Goal: Task Accomplishment & Management: Complete application form

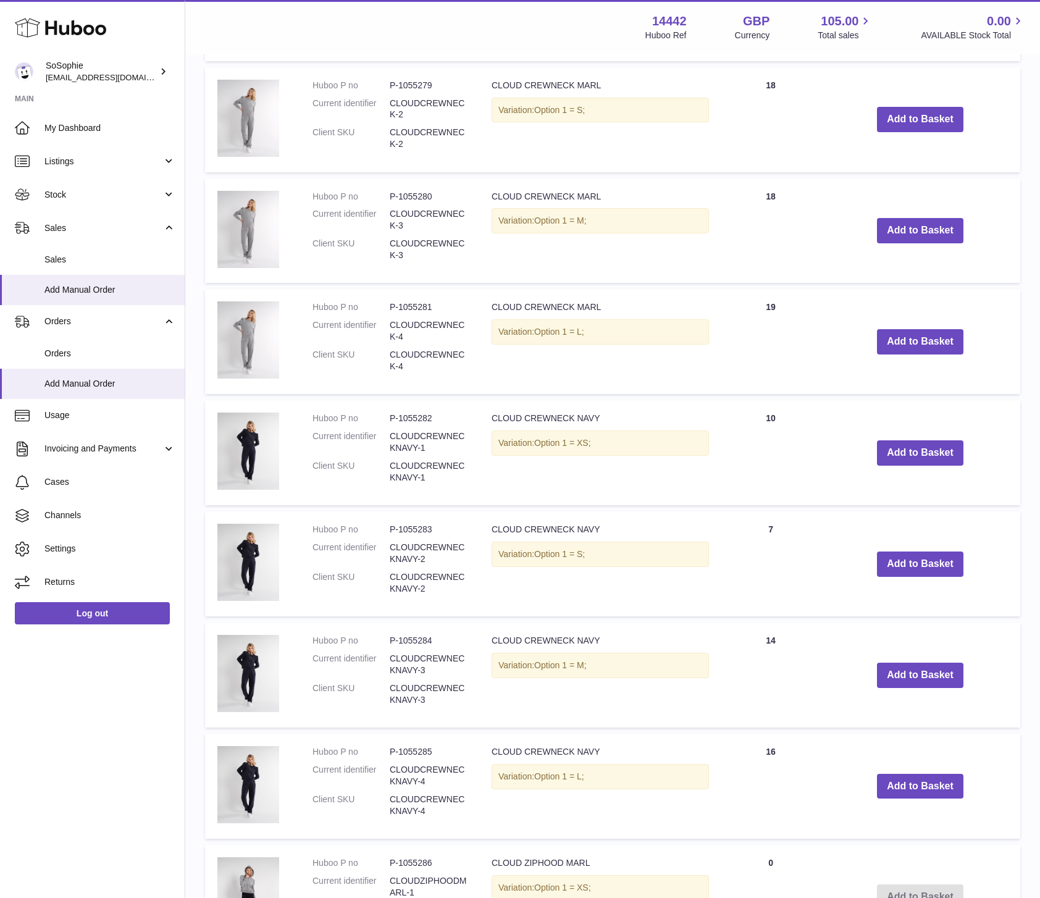
scroll to position [462, 0]
click at [906, 675] on button "Add to Basket" at bounding box center [920, 674] width 86 height 25
click at [922, 785] on button "Add to Basket" at bounding box center [920, 785] width 86 height 25
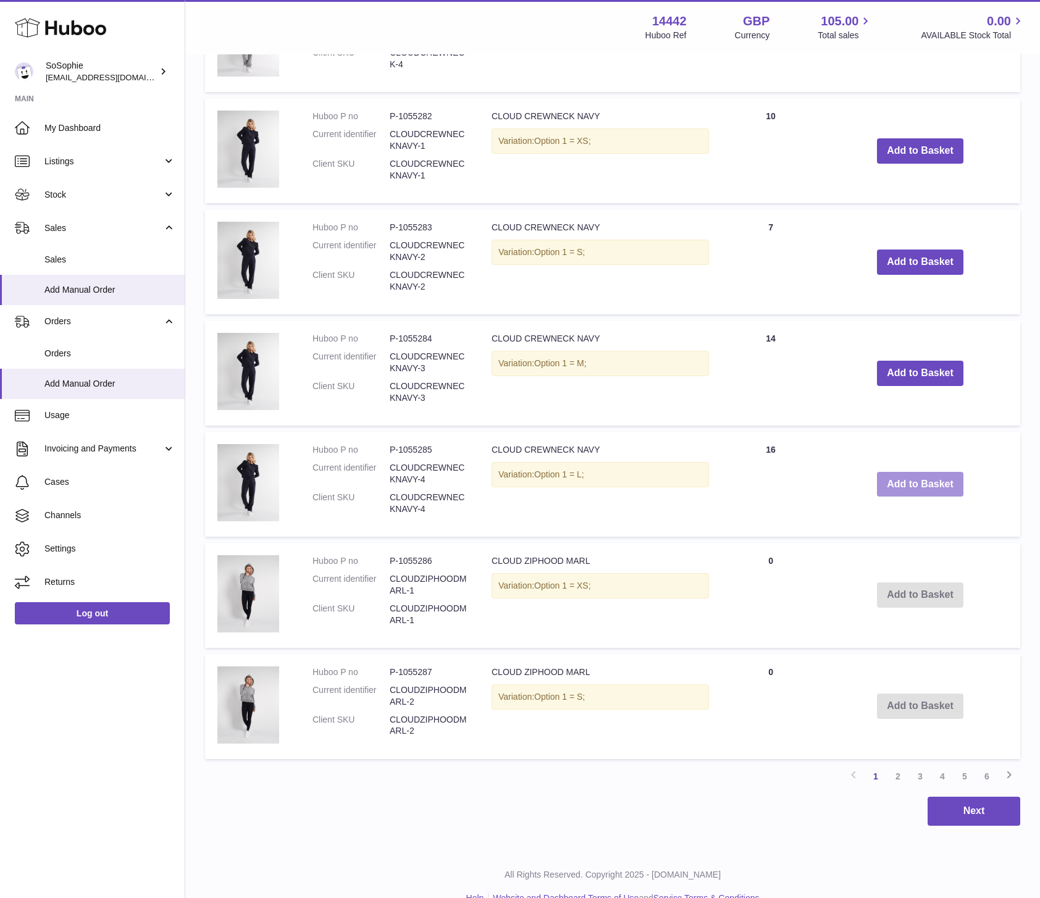
scroll to position [788, 0]
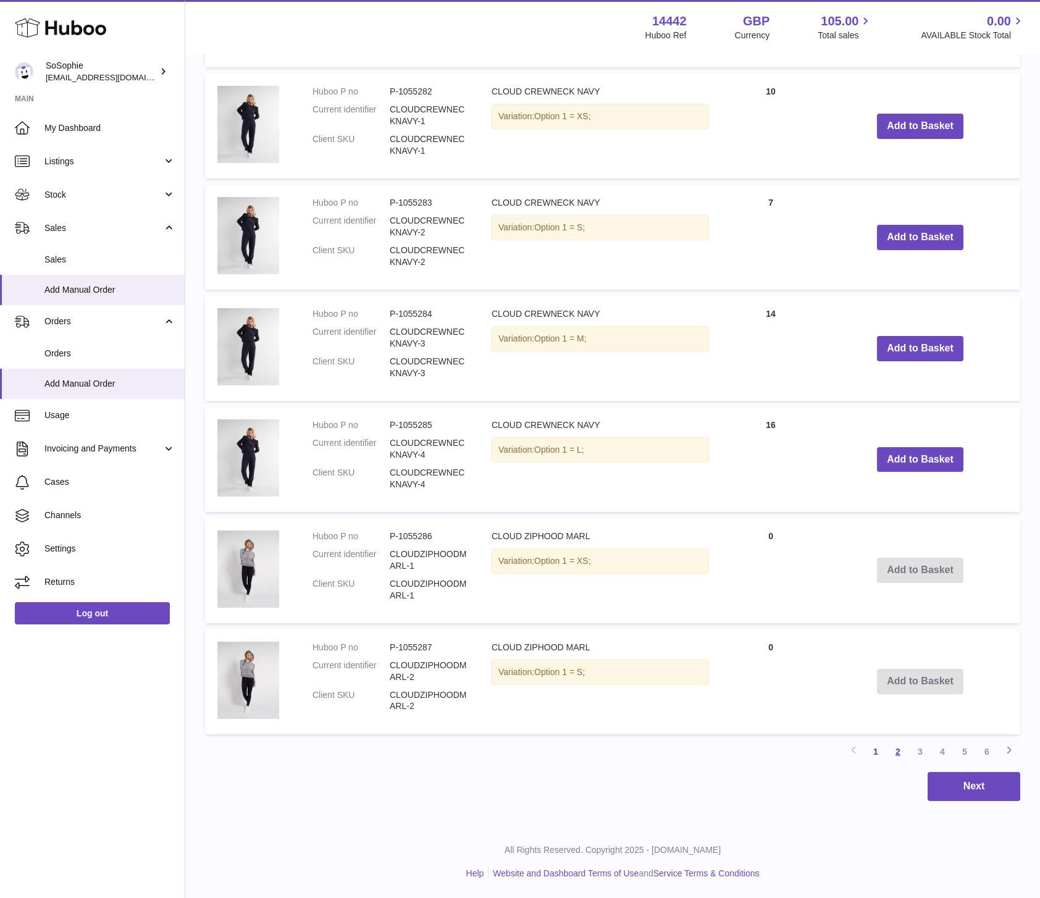
click at [899, 751] on link "2" at bounding box center [897, 751] width 22 height 22
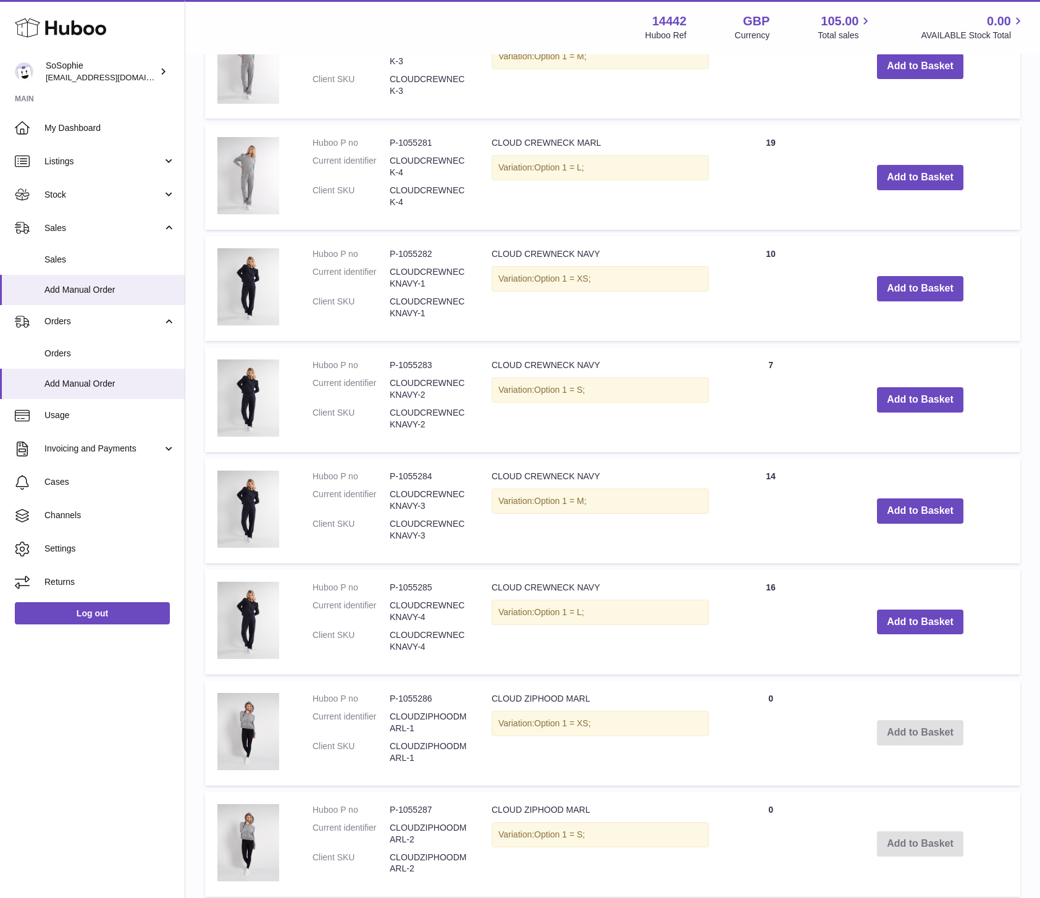
scroll to position [627, 0]
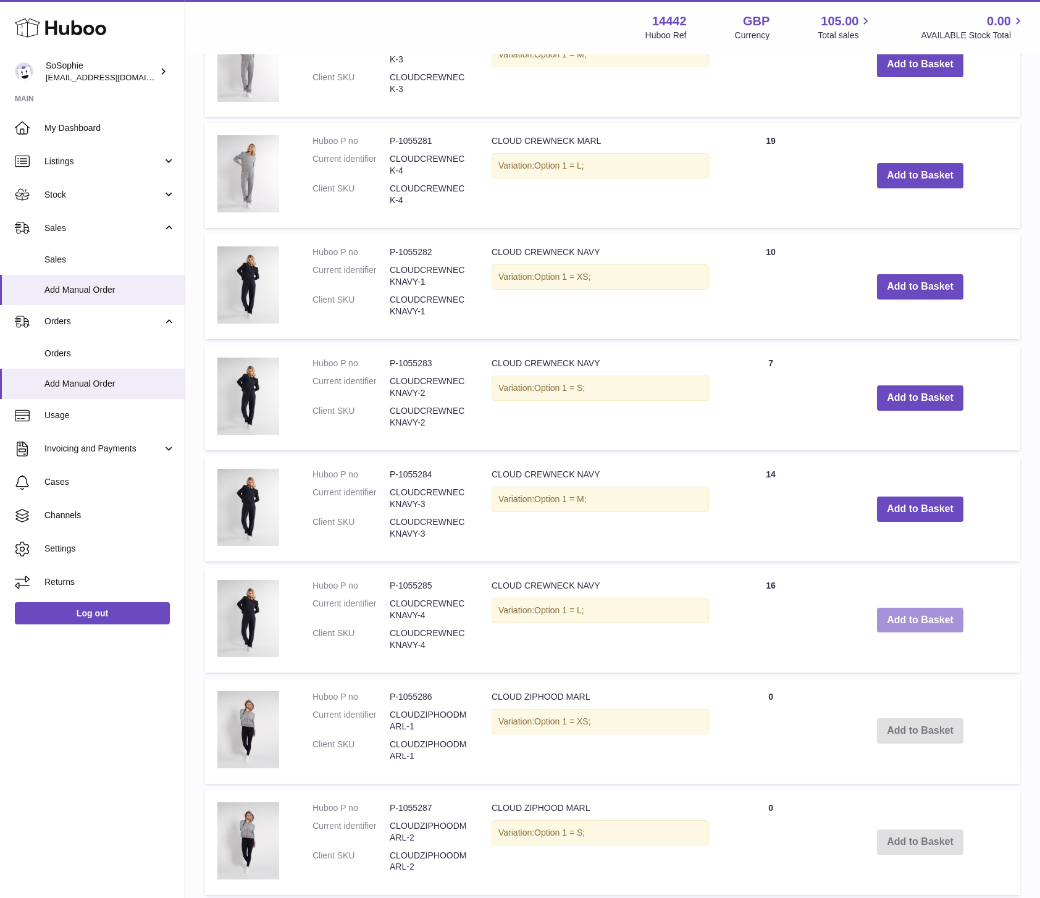
click at [939, 619] on button "Add to Basket" at bounding box center [920, 619] width 86 height 25
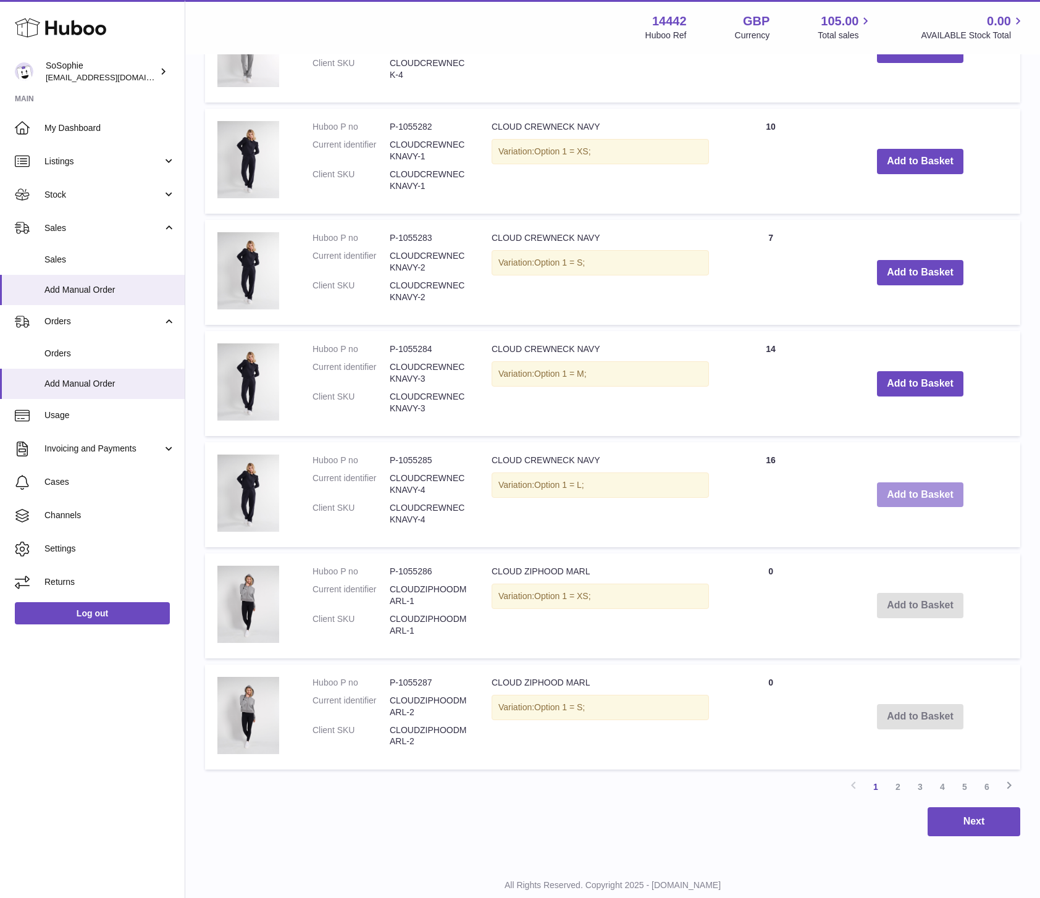
scroll to position [788, 0]
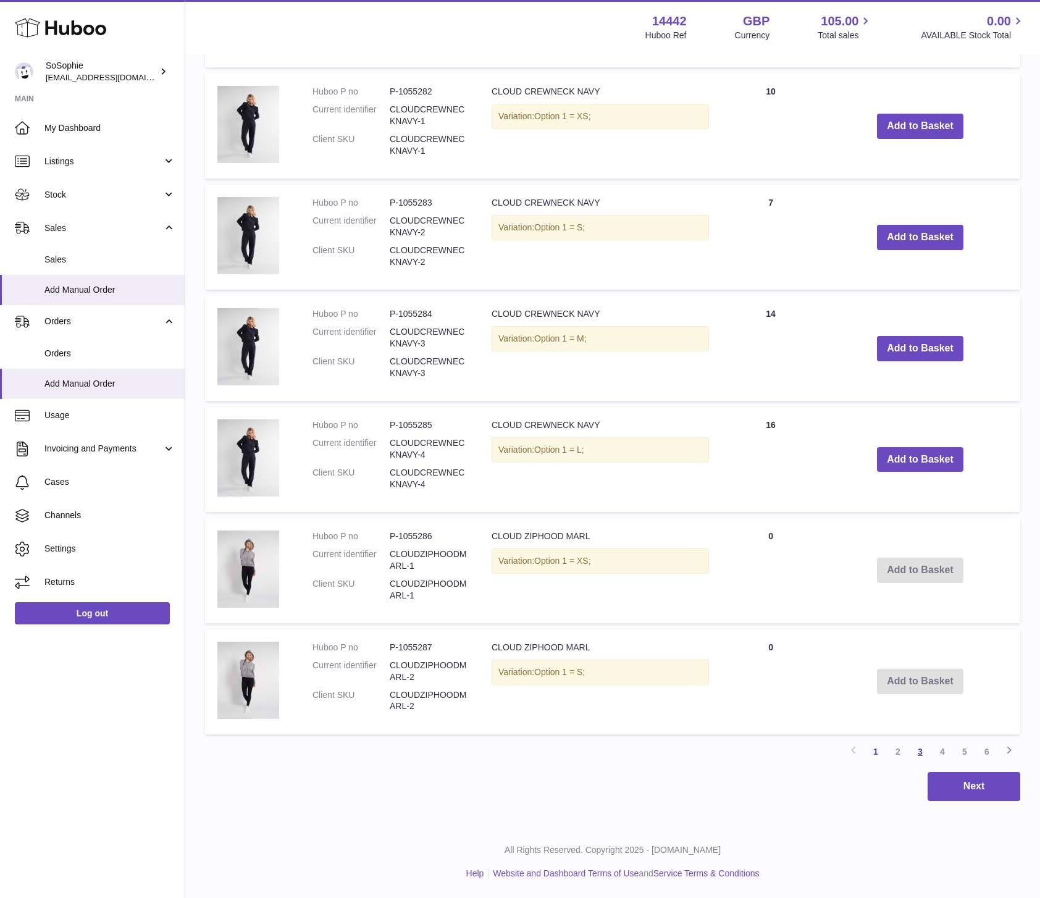
click at [919, 751] on link "3" at bounding box center [920, 751] width 22 height 22
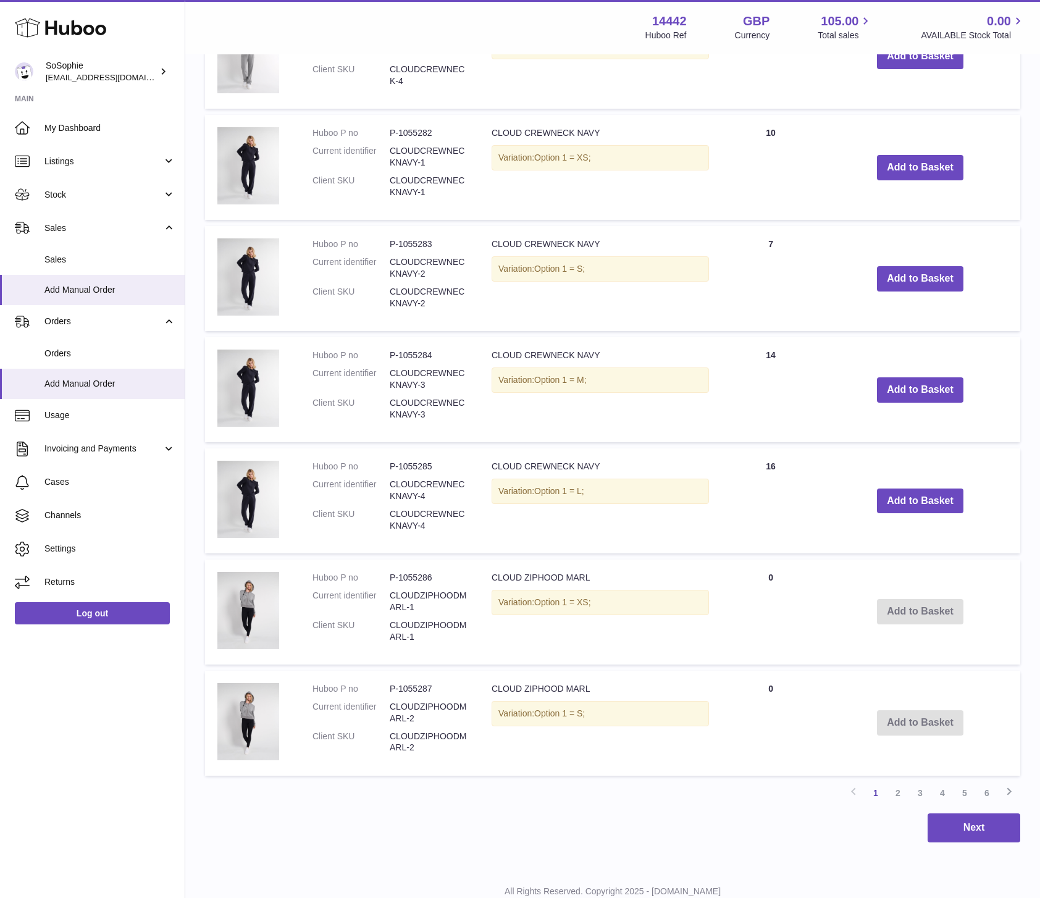
scroll to position [748, 0]
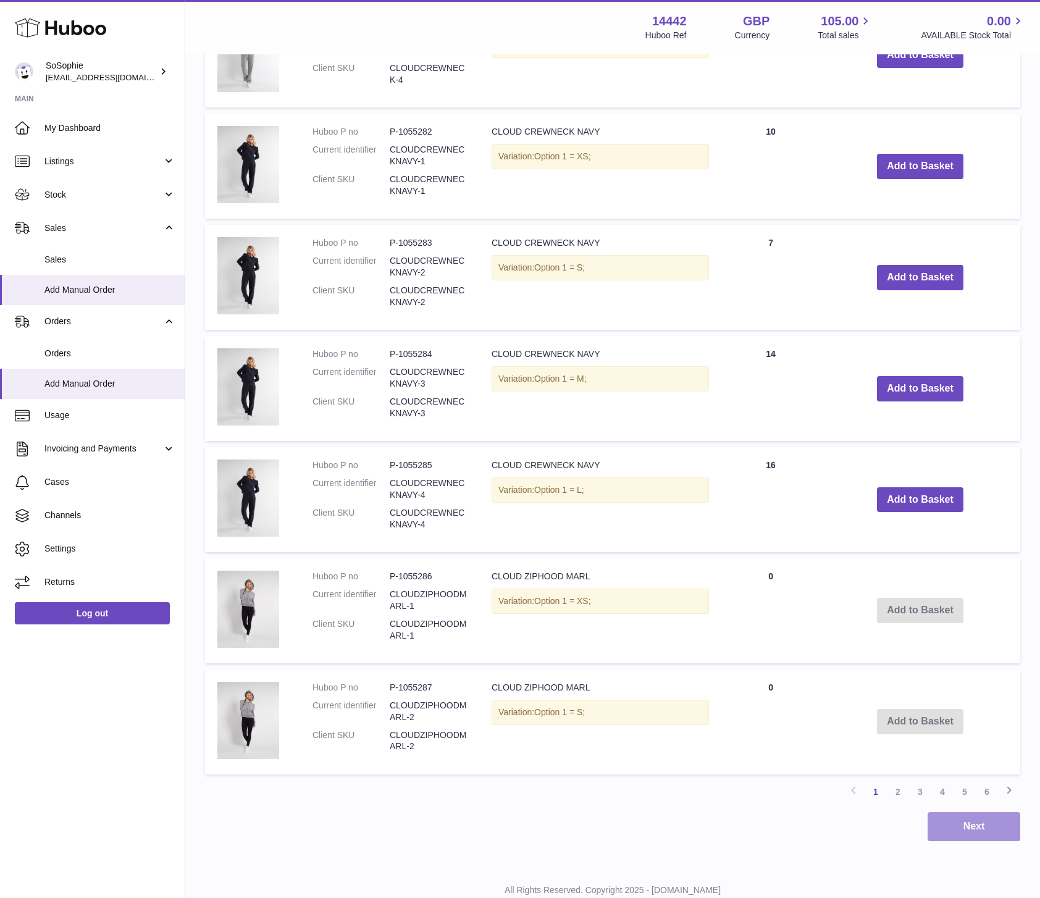
click at [990, 823] on button "Next" at bounding box center [973, 826] width 93 height 29
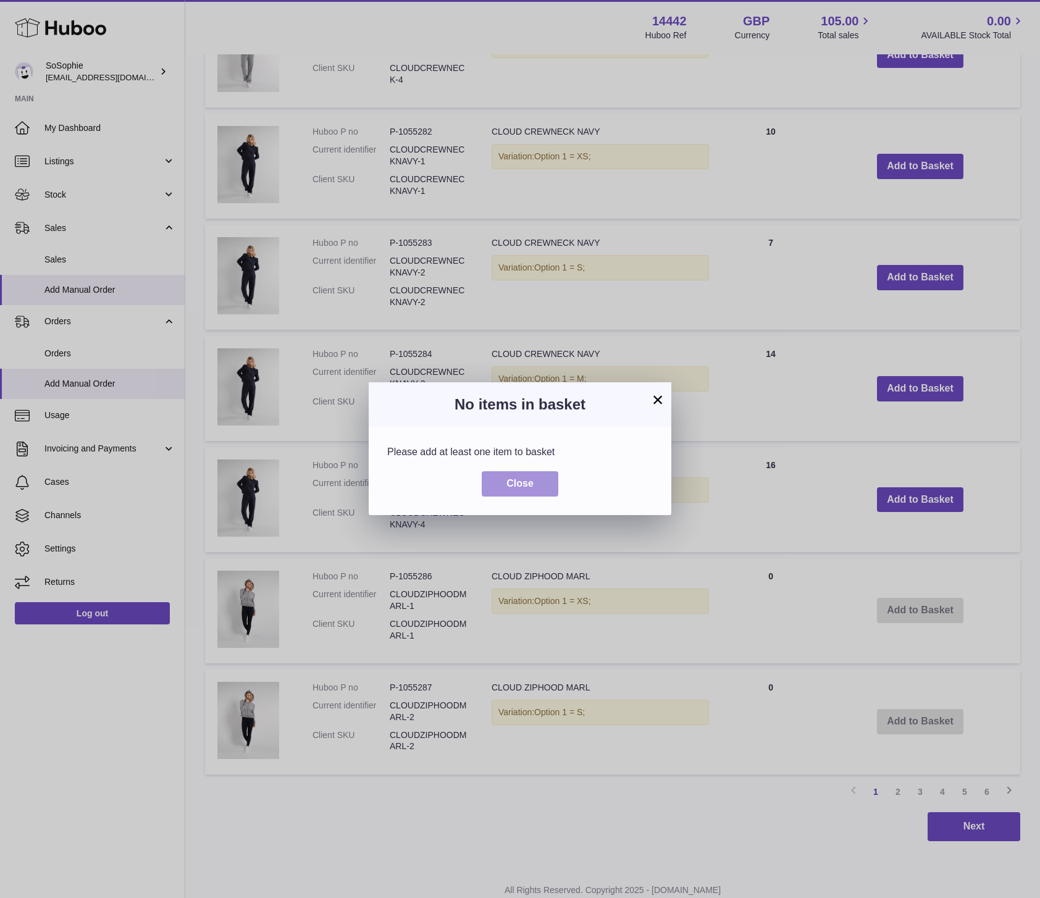
click at [537, 494] on button "Close" at bounding box center [520, 483] width 77 height 25
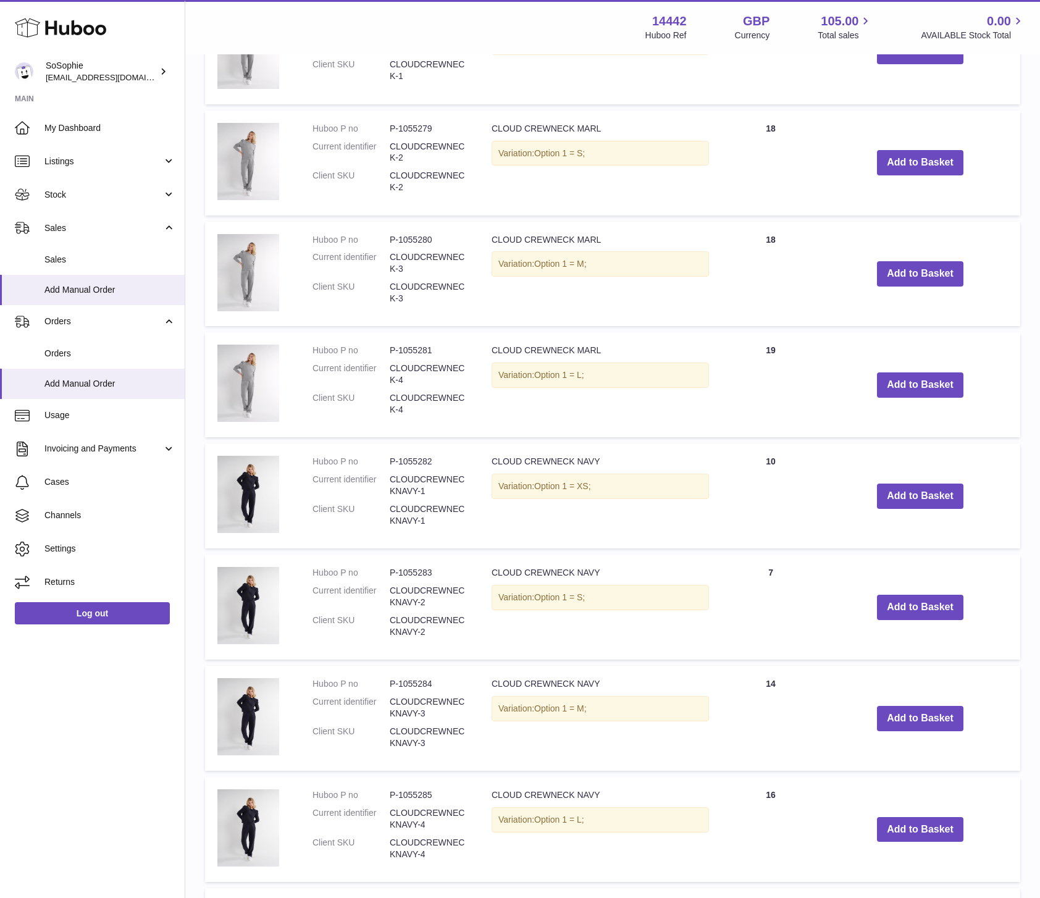
scroll to position [472, 0]
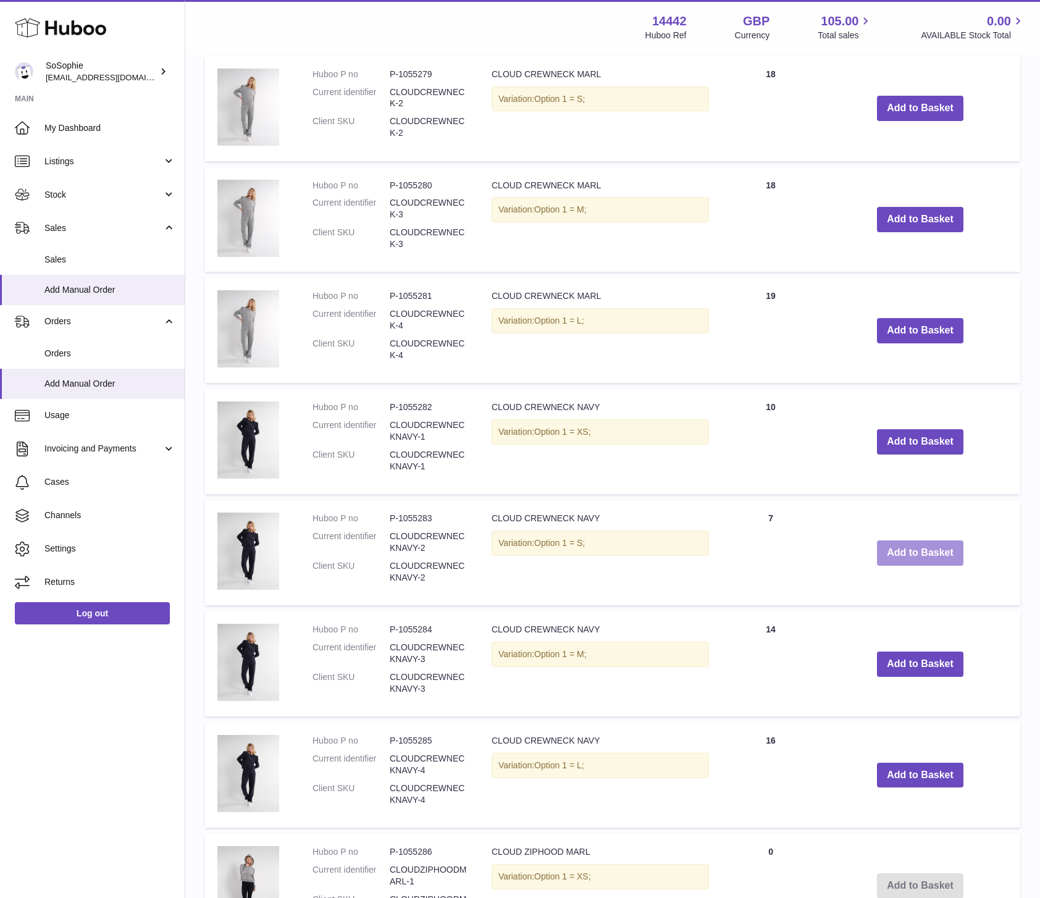
click at [921, 553] on button "Add to Basket" at bounding box center [920, 552] width 86 height 25
click at [914, 662] on button "Add to Basket" at bounding box center [920, 663] width 86 height 25
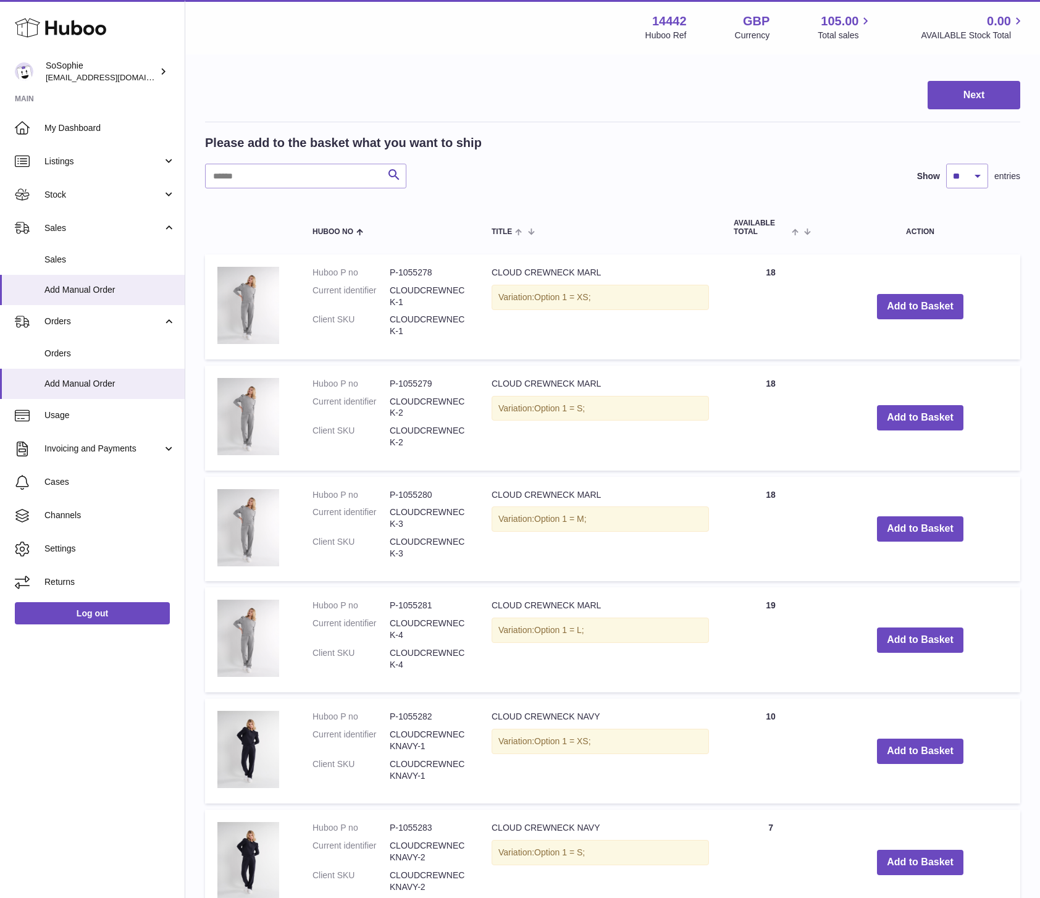
scroll to position [75, 0]
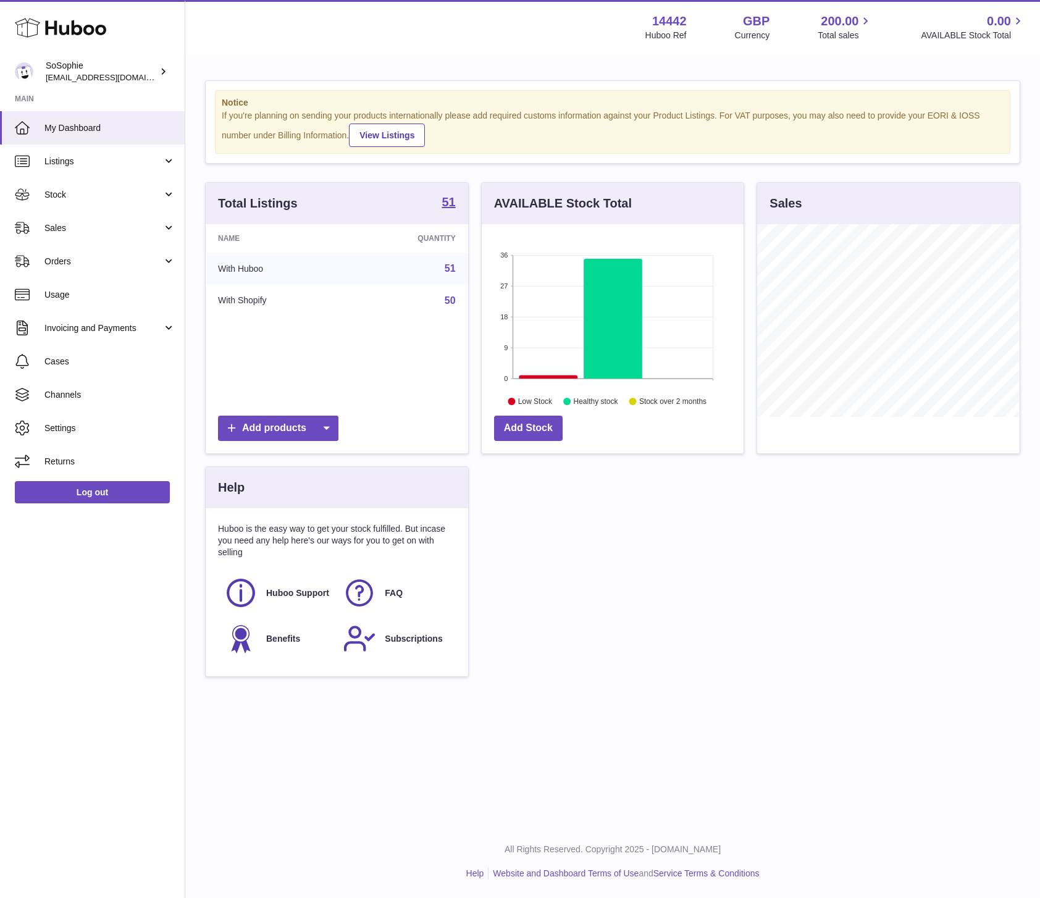
scroll to position [193, 262]
click at [69, 236] on link "Sales" at bounding box center [92, 227] width 185 height 33
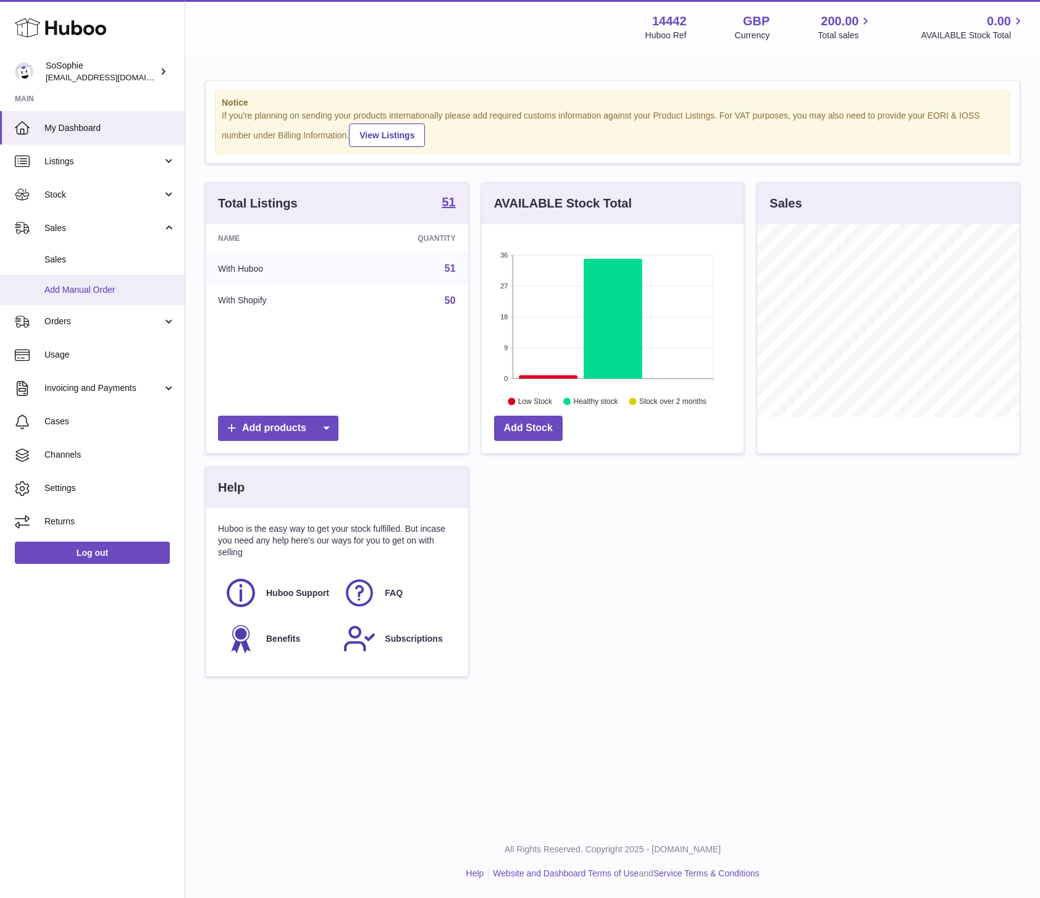
click at [85, 286] on span "Add Manual Order" at bounding box center [109, 290] width 131 height 12
click at [131, 285] on span "Add Manual Order" at bounding box center [109, 290] width 131 height 12
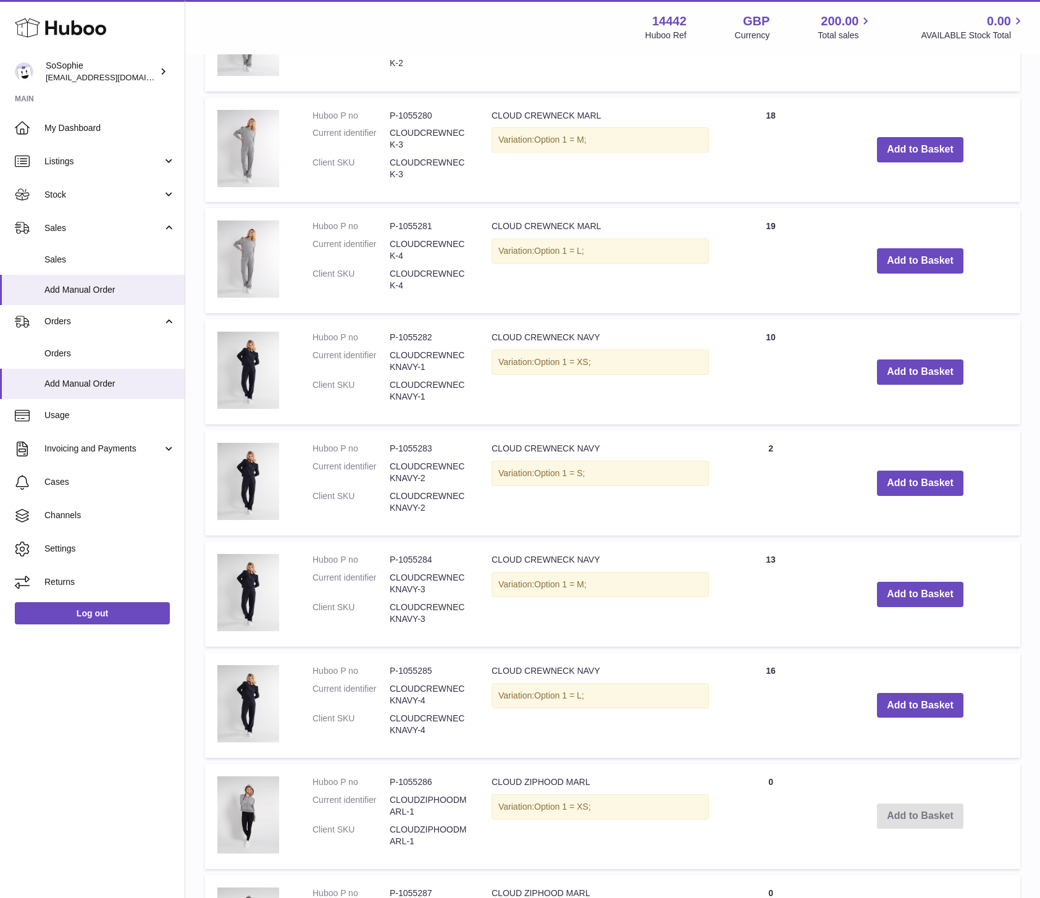
scroll to position [554, 0]
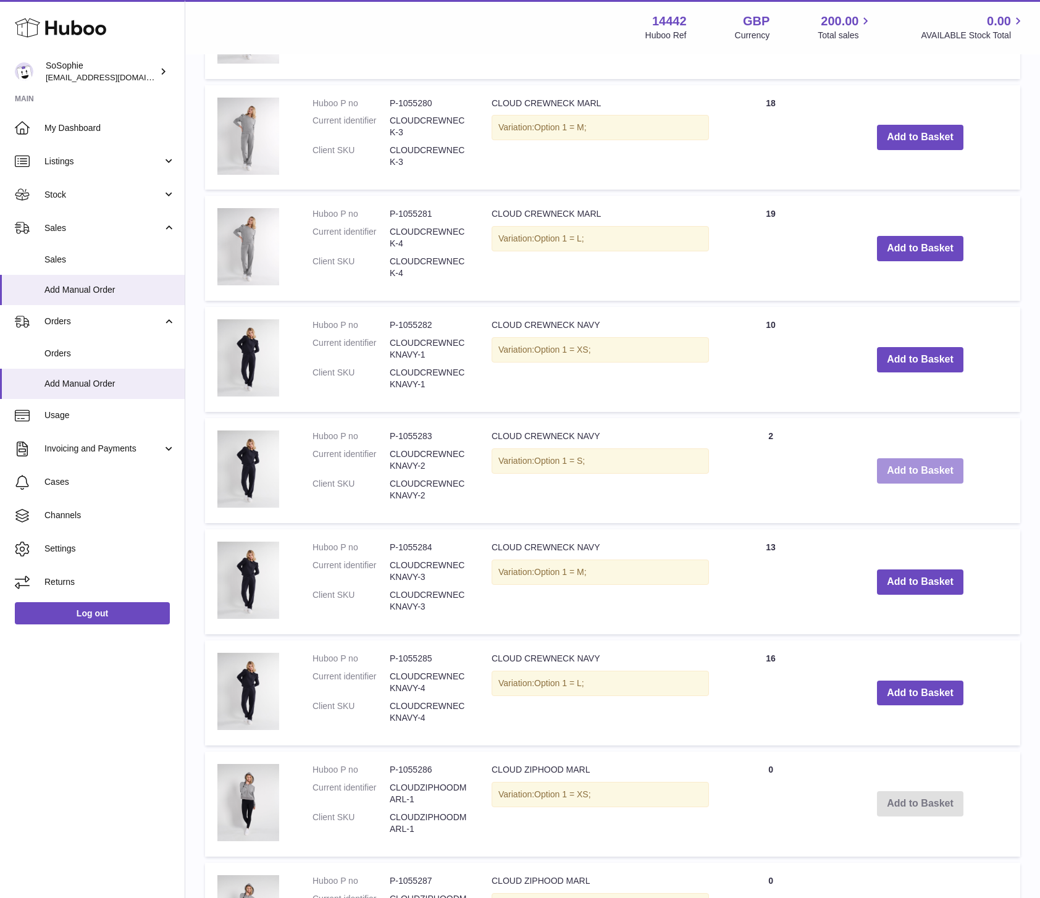
click at [933, 473] on button "Add to Basket" at bounding box center [920, 470] width 86 height 25
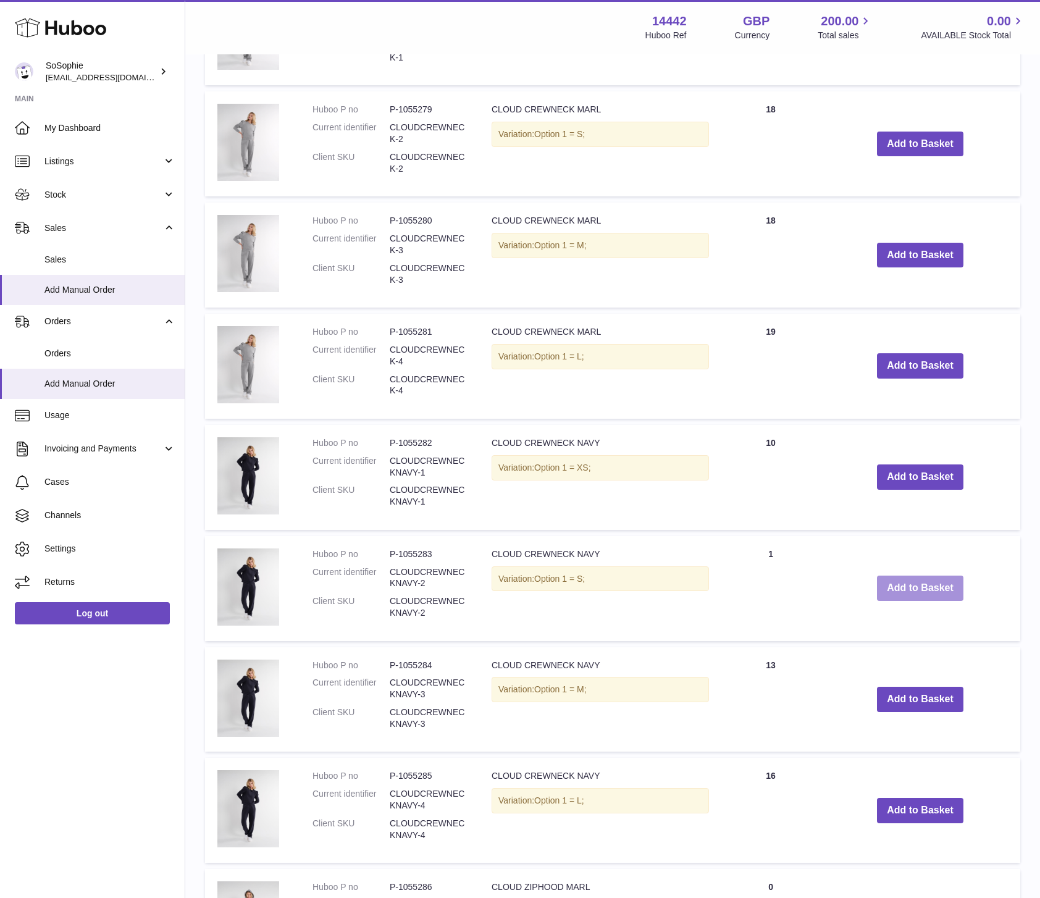
scroll to position [672, 0]
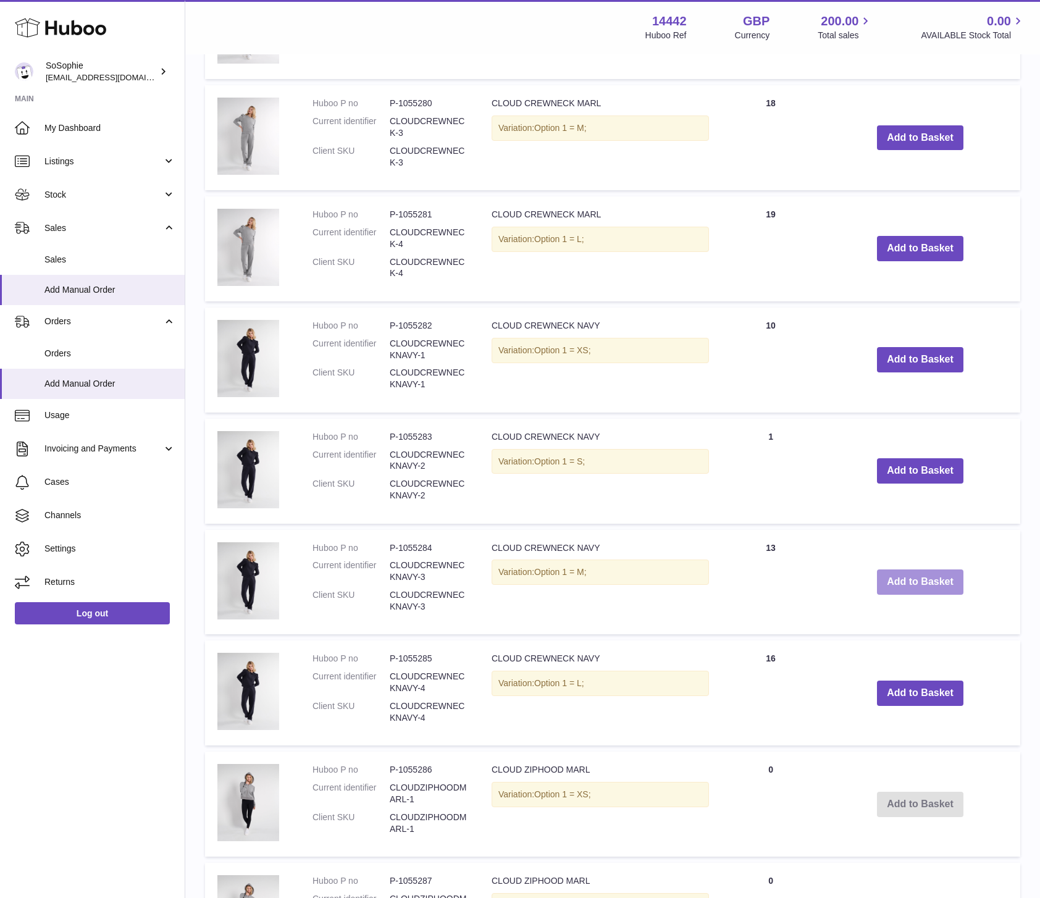
click at [908, 587] on button "Add to Basket" at bounding box center [920, 581] width 86 height 25
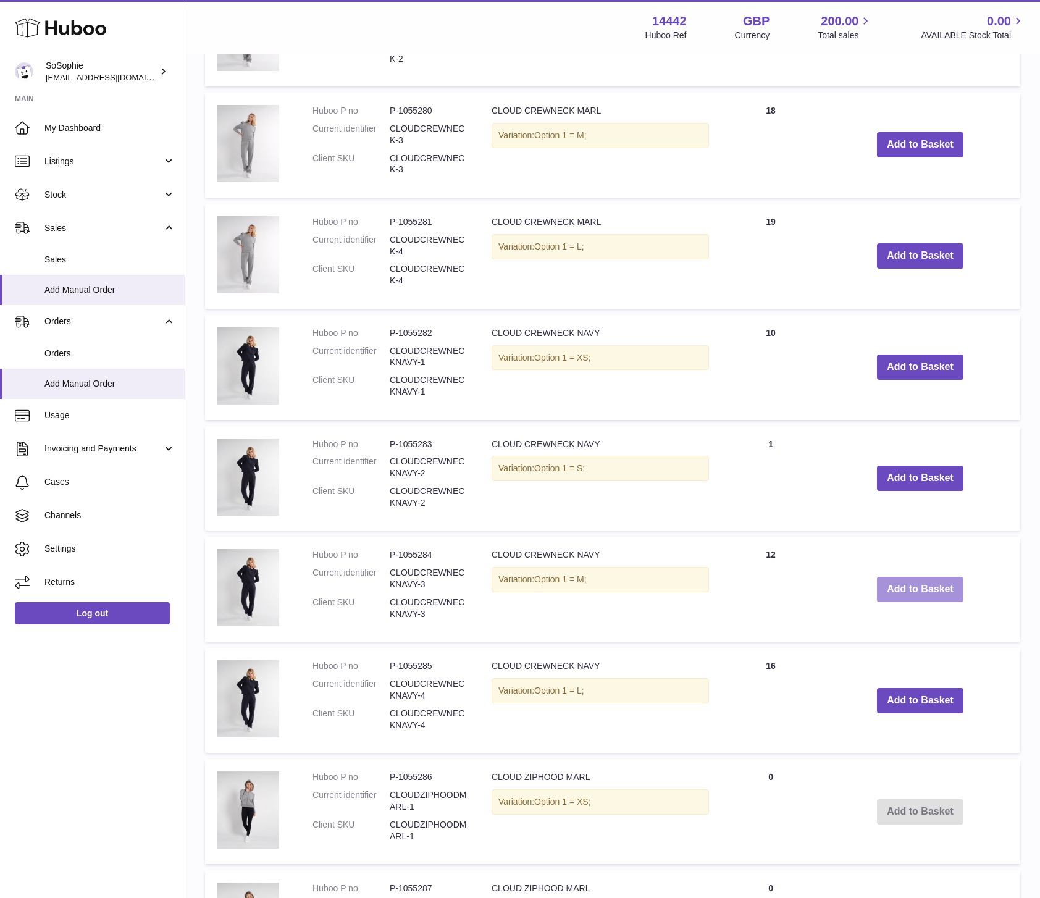
scroll to position [772, 0]
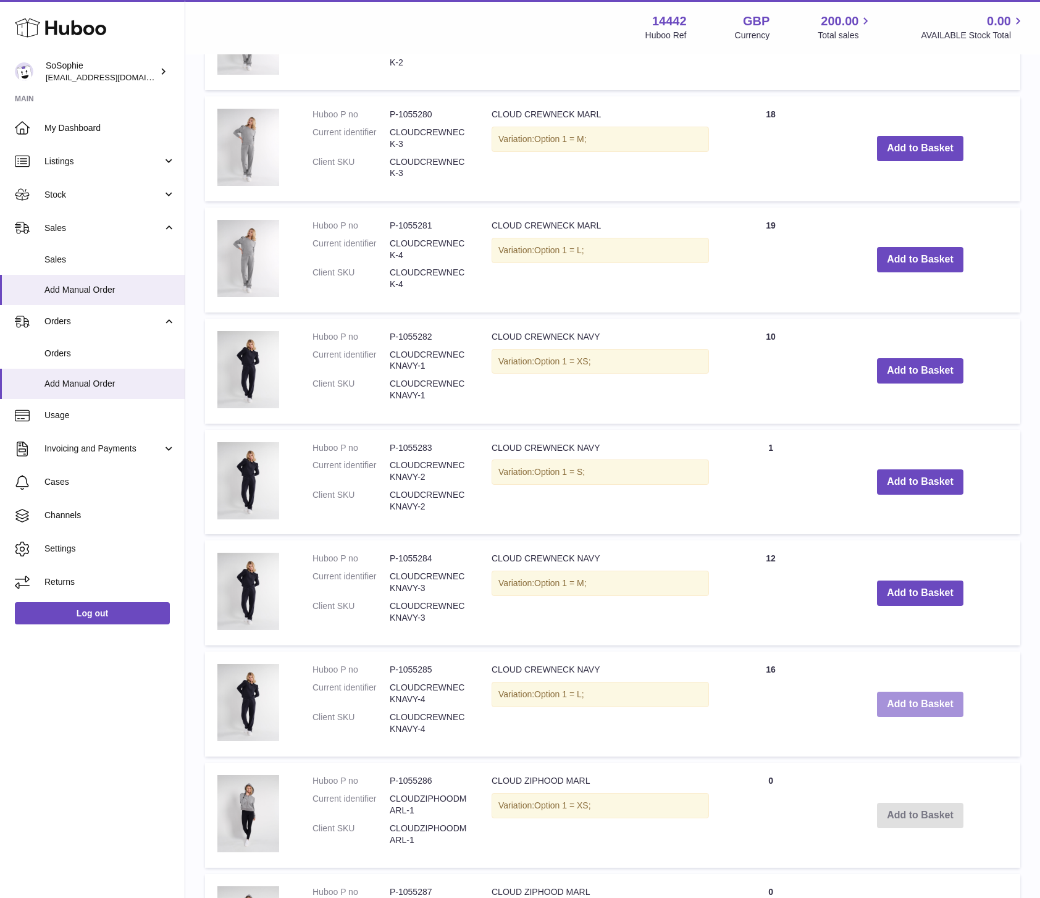
click at [916, 700] on button "Add to Basket" at bounding box center [920, 703] width 86 height 25
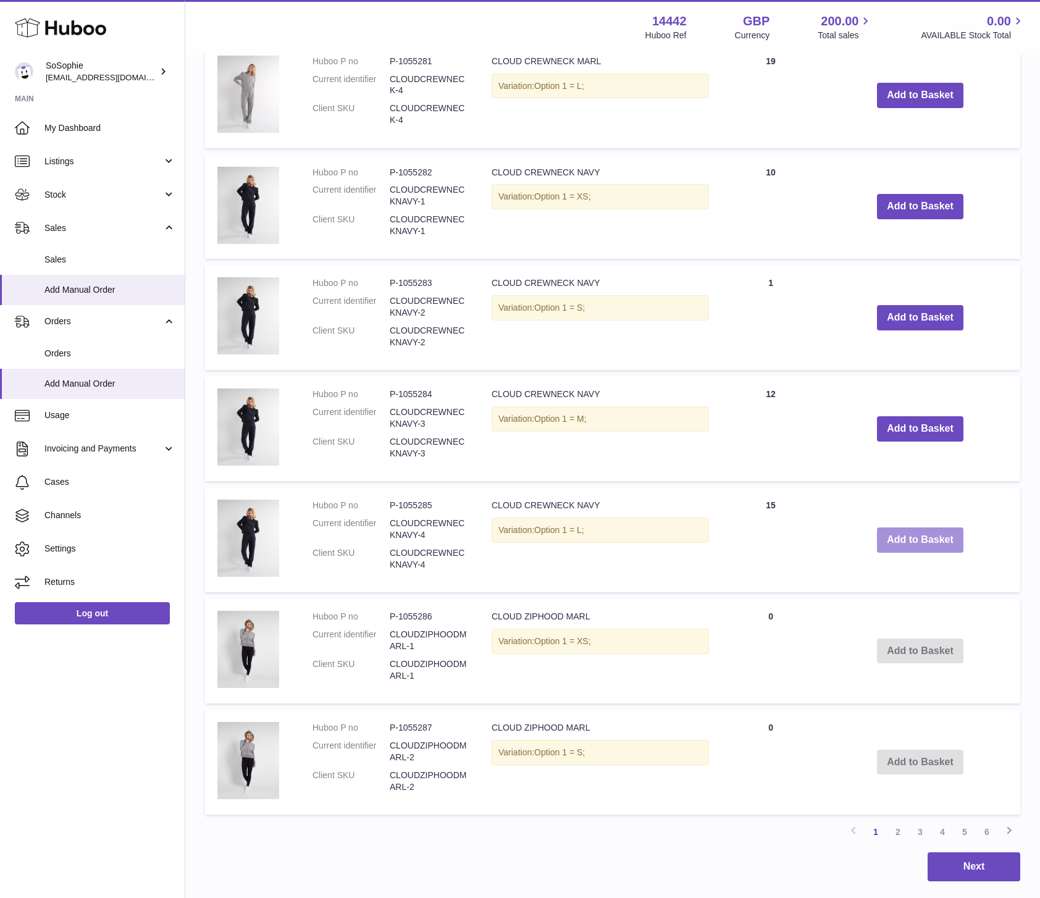
scroll to position [1127, 0]
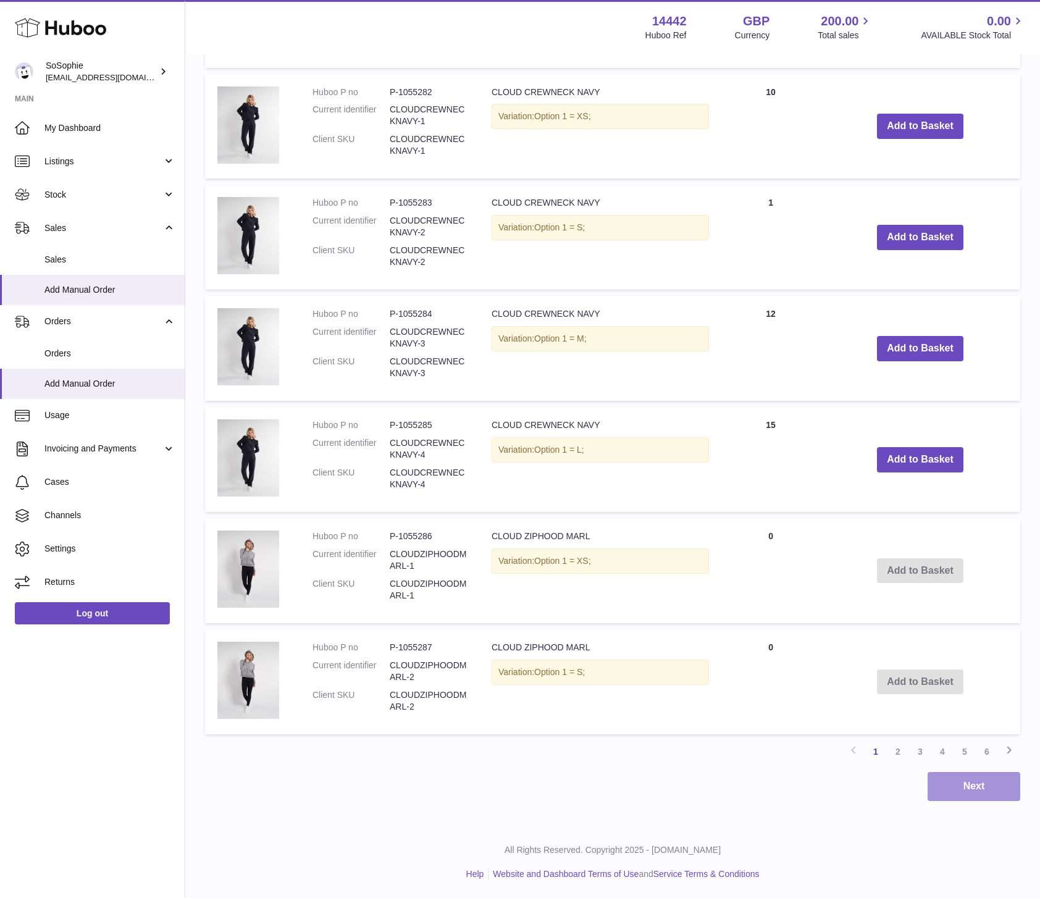
click at [958, 795] on button "Next" at bounding box center [973, 786] width 93 height 29
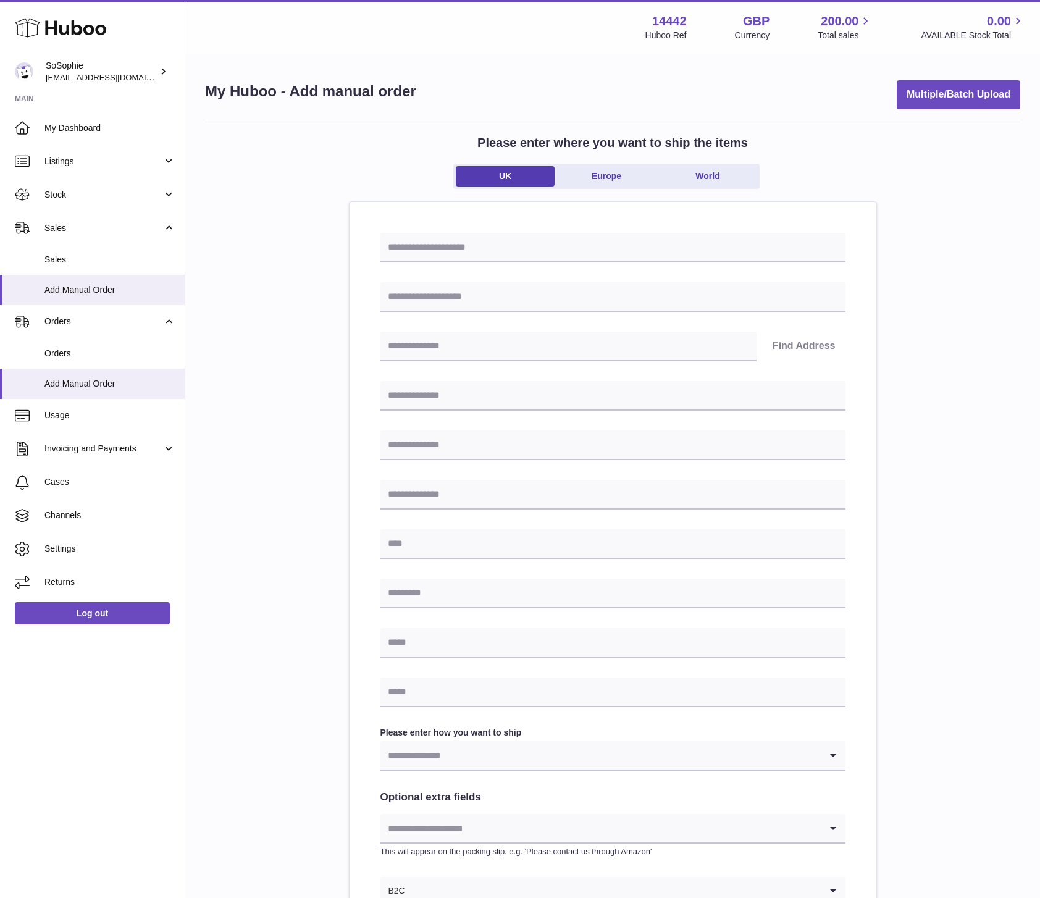
scroll to position [181, 0]
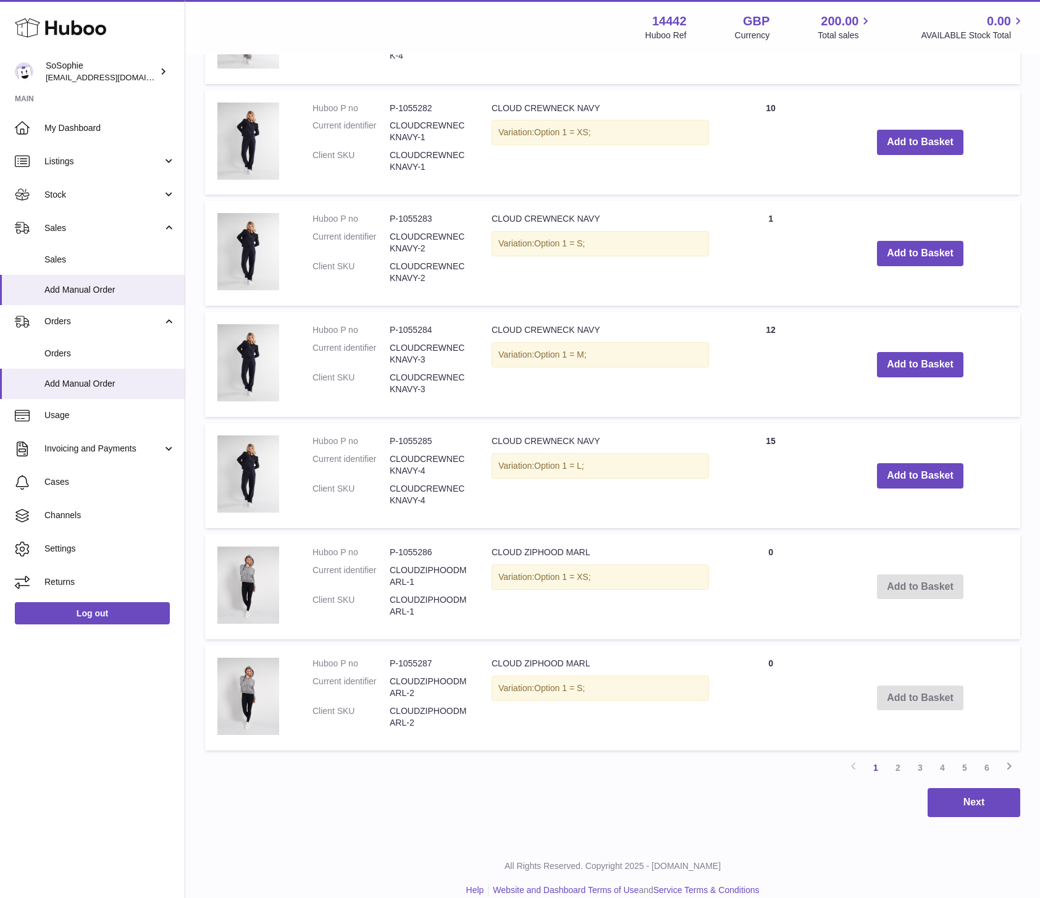
scroll to position [1127, 0]
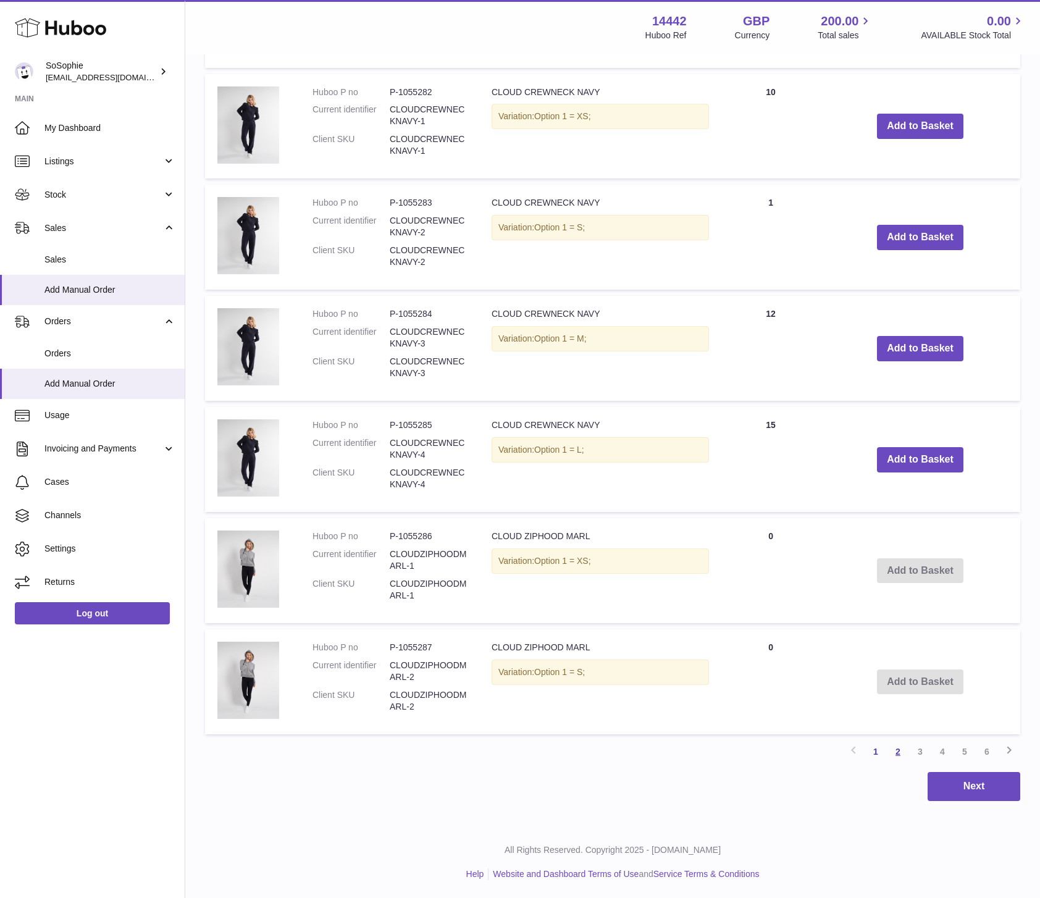
click at [896, 750] on link "2" at bounding box center [897, 751] width 22 height 22
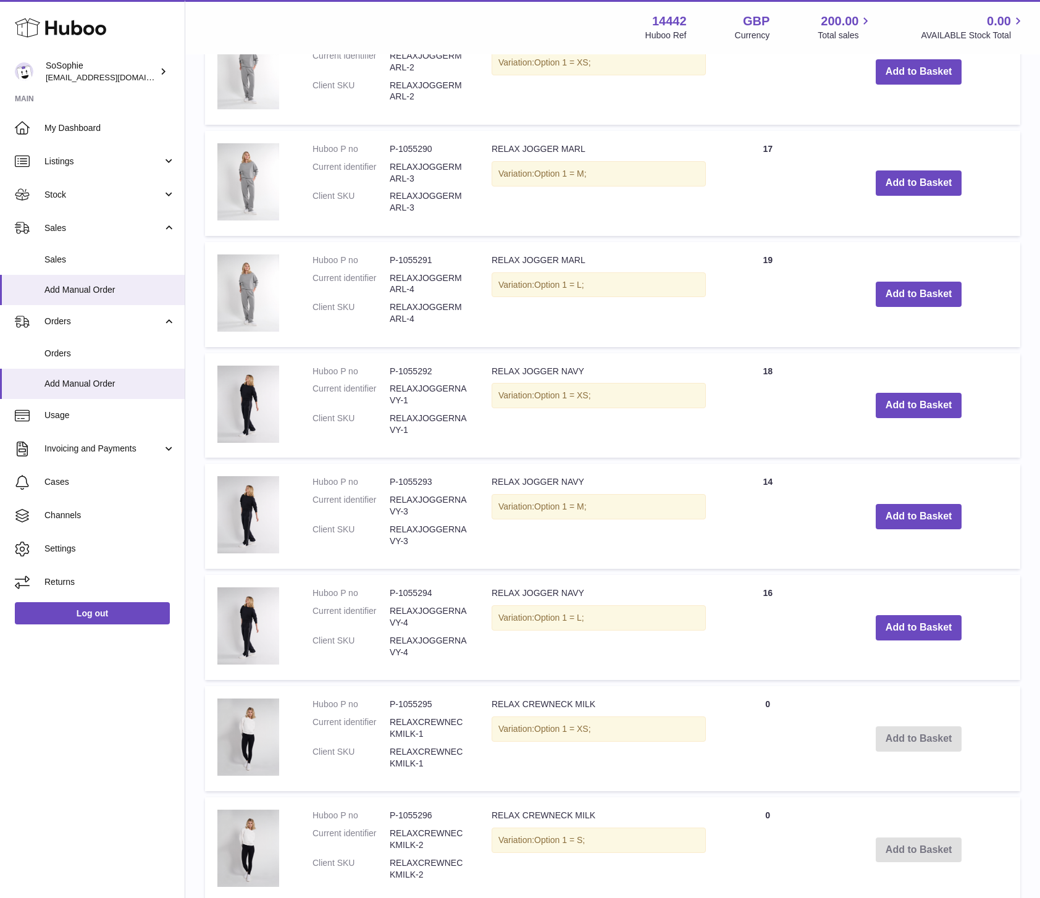
scroll to position [849, 0]
click at [930, 515] on button "Add to Basket" at bounding box center [918, 515] width 86 height 25
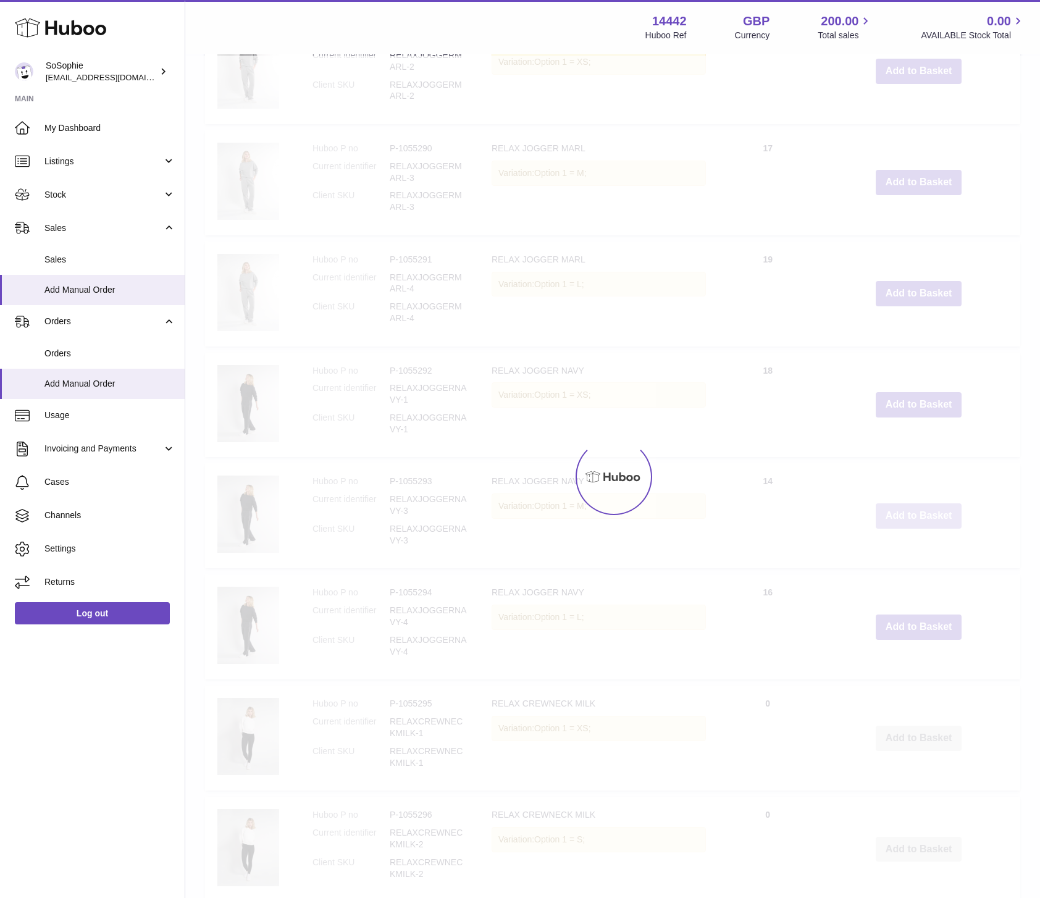
scroll to position [960, 0]
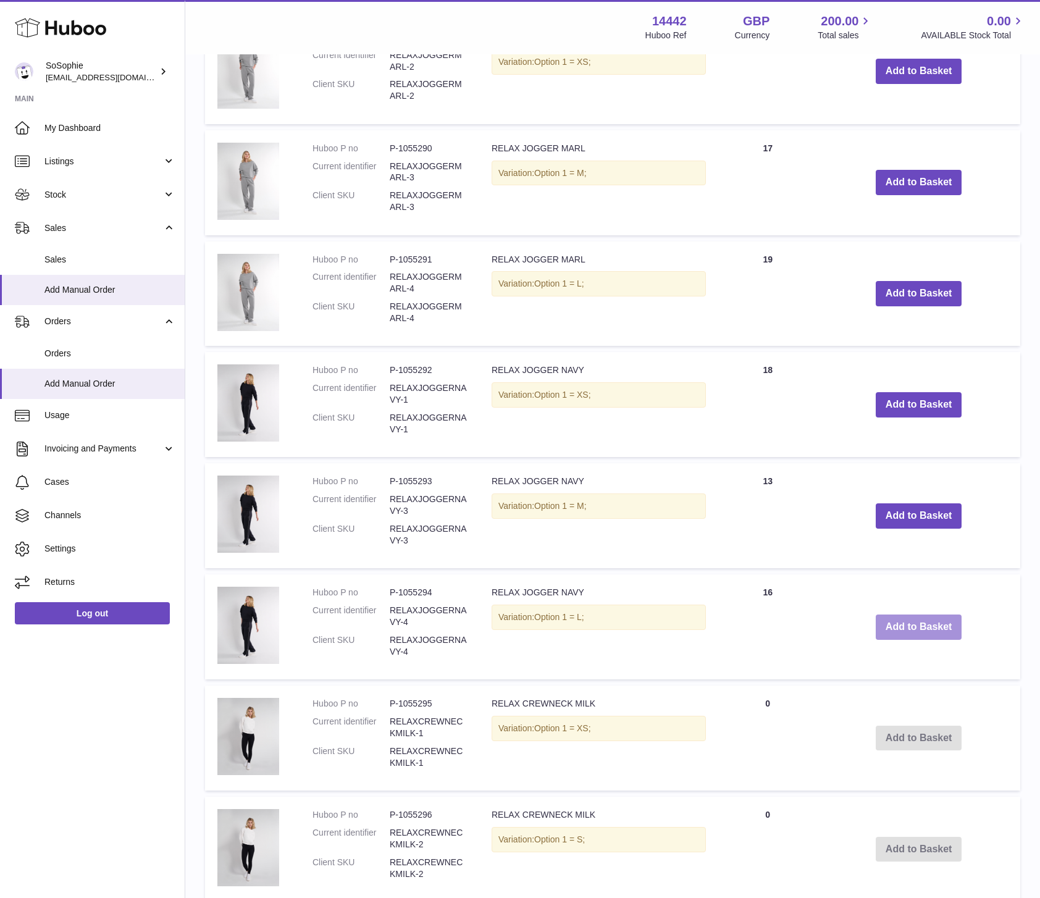
click at [924, 631] on button "Add to Basket" at bounding box center [918, 626] width 86 height 25
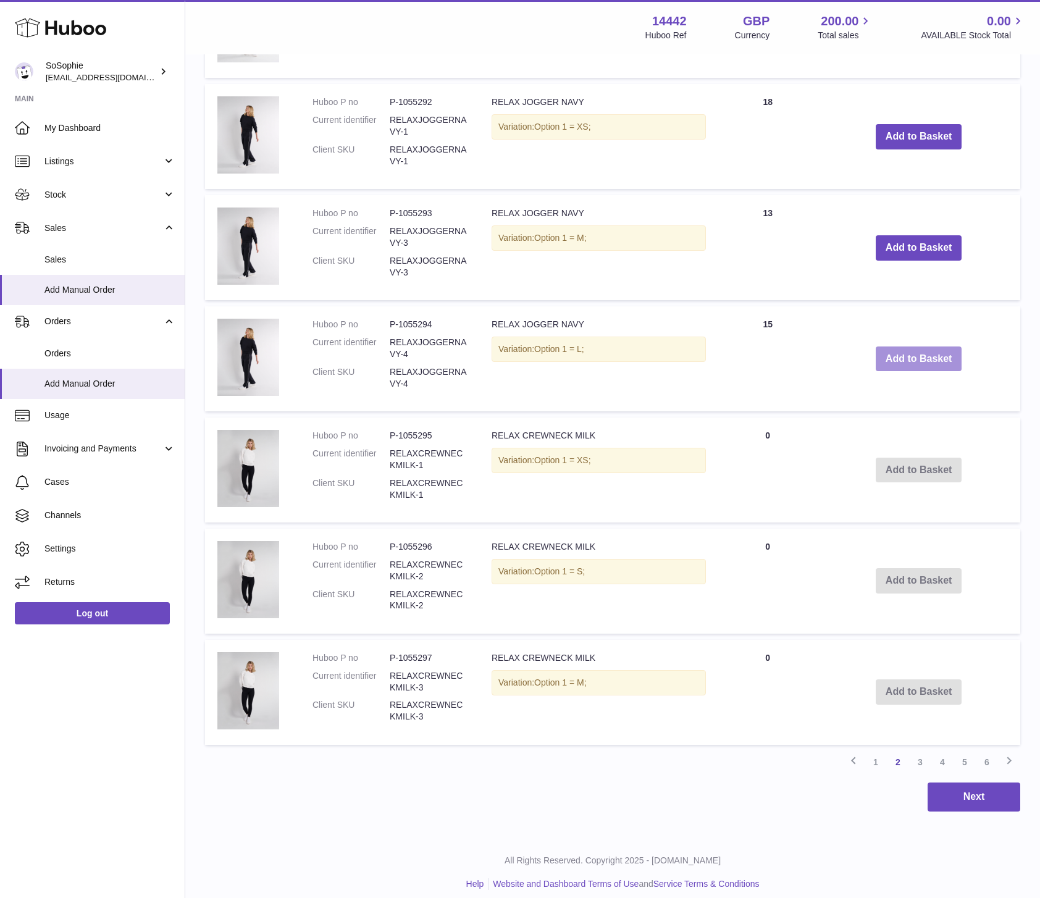
scroll to position [1346, 0]
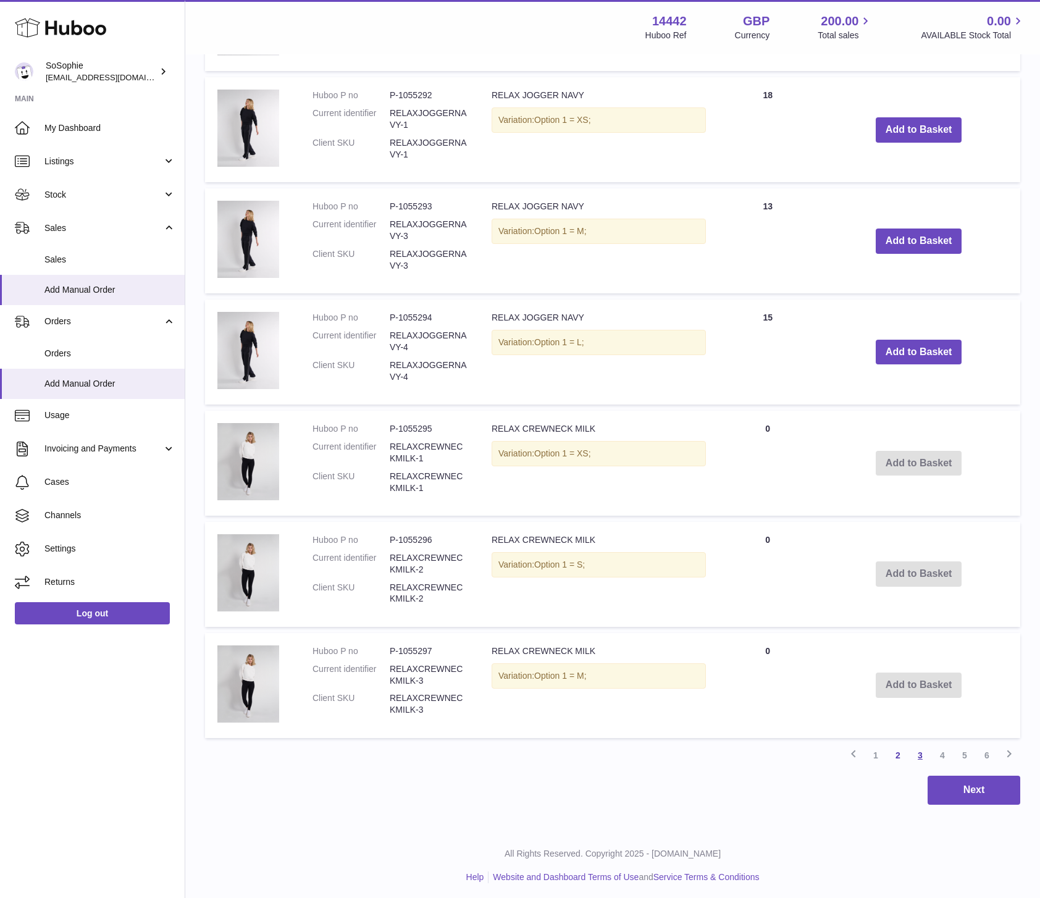
click at [919, 754] on link "3" at bounding box center [920, 755] width 22 height 22
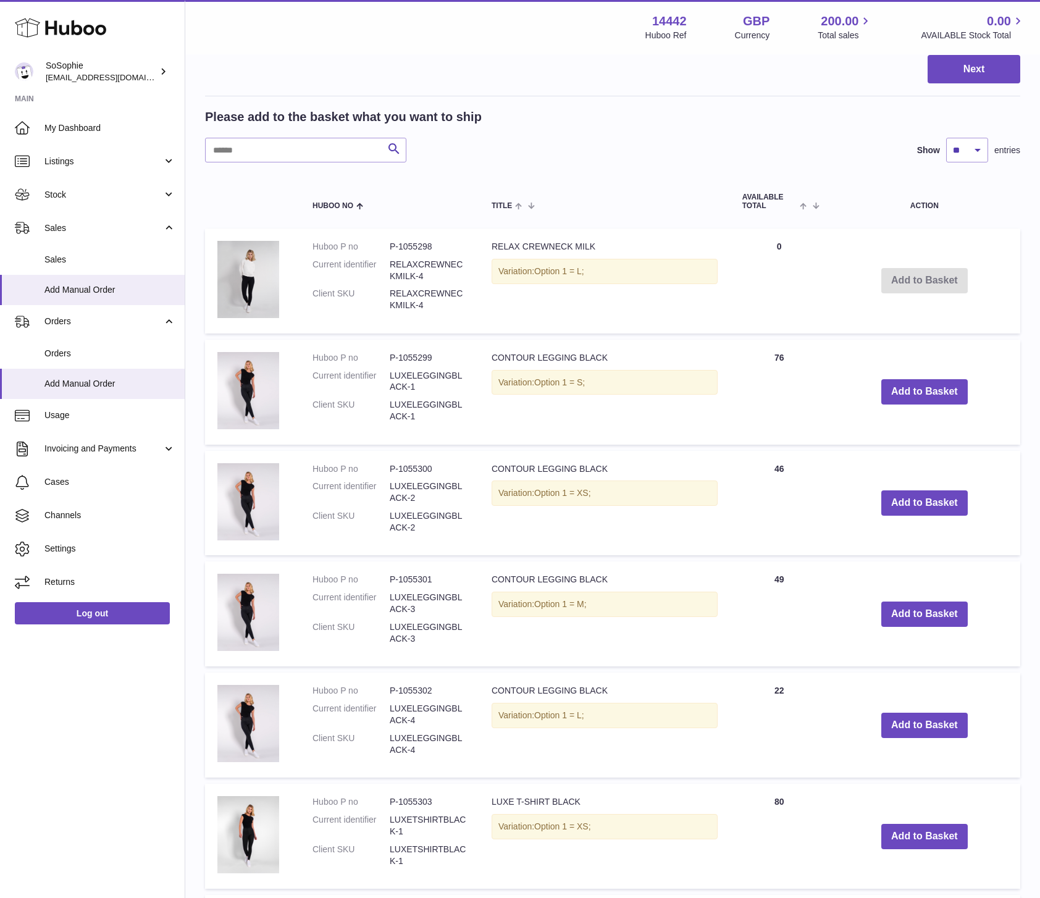
scroll to position [781, 0]
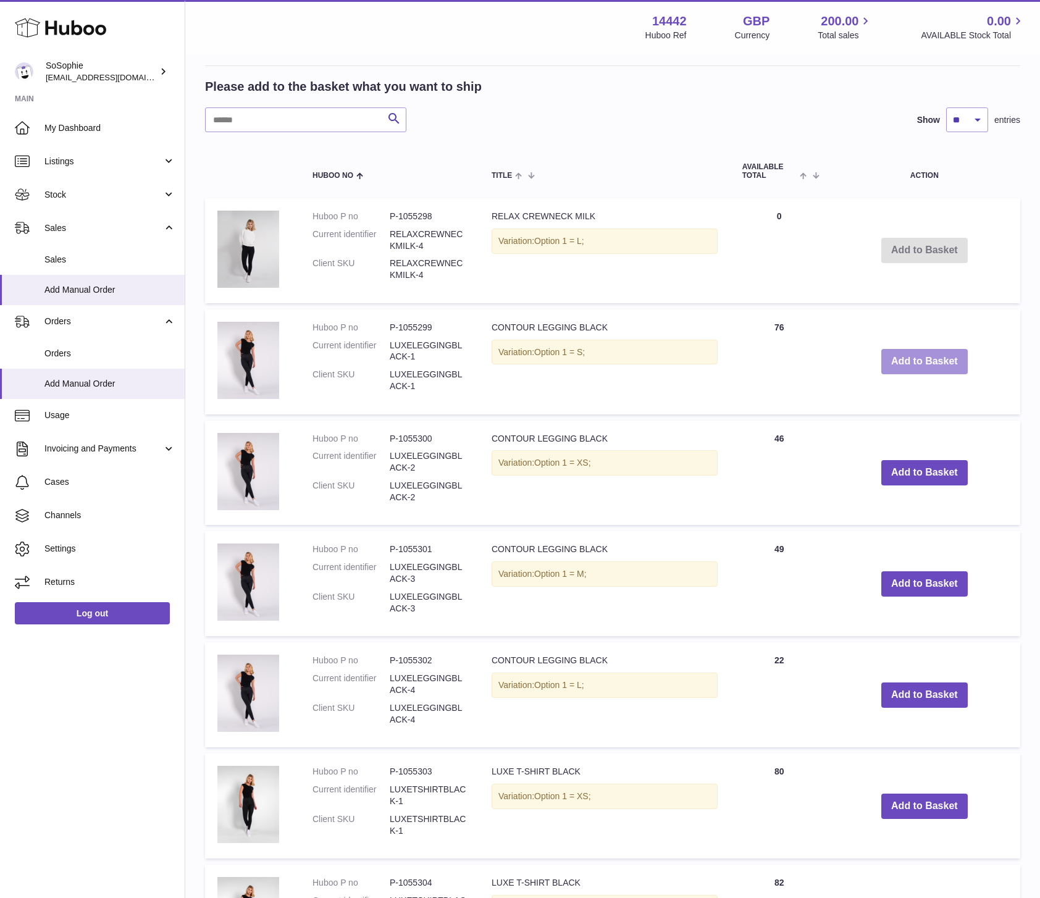
click at [948, 365] on button "Add to Basket" at bounding box center [924, 361] width 86 height 25
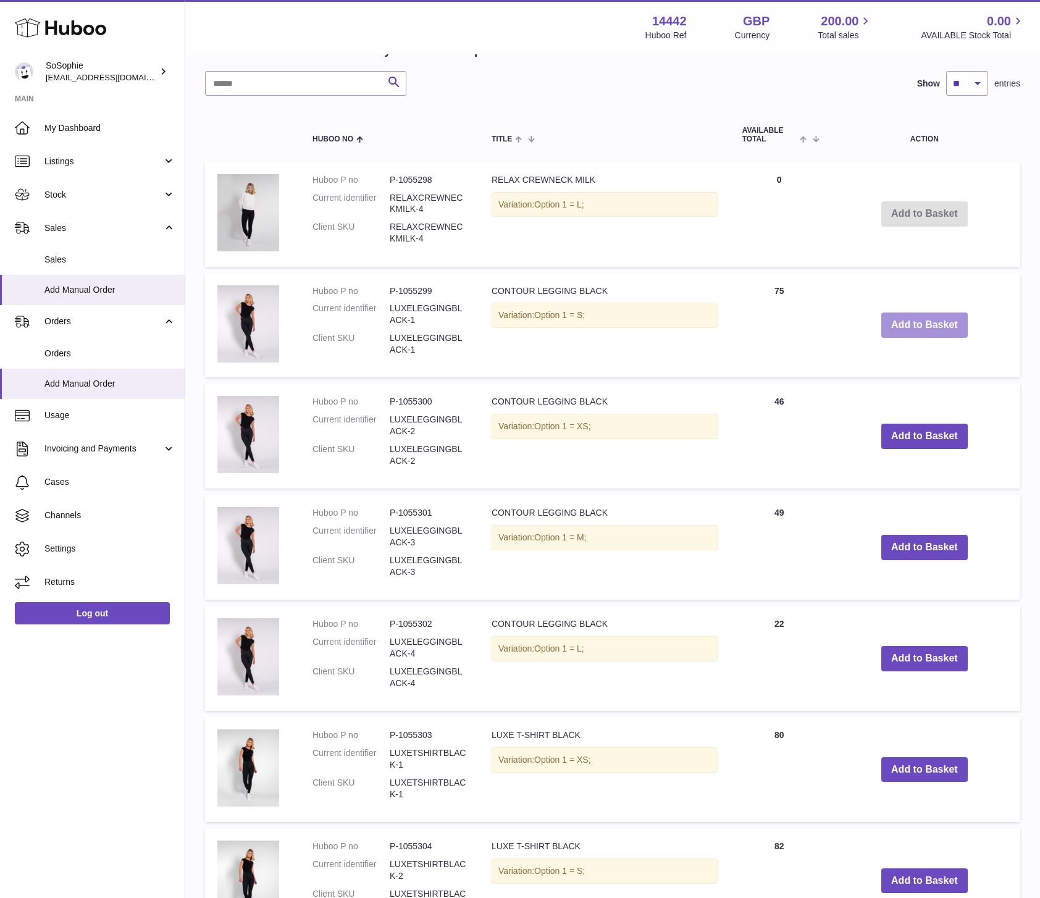
scroll to position [929, 0]
click at [915, 552] on button "Add to Basket" at bounding box center [924, 546] width 86 height 25
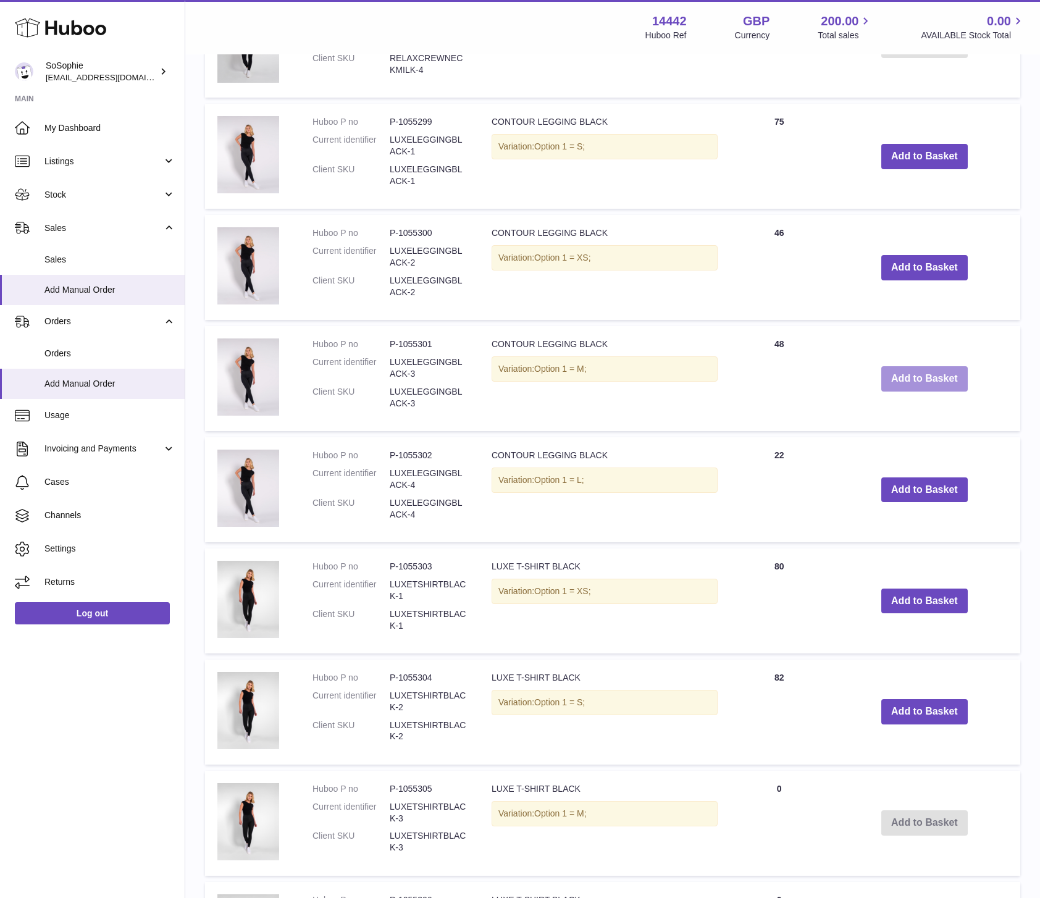
scroll to position [1220, 0]
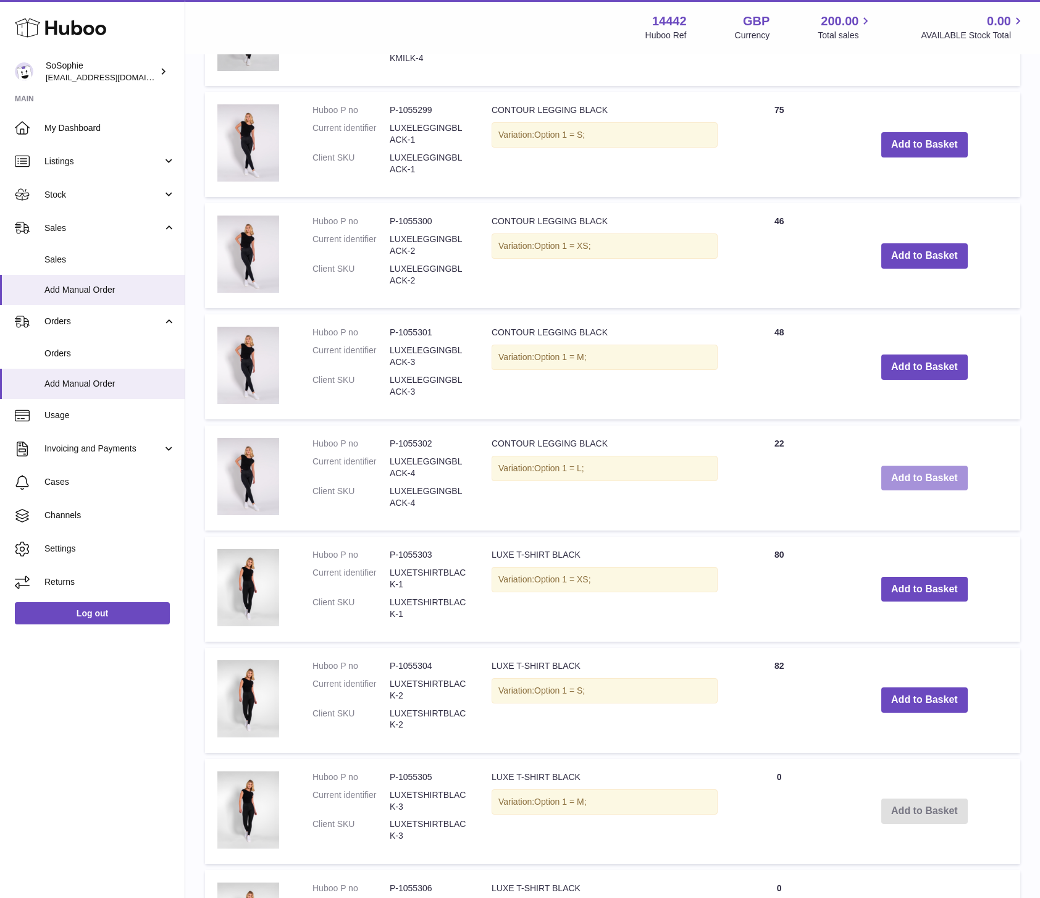
click at [934, 480] on button "Add to Basket" at bounding box center [924, 477] width 86 height 25
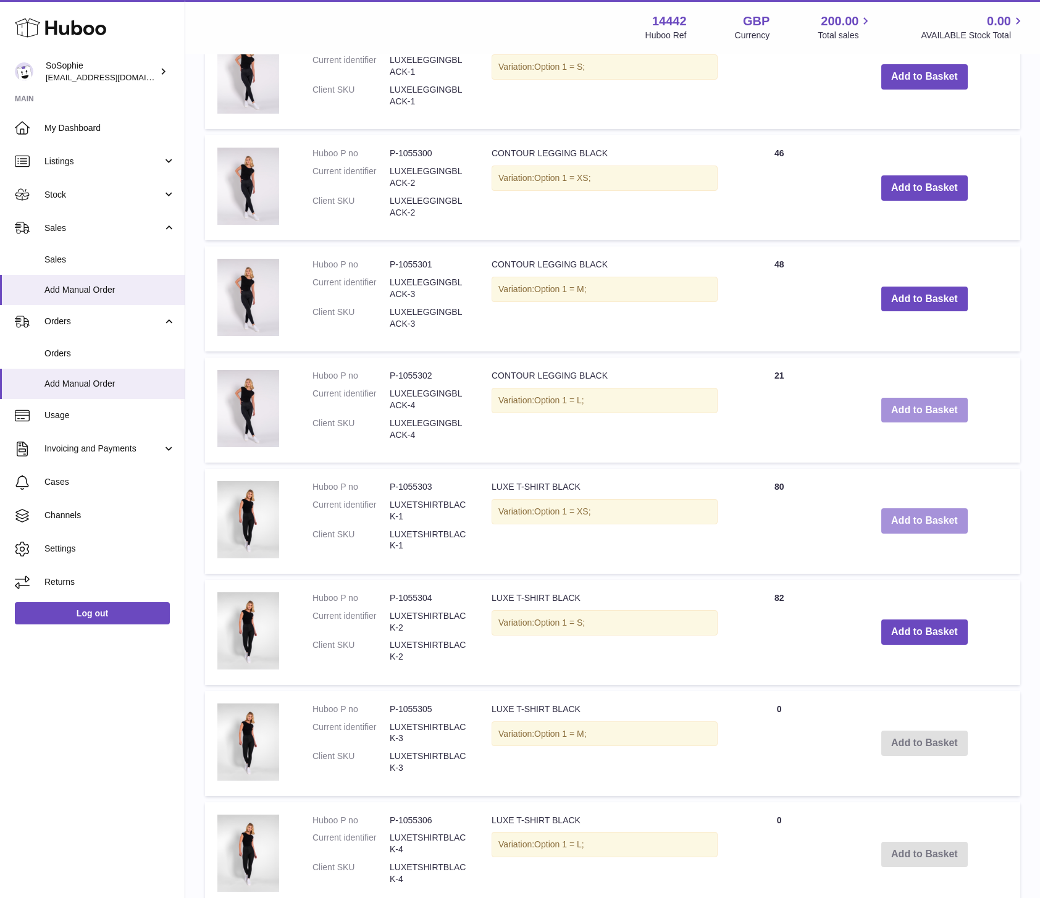
scroll to position [1405, 0]
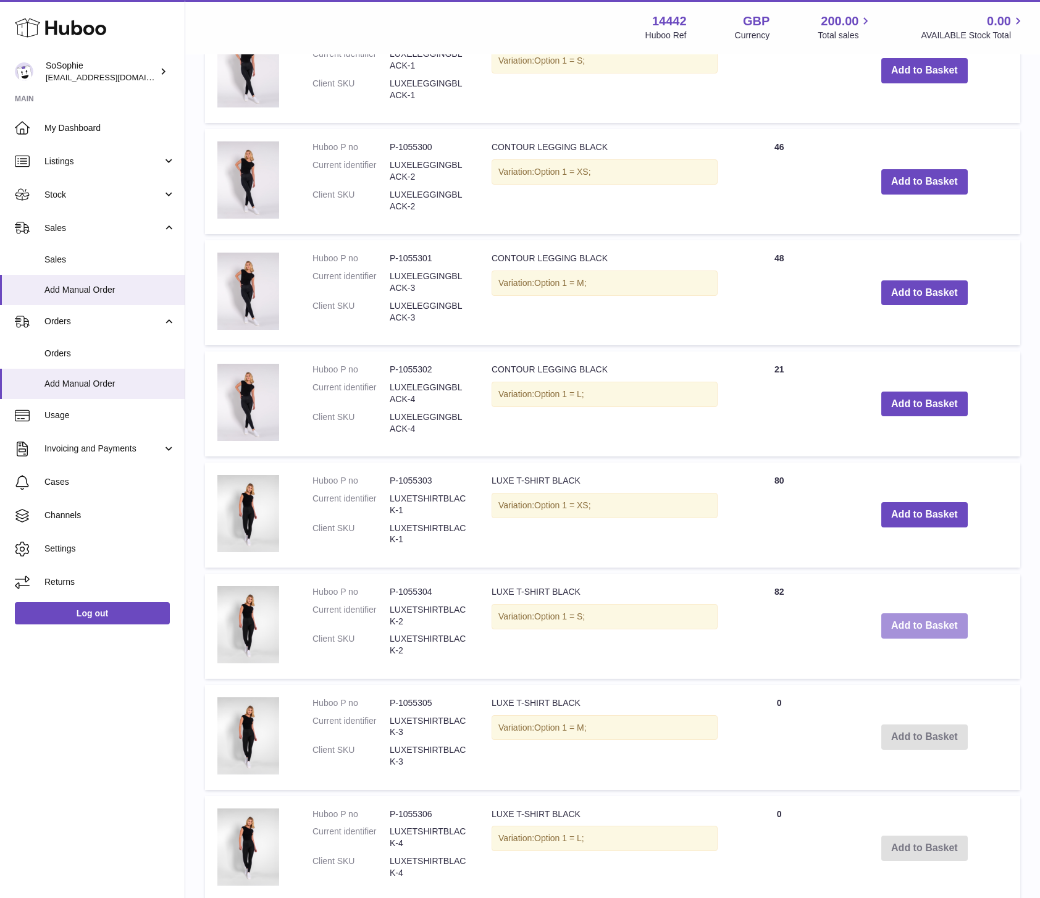
click at [948, 628] on button "Add to Basket" at bounding box center [924, 625] width 86 height 25
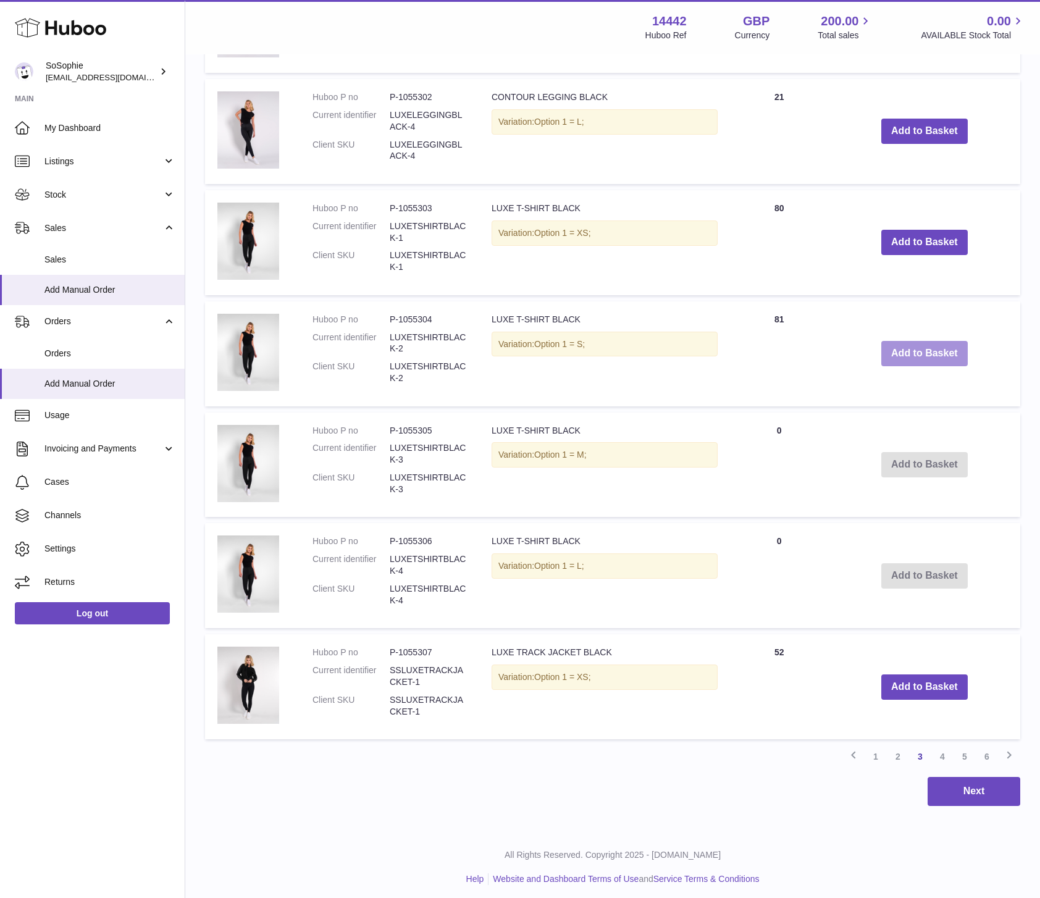
scroll to position [1794, 0]
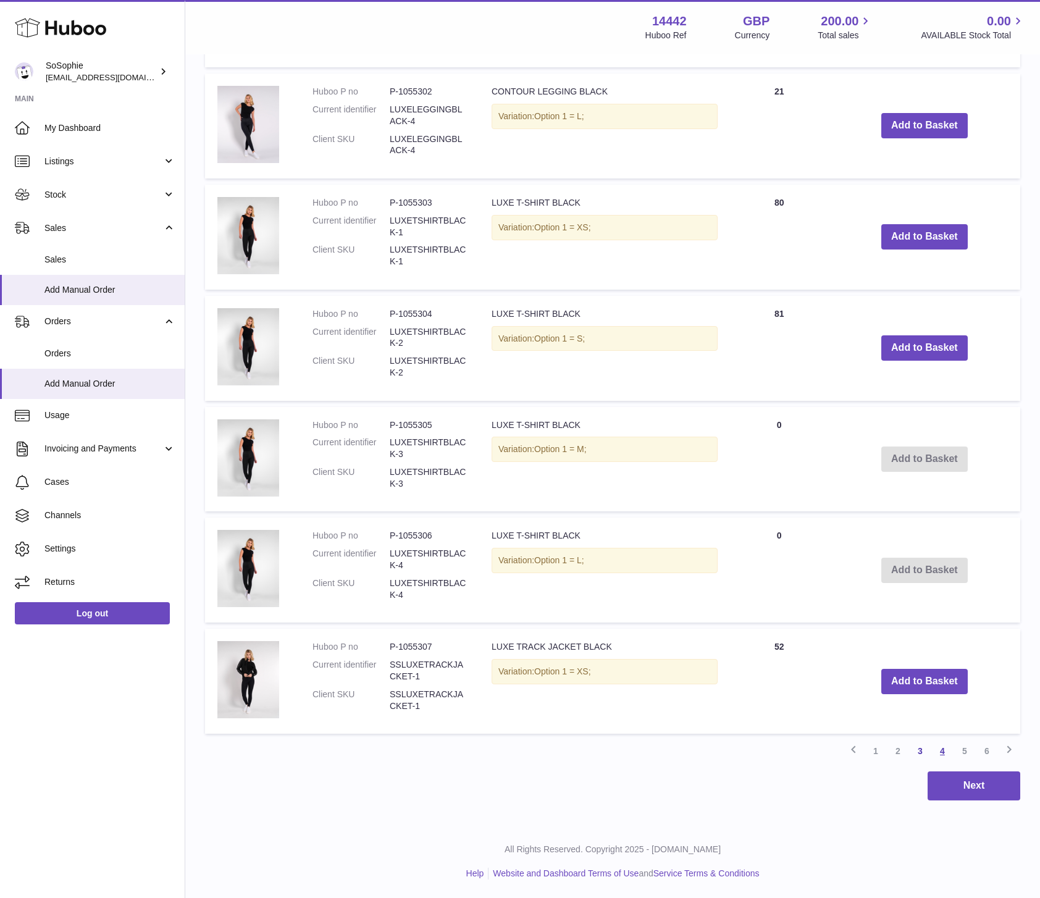
click at [946, 753] on link "4" at bounding box center [942, 751] width 22 height 22
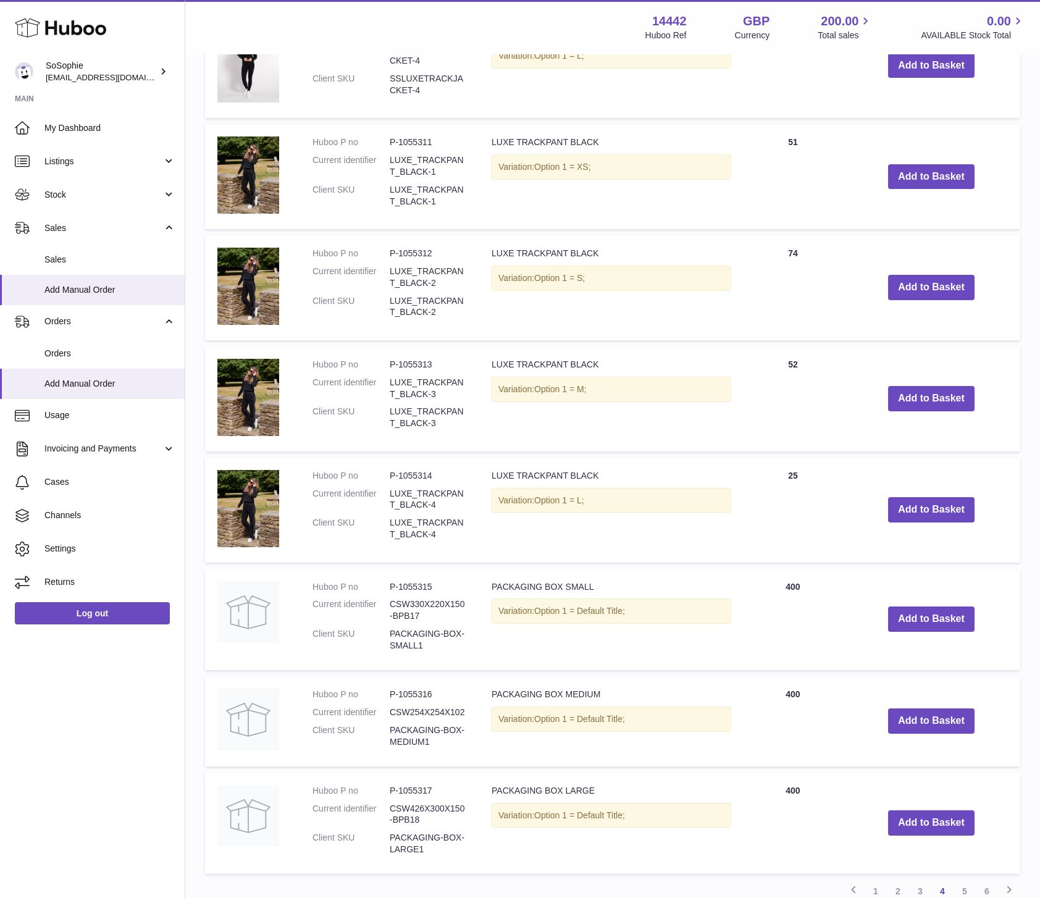
scroll to position [1701, 0]
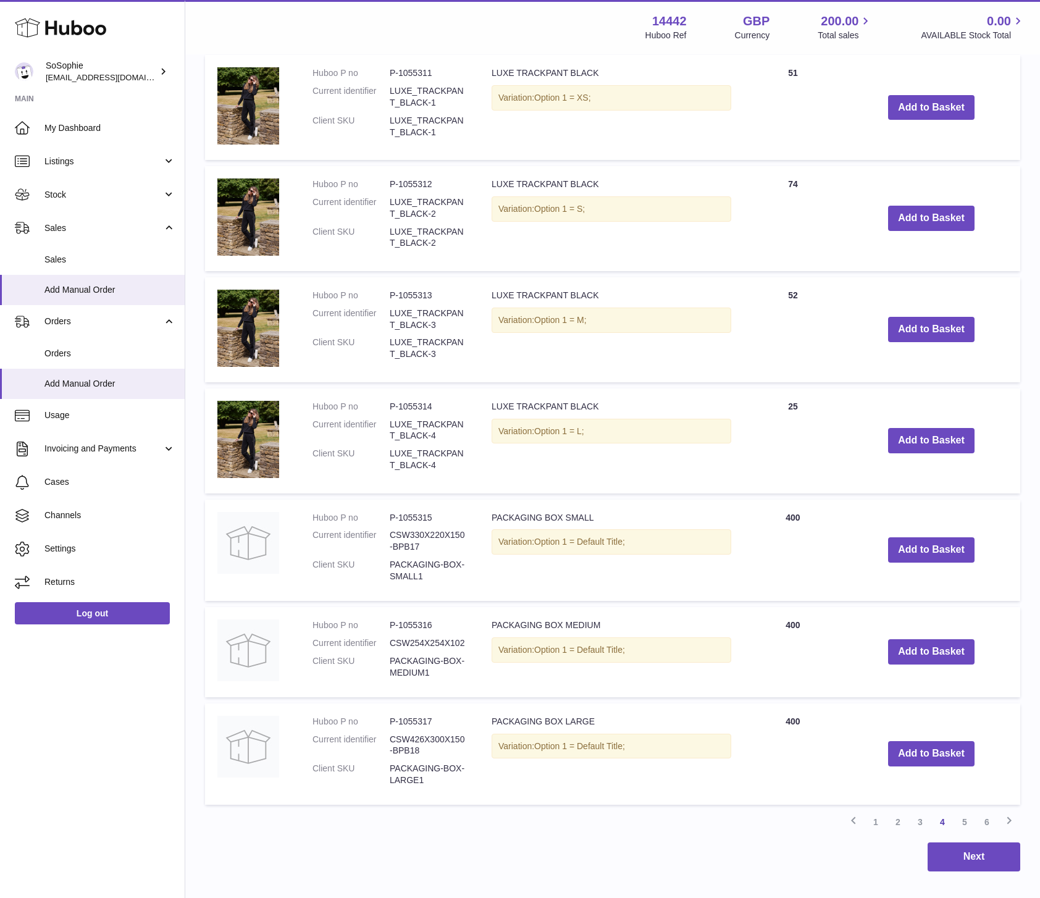
click at [966, 819] on link "5" at bounding box center [964, 822] width 22 height 22
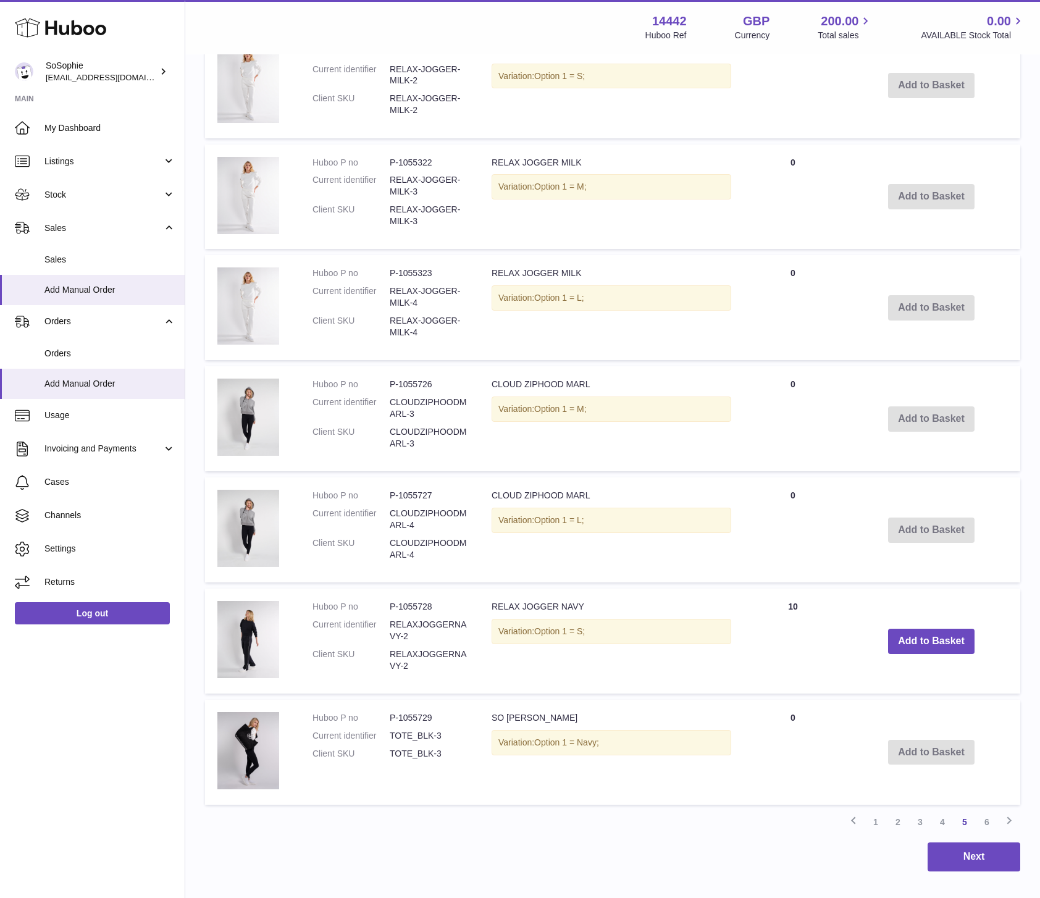
scroll to position [1712, 0]
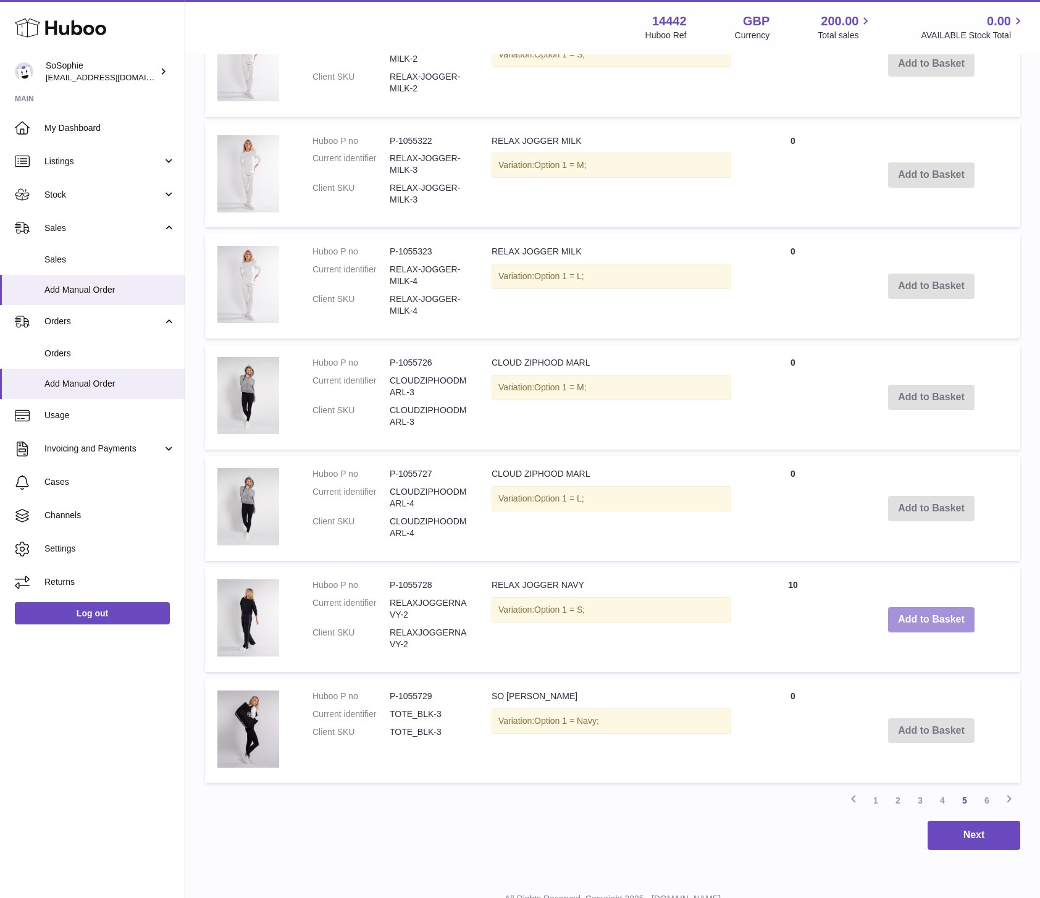
click at [949, 619] on button "Add to Basket" at bounding box center [931, 619] width 86 height 25
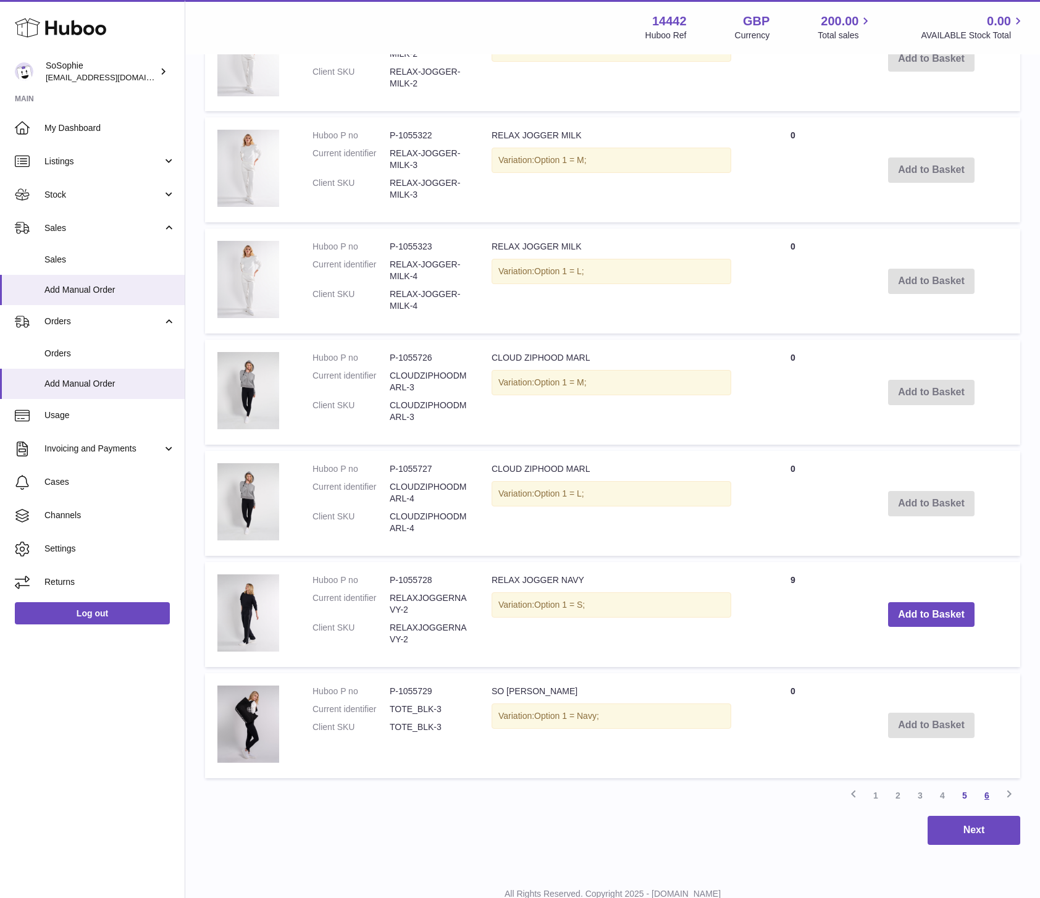
click at [985, 799] on link "6" at bounding box center [986, 795] width 22 height 22
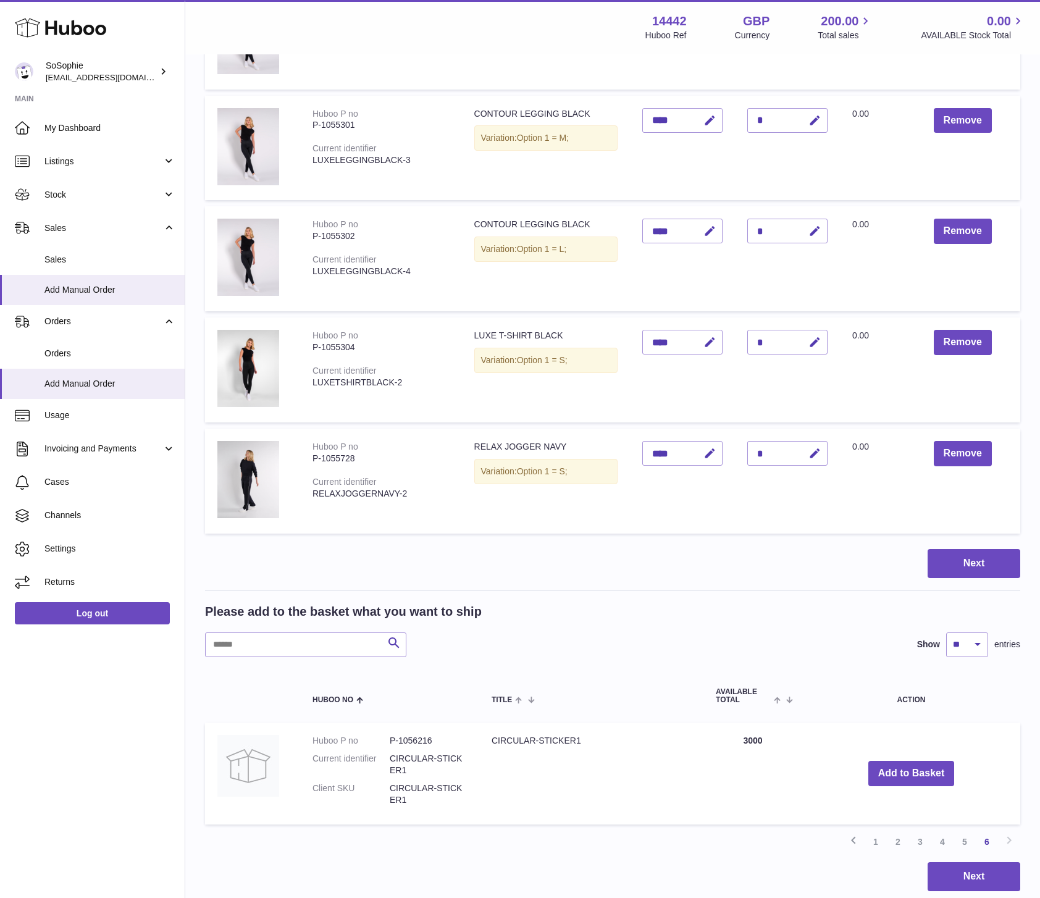
scroll to position [902, 0]
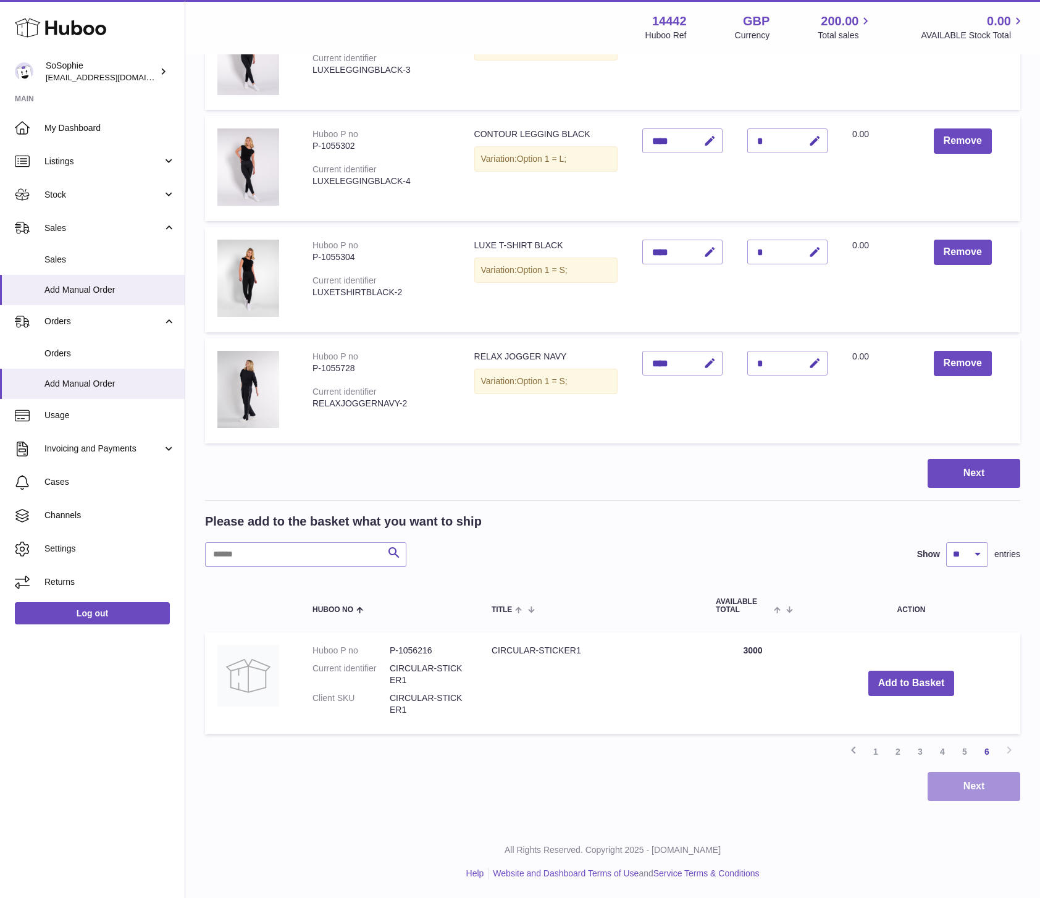
click at [993, 777] on button "Next" at bounding box center [973, 786] width 93 height 29
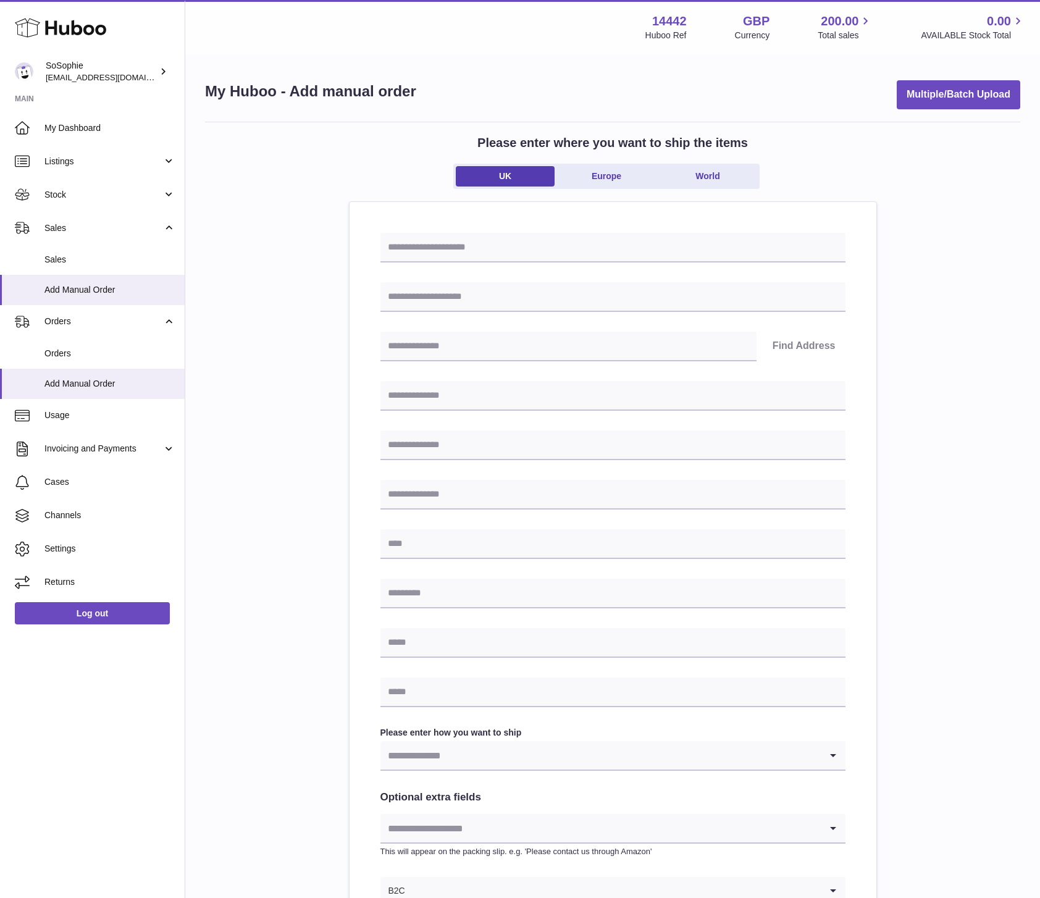
scroll to position [30, 0]
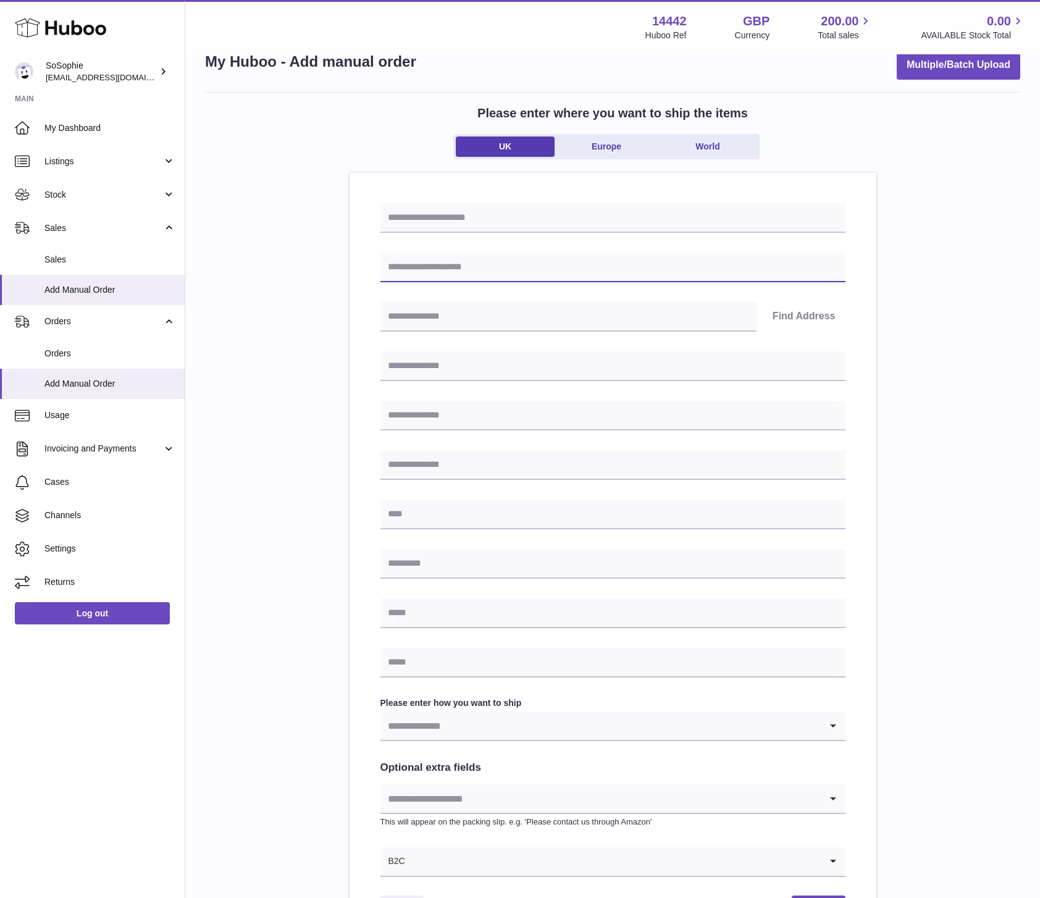
click at [543, 268] on input "text" at bounding box center [612, 267] width 465 height 30
type input "**********"
click at [491, 272] on input "text" at bounding box center [612, 267] width 465 height 30
click at [483, 269] on input "text" at bounding box center [612, 267] width 465 height 30
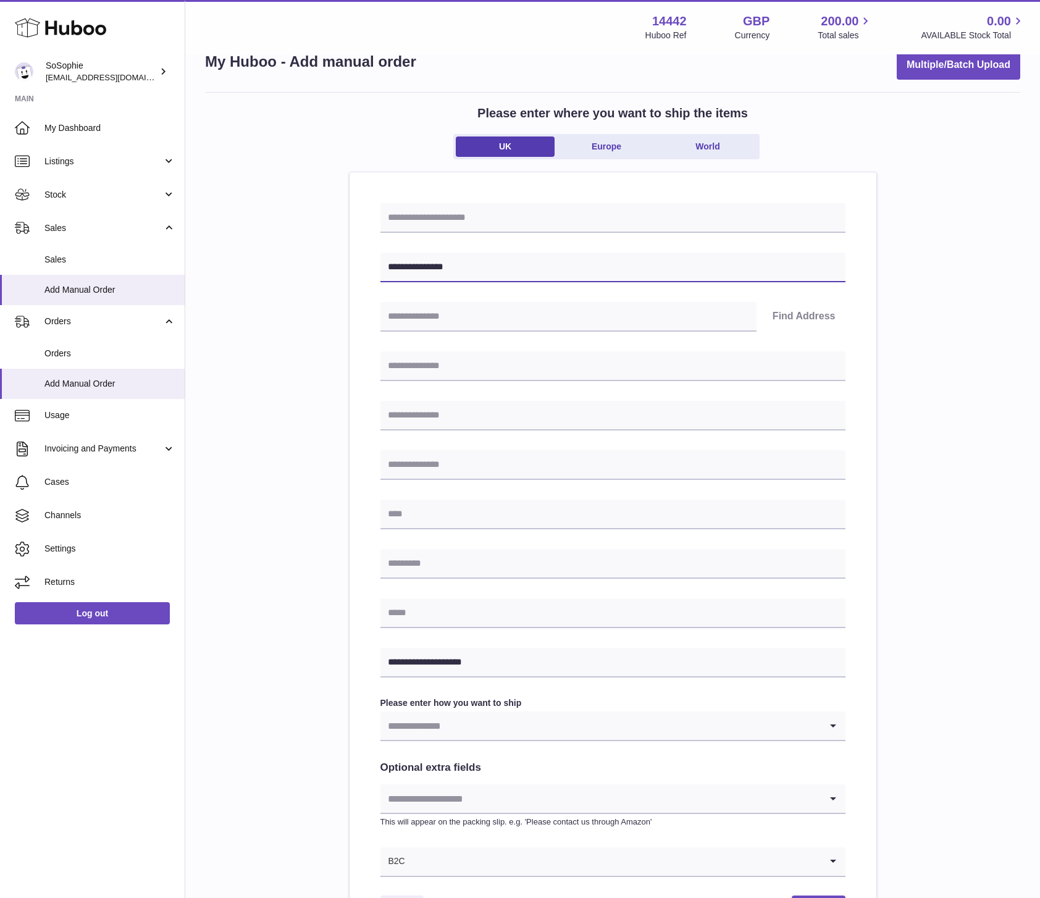
type input "**********"
click at [638, 302] on input "text" at bounding box center [568, 317] width 376 height 30
type input "*******"
click at [708, 362] on input "text" at bounding box center [612, 366] width 465 height 30
type input "**********"
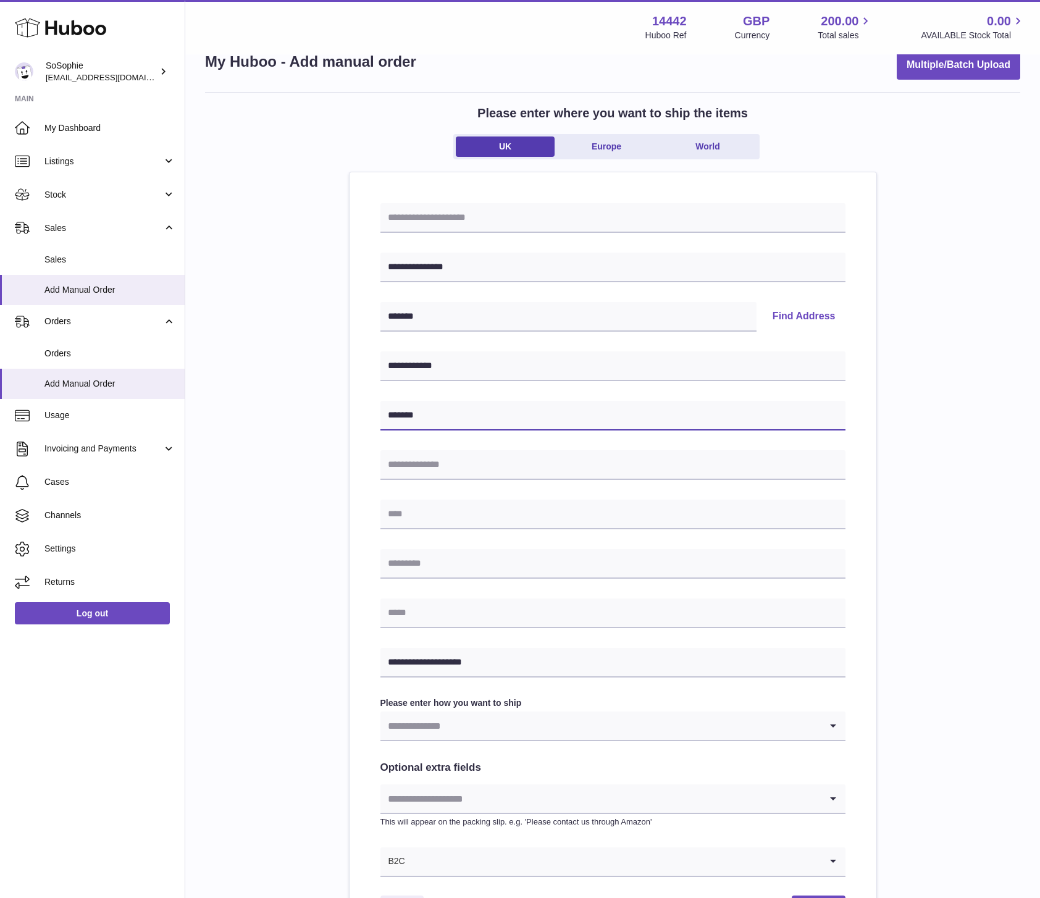
type input "*******"
type input "*"
type input "**********"
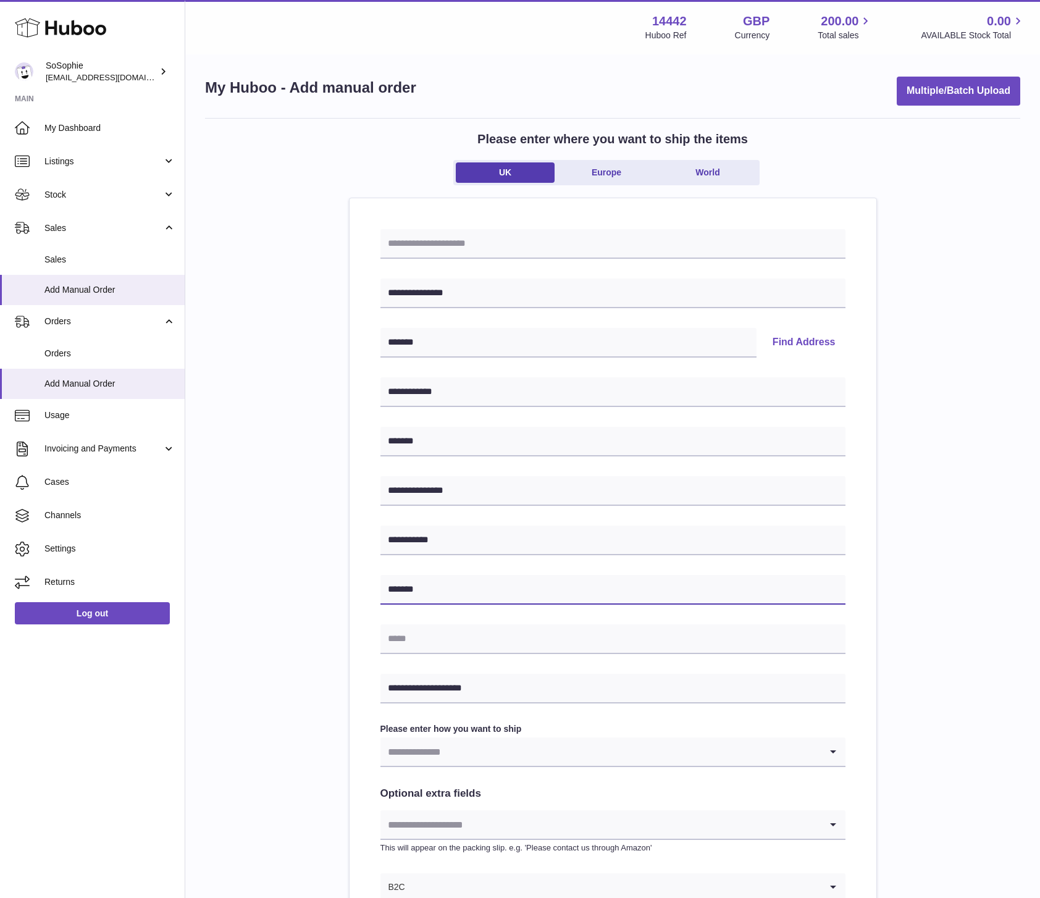
type input "*******"
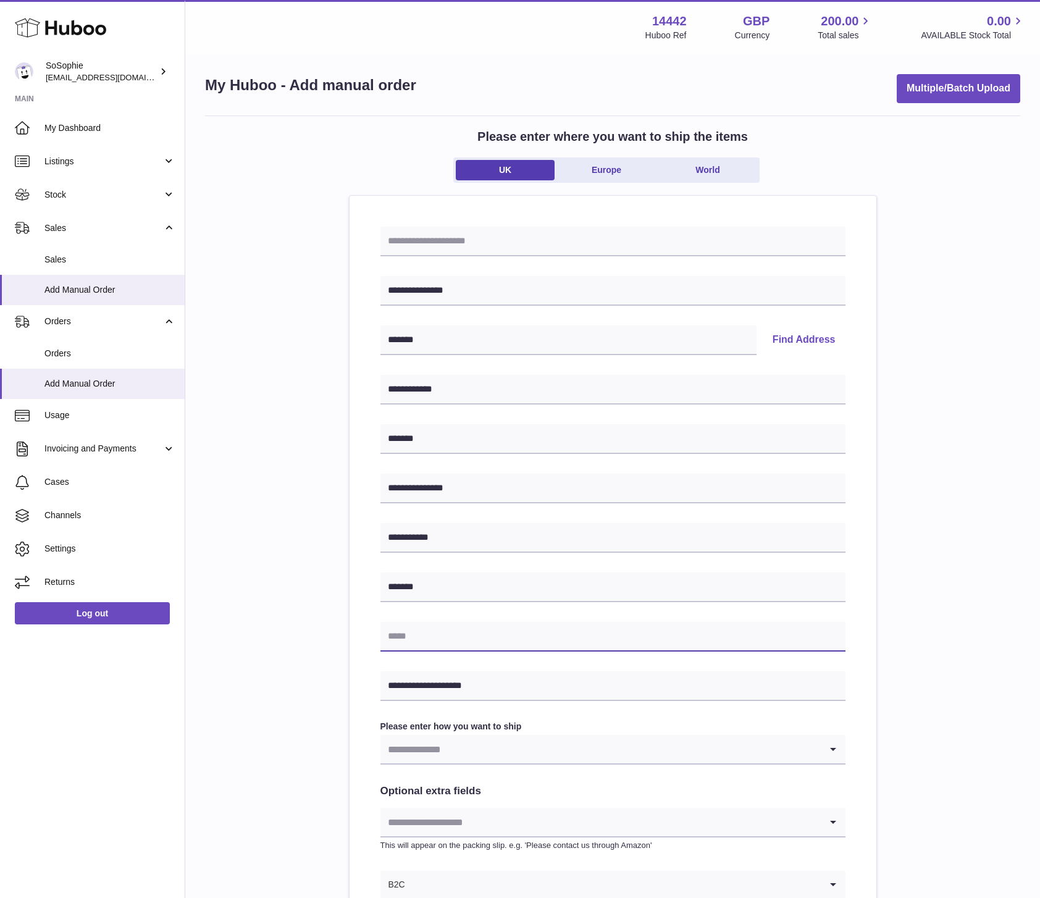
click at [591, 628] on input "text" at bounding box center [612, 637] width 465 height 30
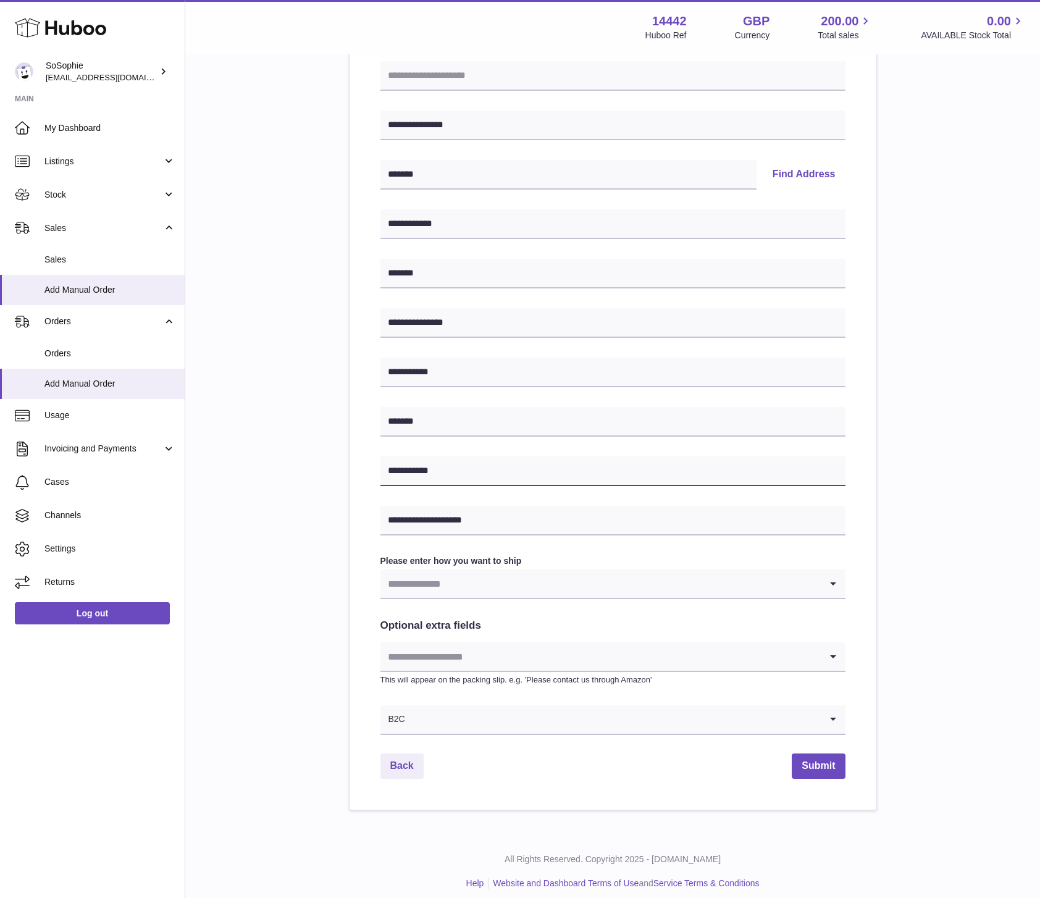
scroll to position [172, 0]
type input "**********"
click at [593, 582] on input "Search for option" at bounding box center [600, 583] width 440 height 28
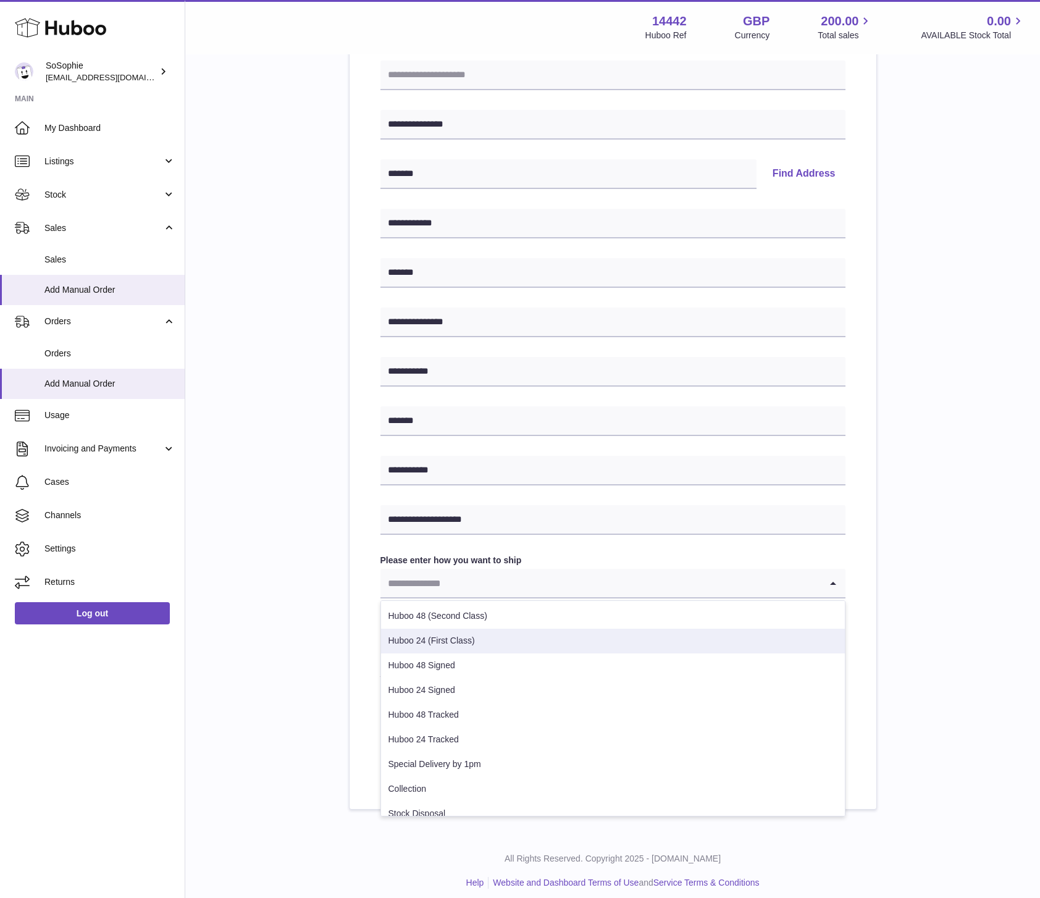
click at [501, 646] on li "Huboo 24 (First Class)" at bounding box center [613, 640] width 464 height 25
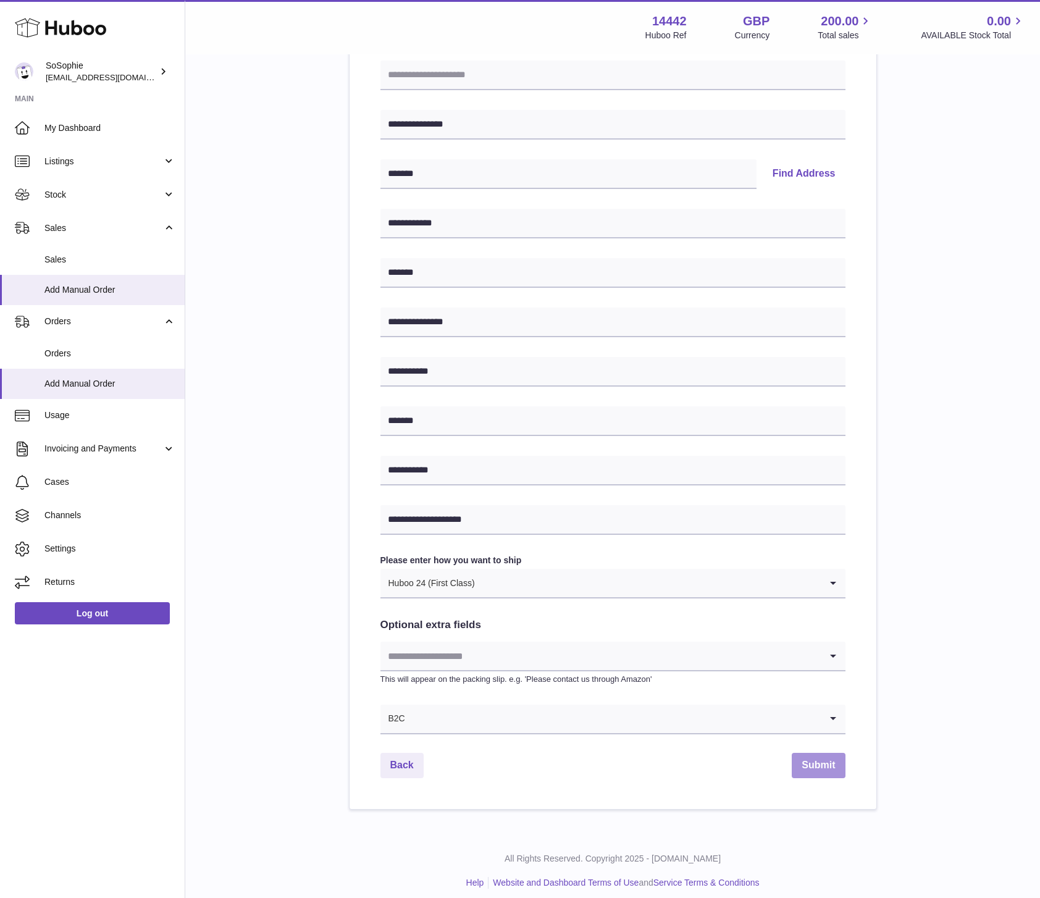
click at [817, 766] on button "Submit" at bounding box center [817, 765] width 53 height 25
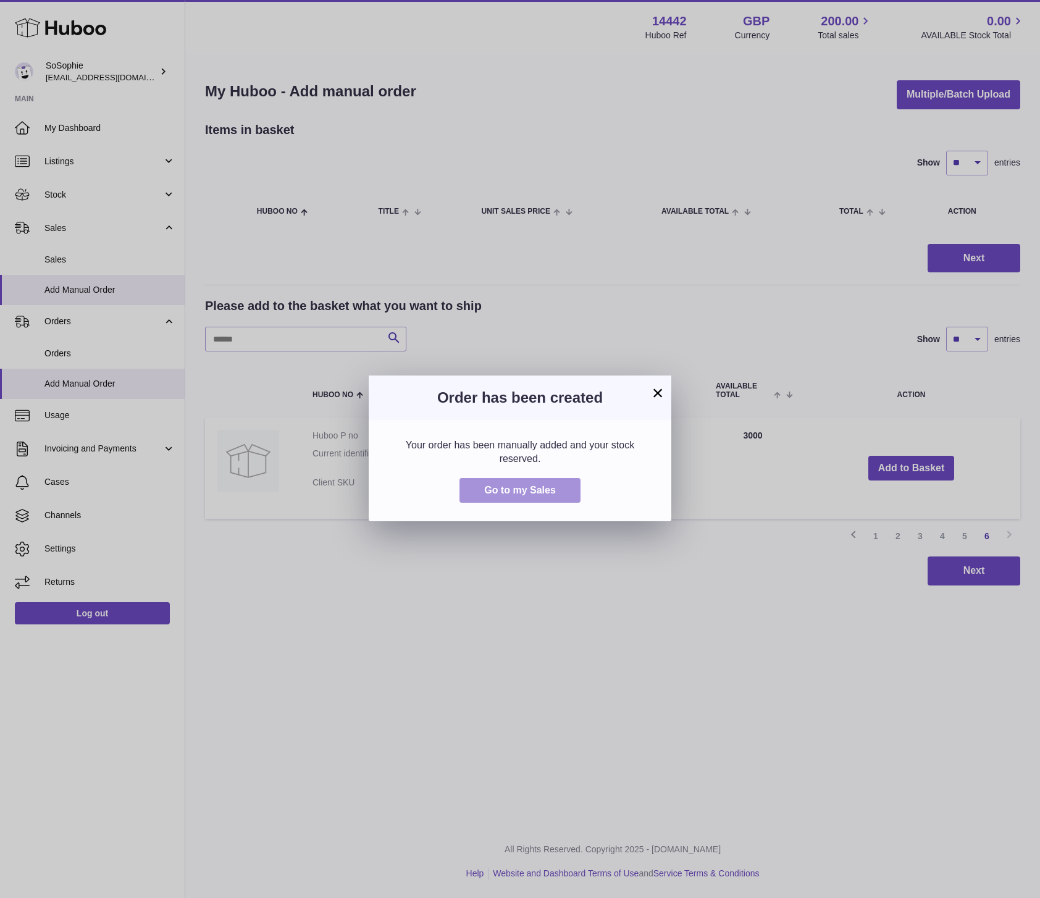
click at [527, 497] on button "Go to my Sales" at bounding box center [519, 490] width 121 height 25
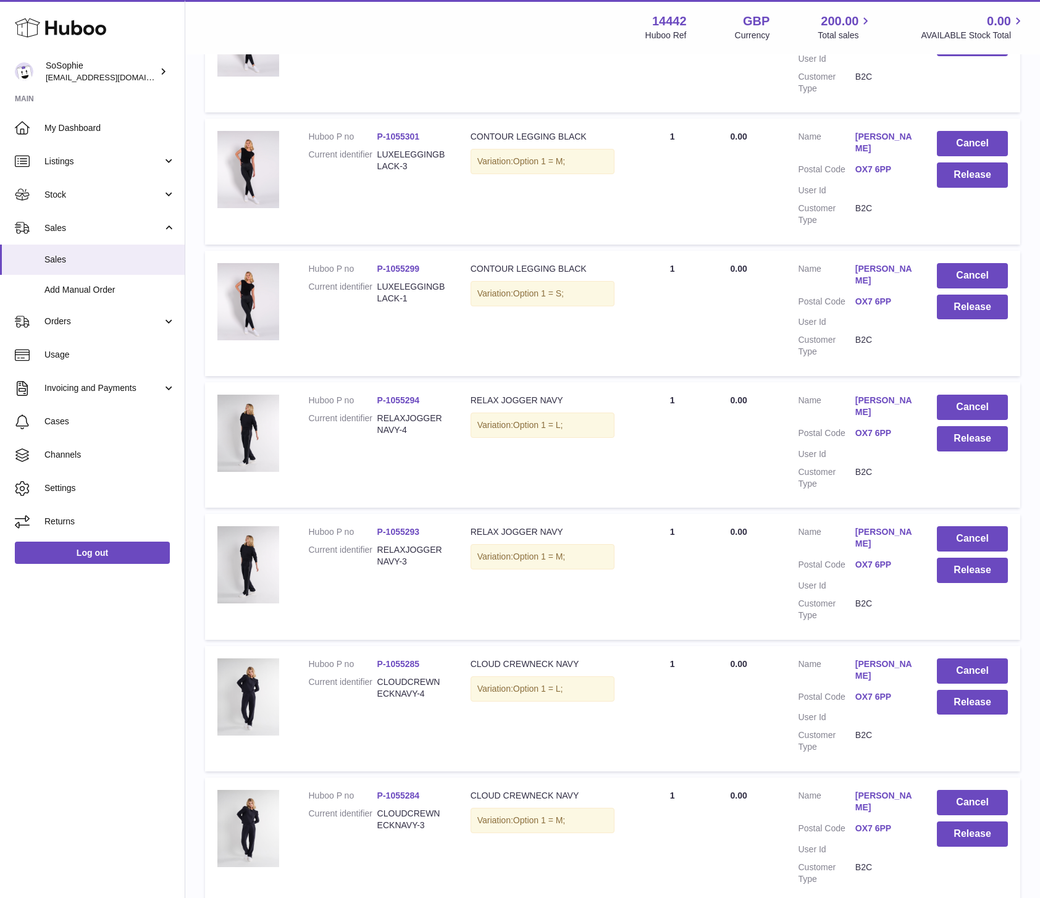
scroll to position [859, 0]
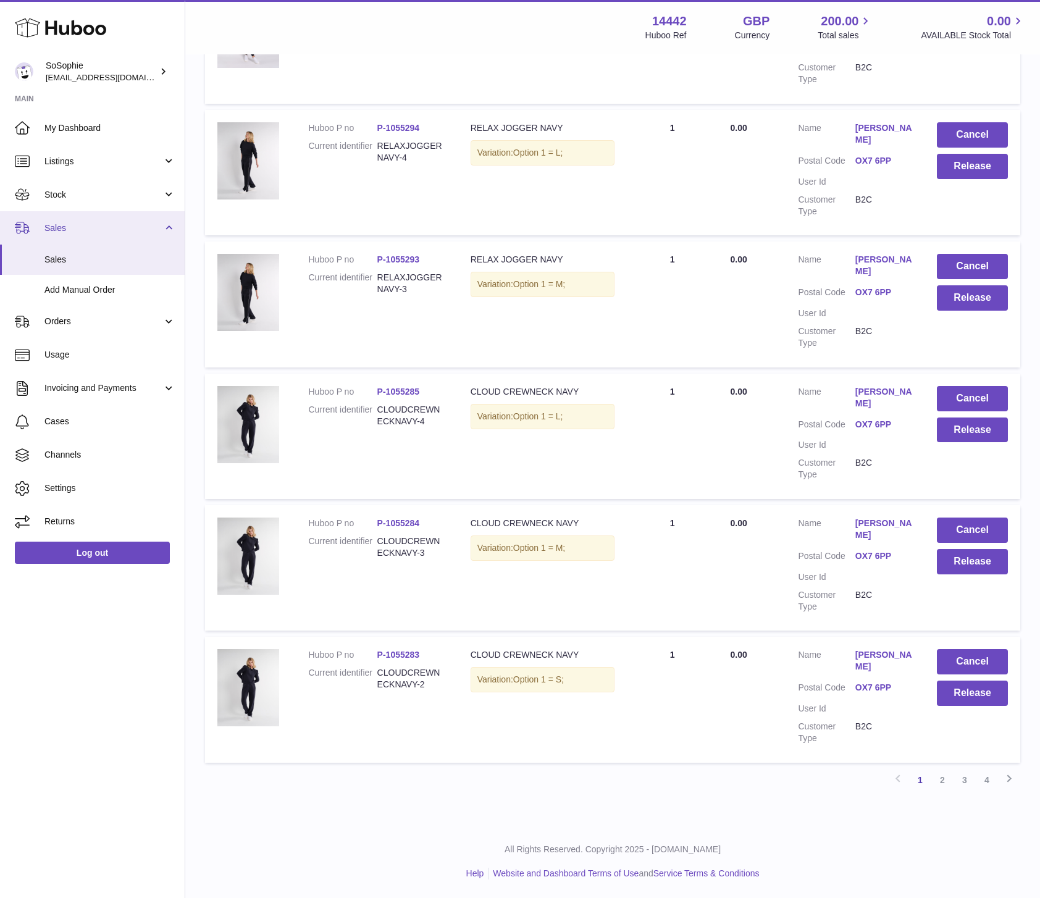
click at [109, 230] on span "Sales" at bounding box center [103, 228] width 118 height 12
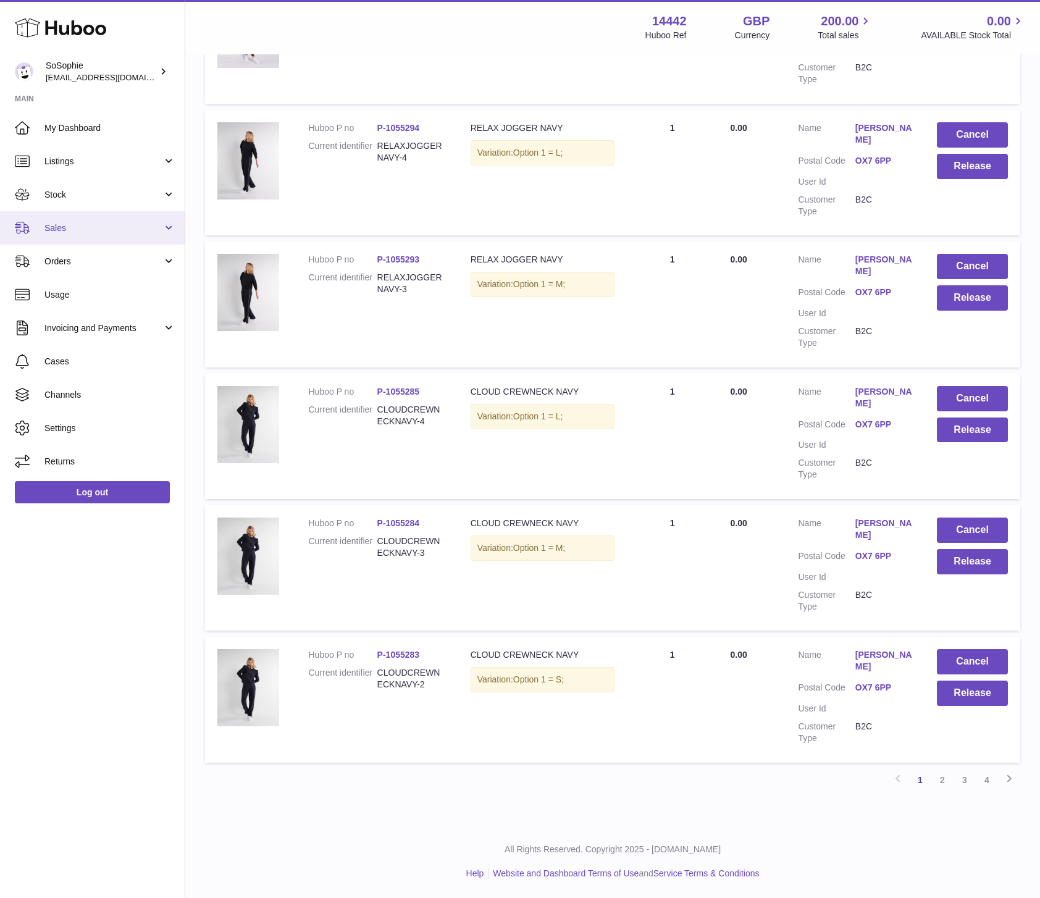
click at [117, 227] on span "Sales" at bounding box center [103, 228] width 118 height 12
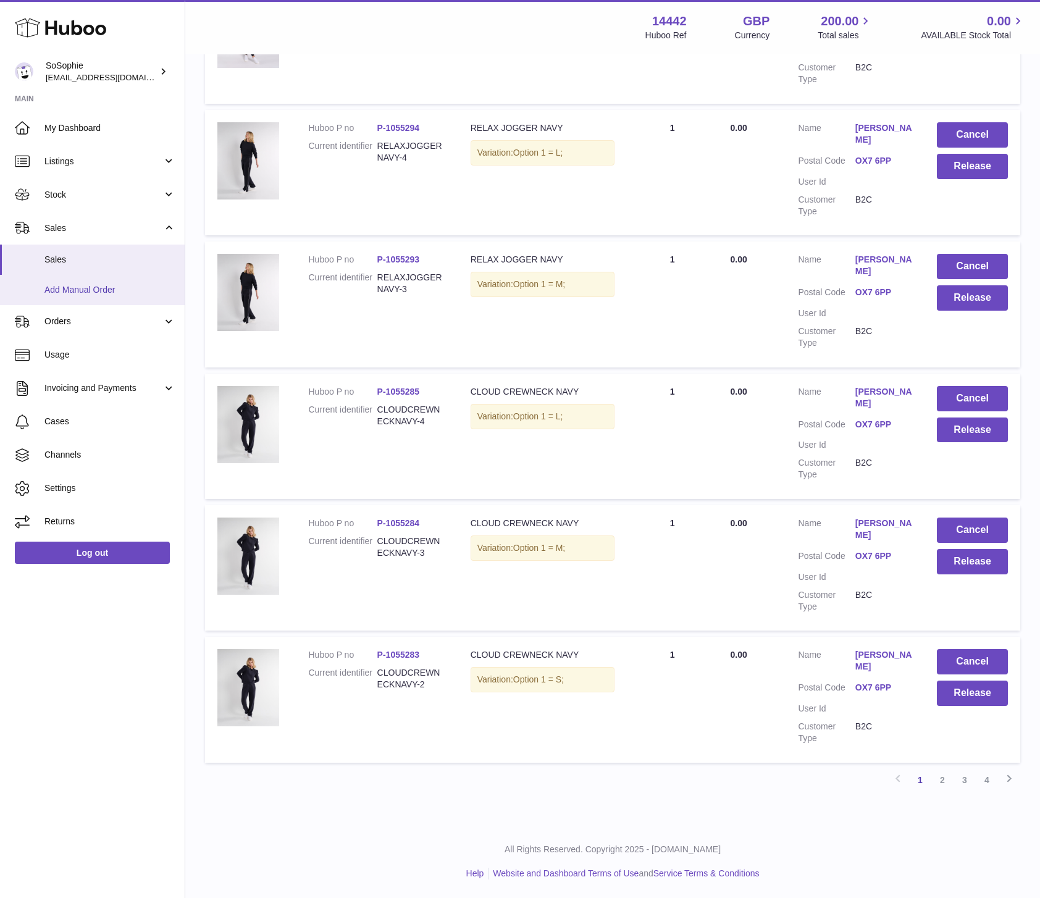
click at [110, 291] on span "Add Manual Order" at bounding box center [109, 290] width 131 height 12
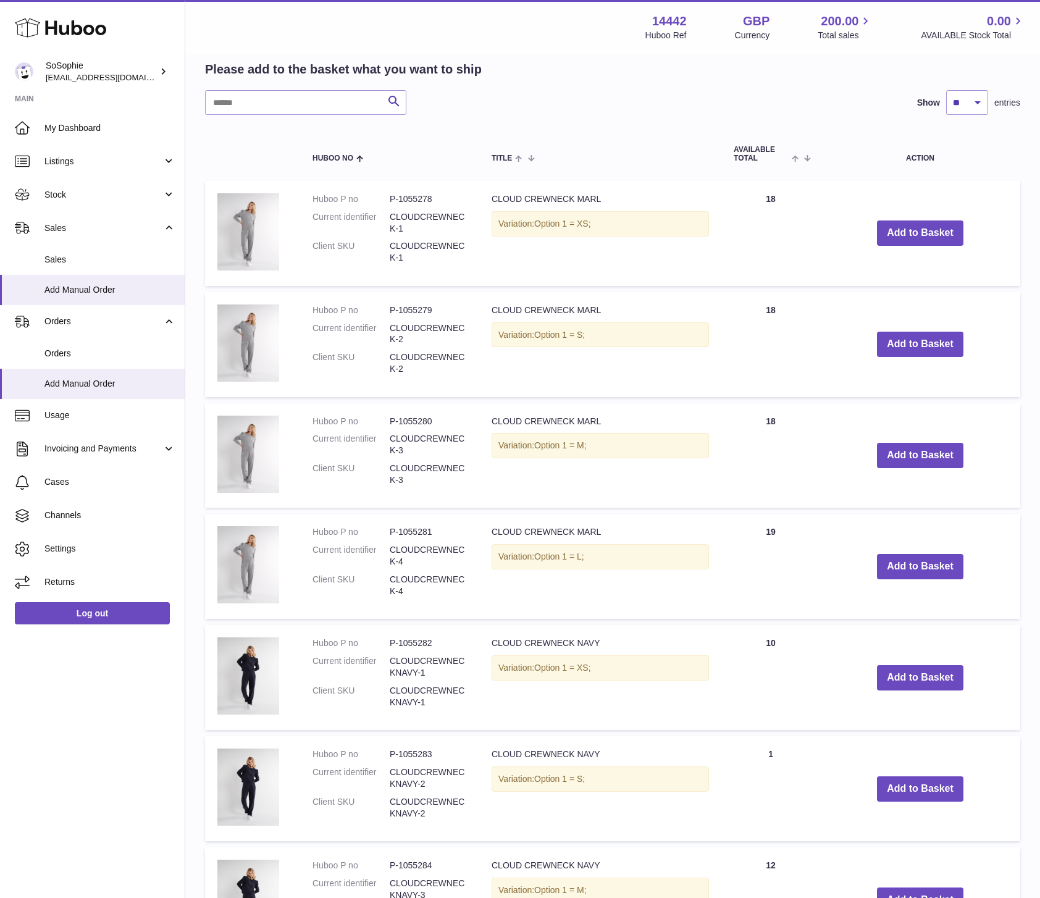
scroll to position [248, 0]
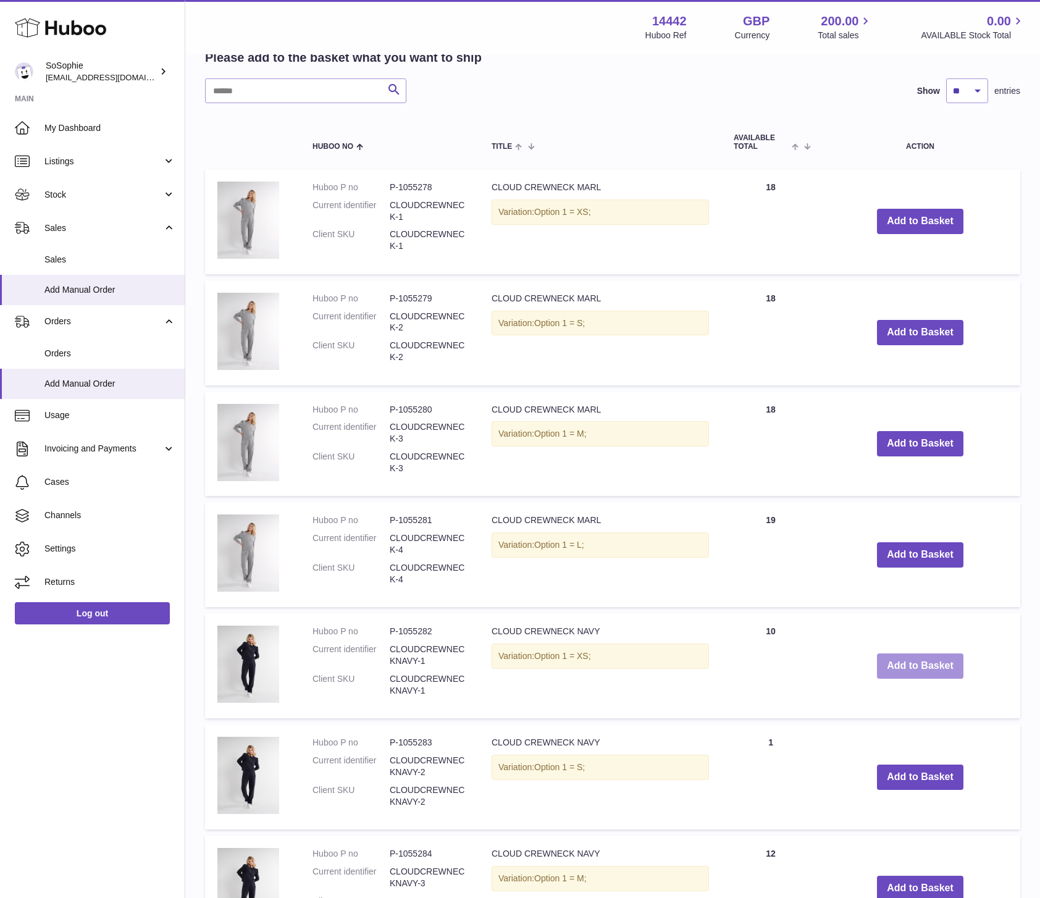
click at [919, 669] on button "Add to Basket" at bounding box center [920, 665] width 86 height 25
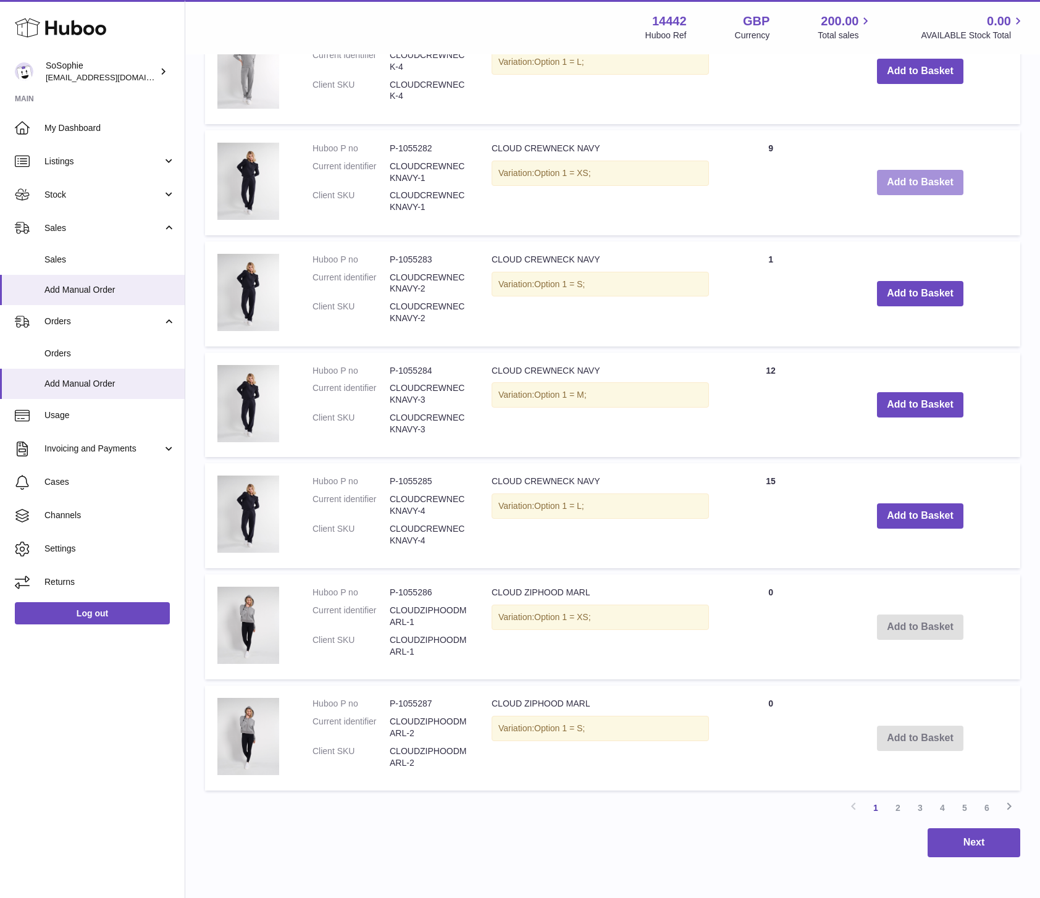
scroll to position [906, 0]
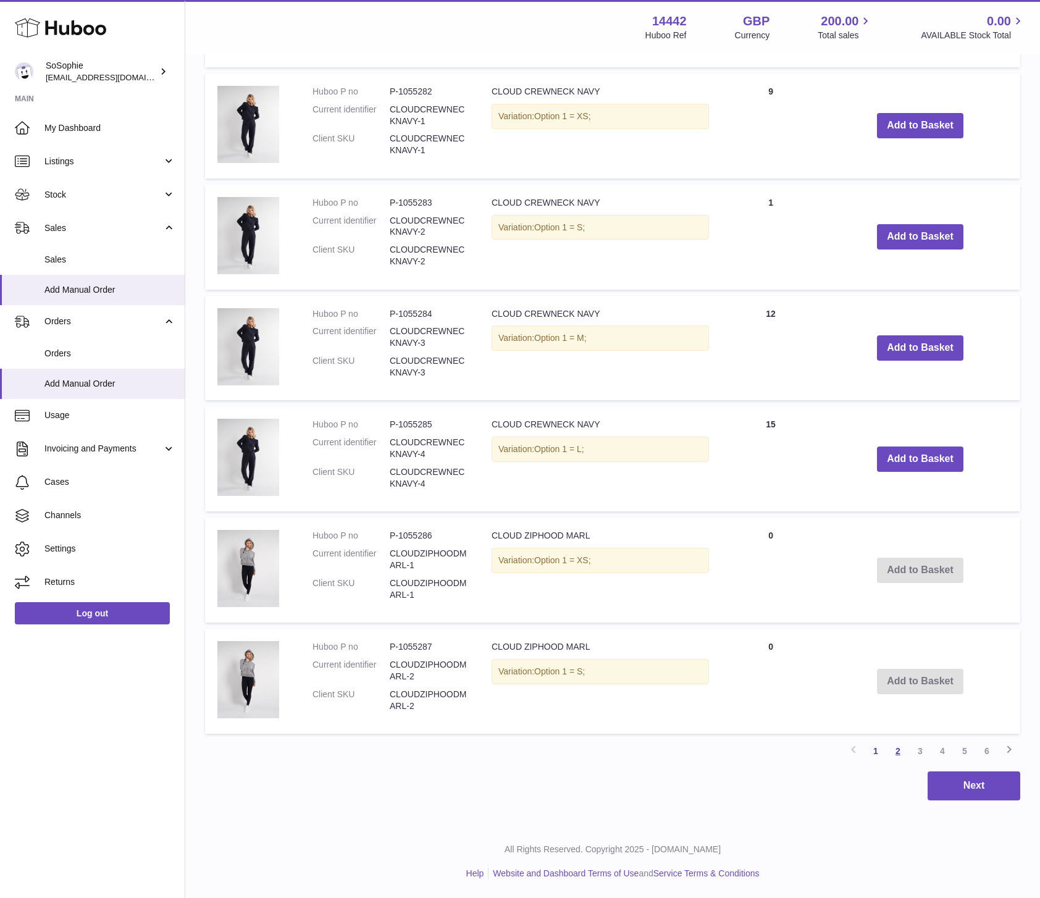
click at [901, 752] on link "2" at bounding box center [897, 751] width 22 height 22
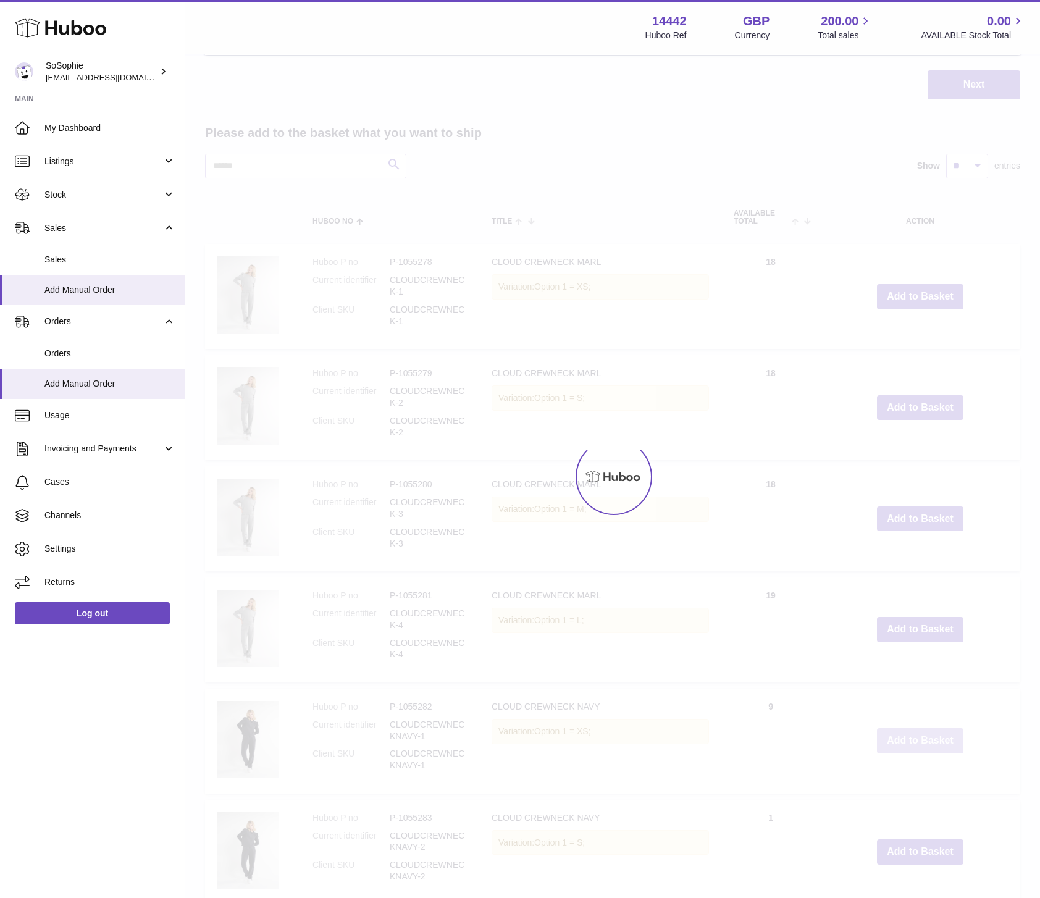
scroll to position [583, 0]
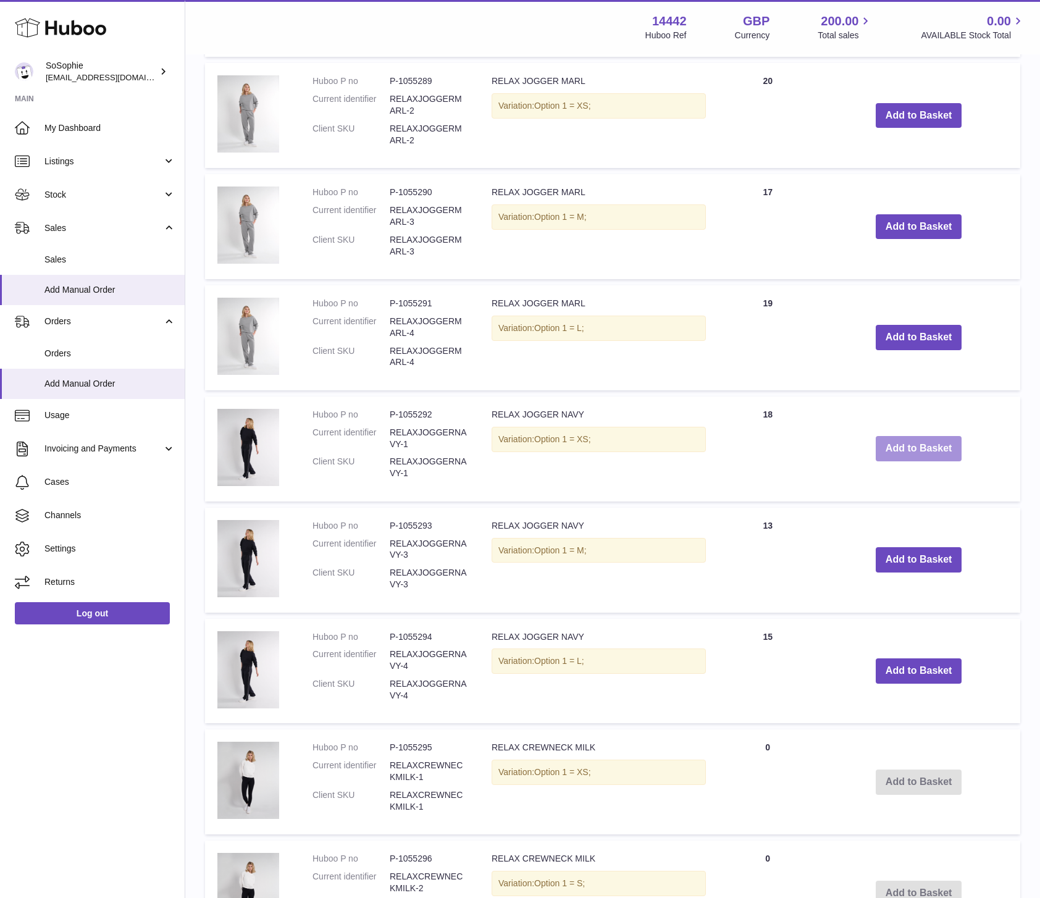
click at [895, 450] on button "Add to Basket" at bounding box center [918, 448] width 86 height 25
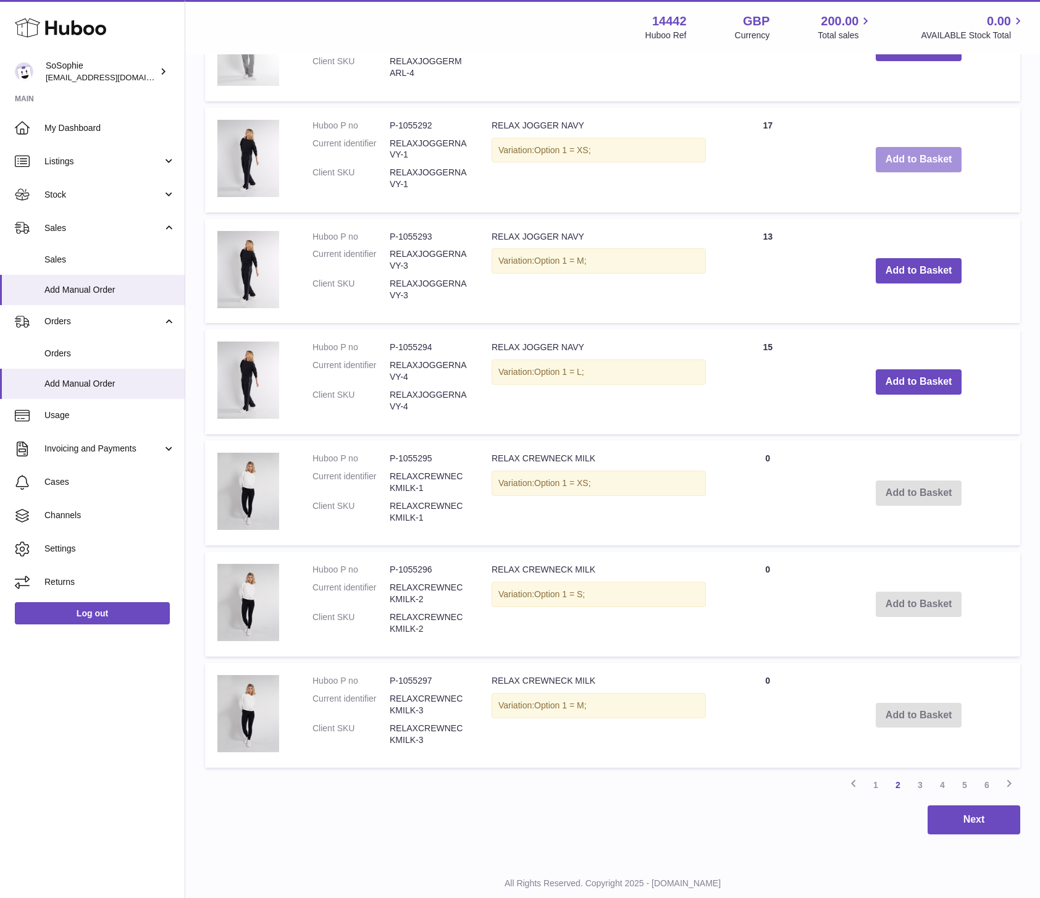
scroll to position [1017, 0]
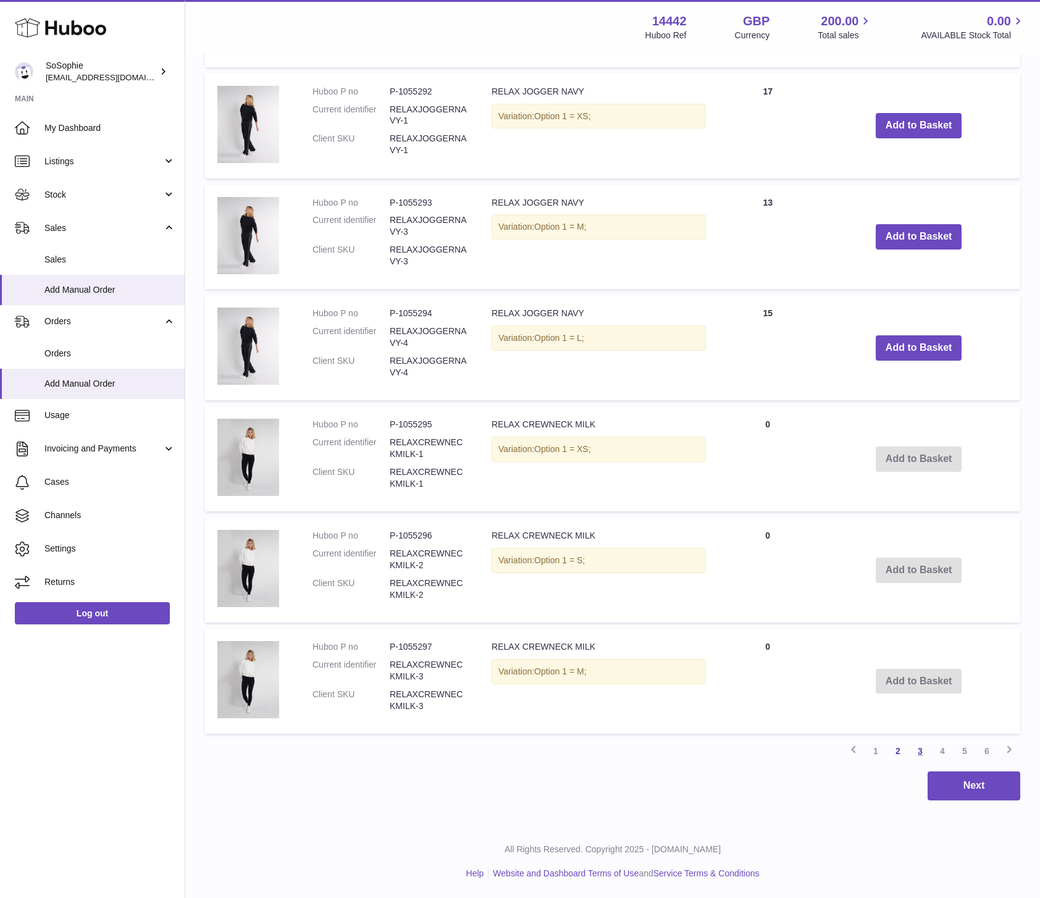
click at [918, 753] on link "3" at bounding box center [920, 751] width 22 height 22
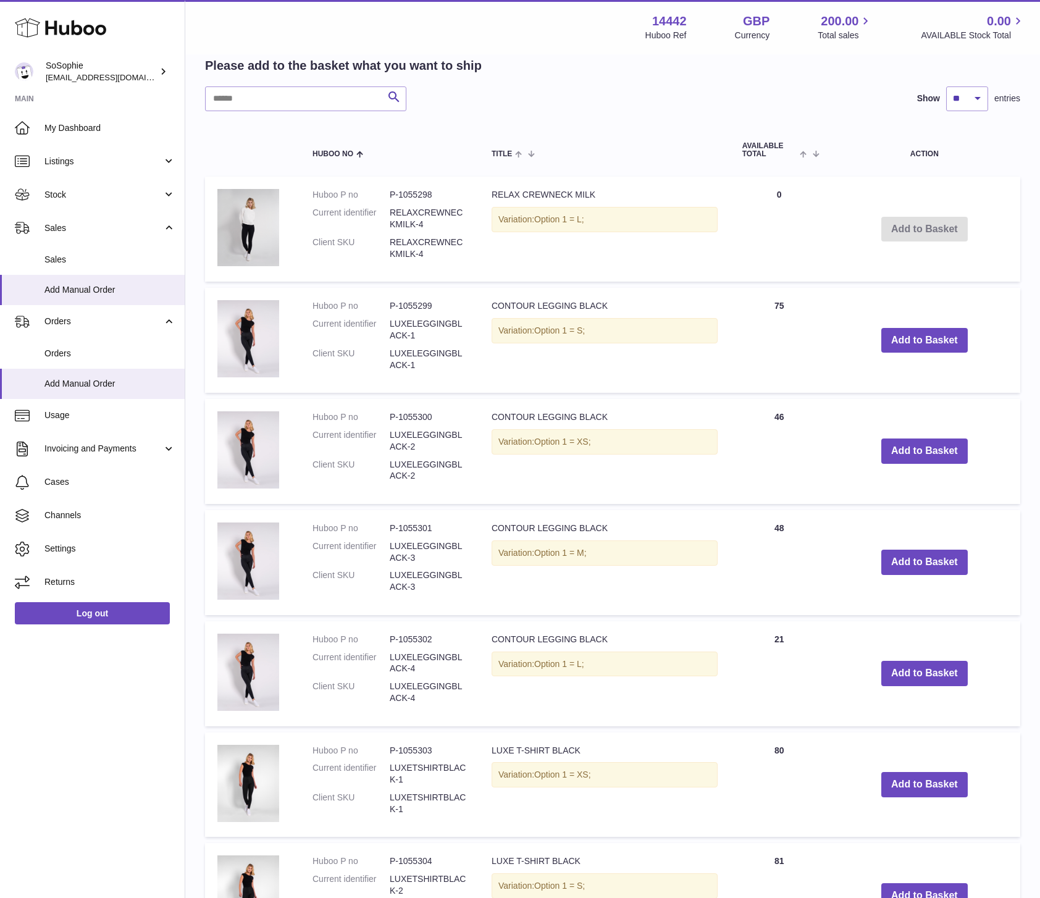
scroll to position [519, 0]
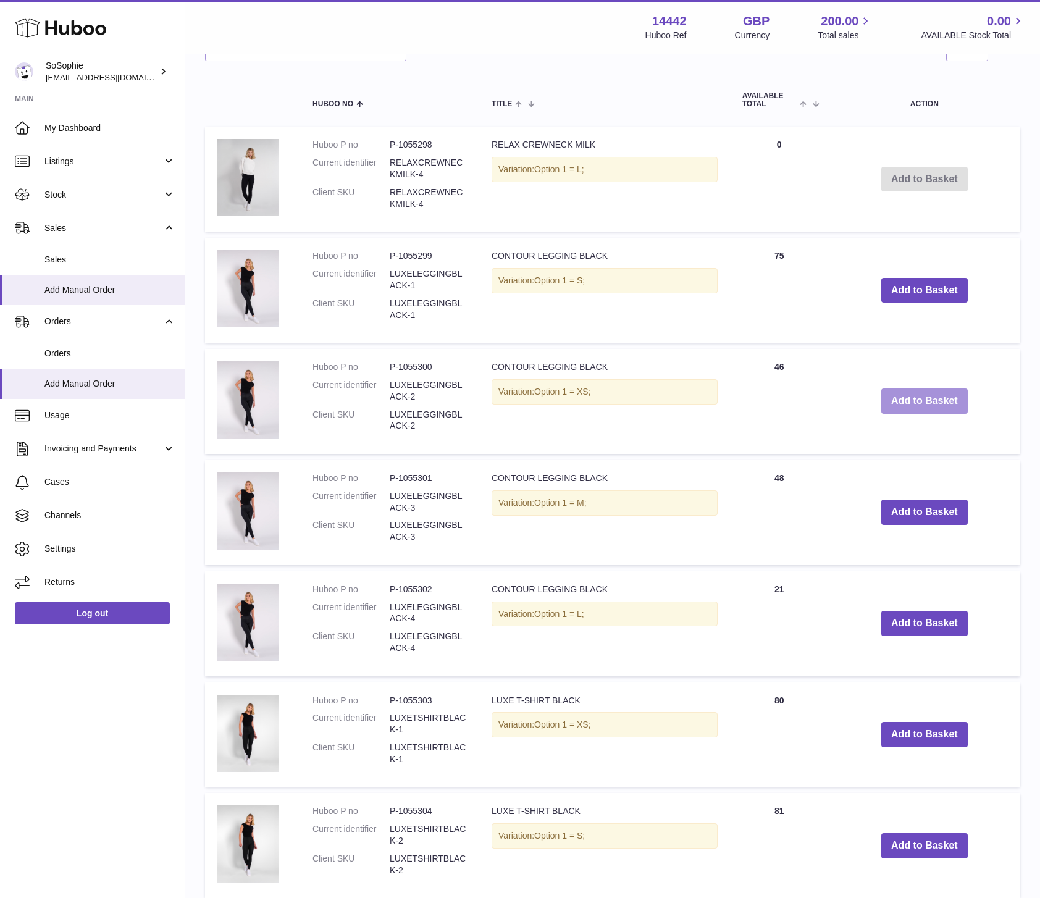
click at [900, 399] on button "Add to Basket" at bounding box center [924, 400] width 86 height 25
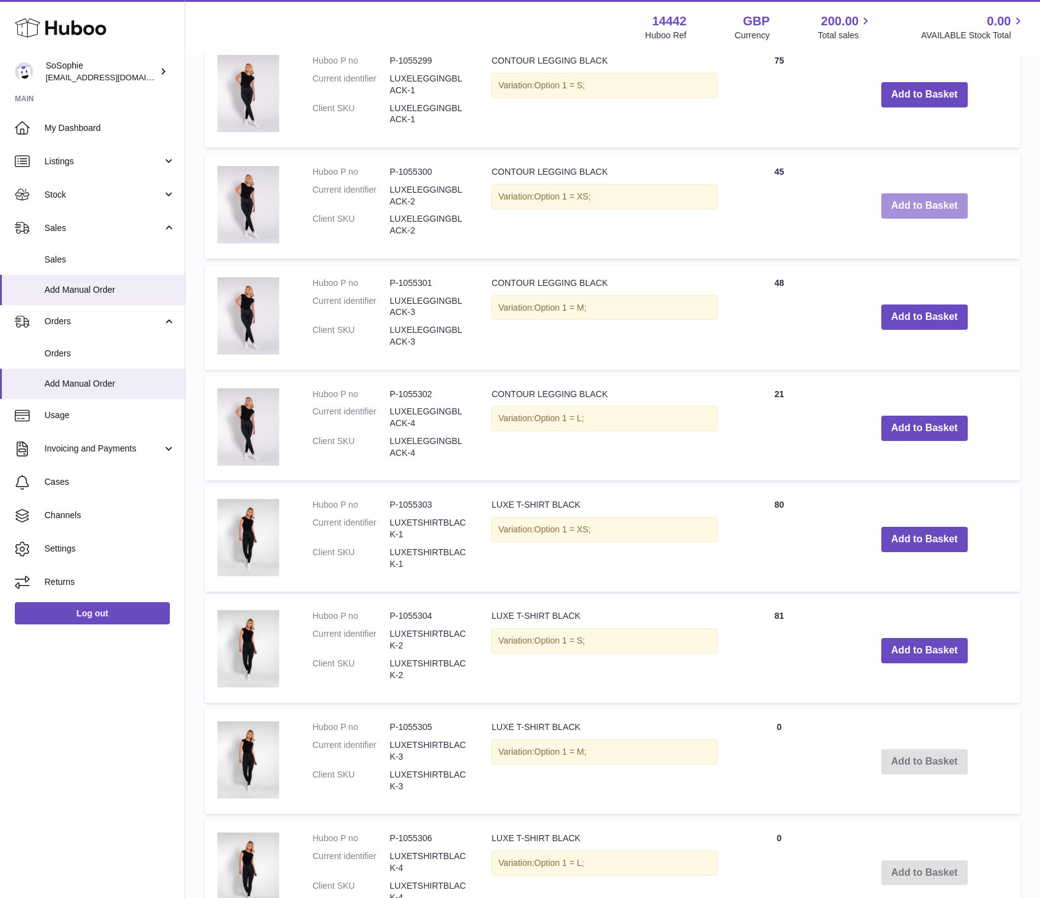
scroll to position [834, 0]
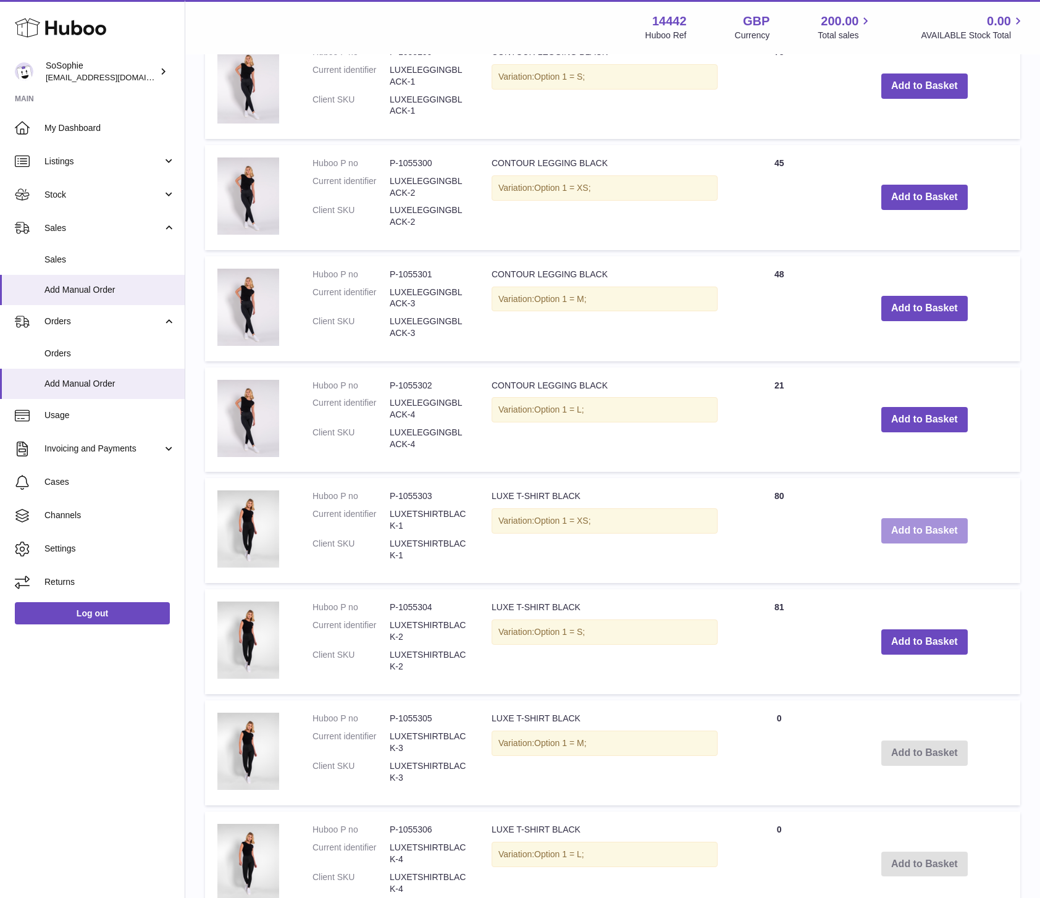
click at [897, 526] on button "Add to Basket" at bounding box center [924, 530] width 86 height 25
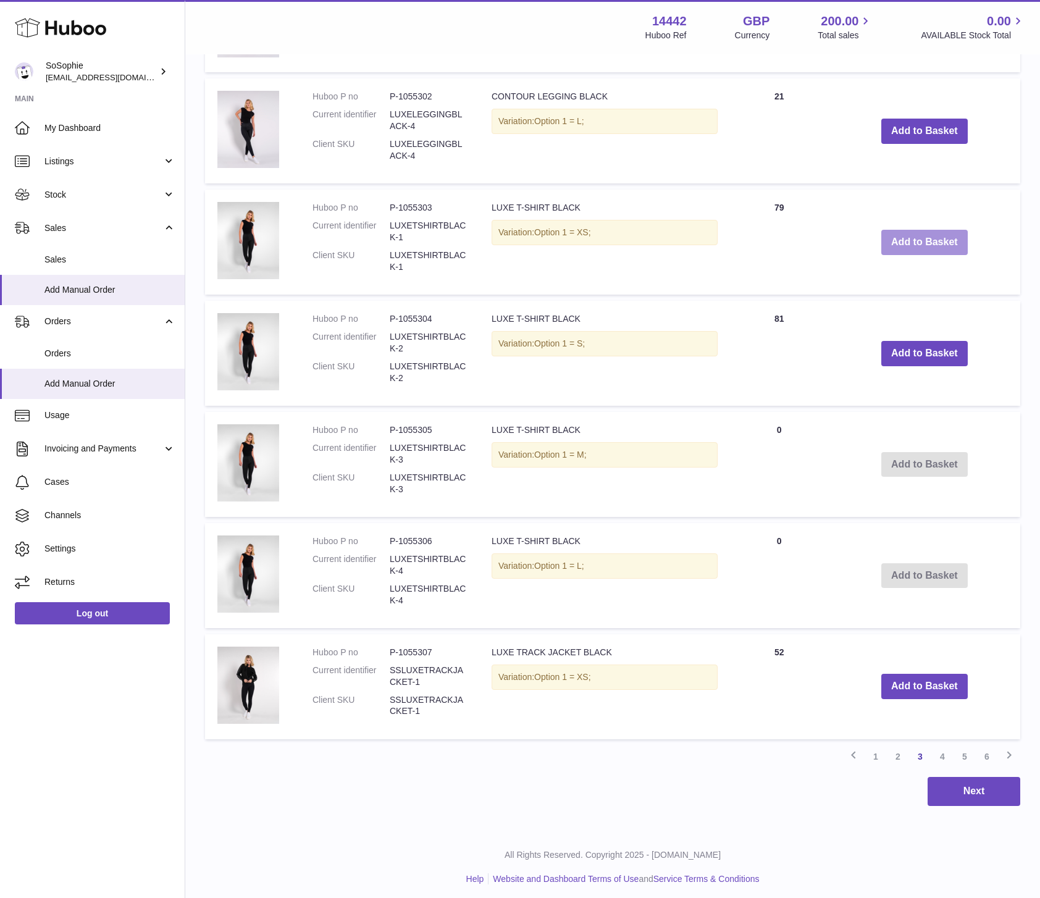
scroll to position [1238, 0]
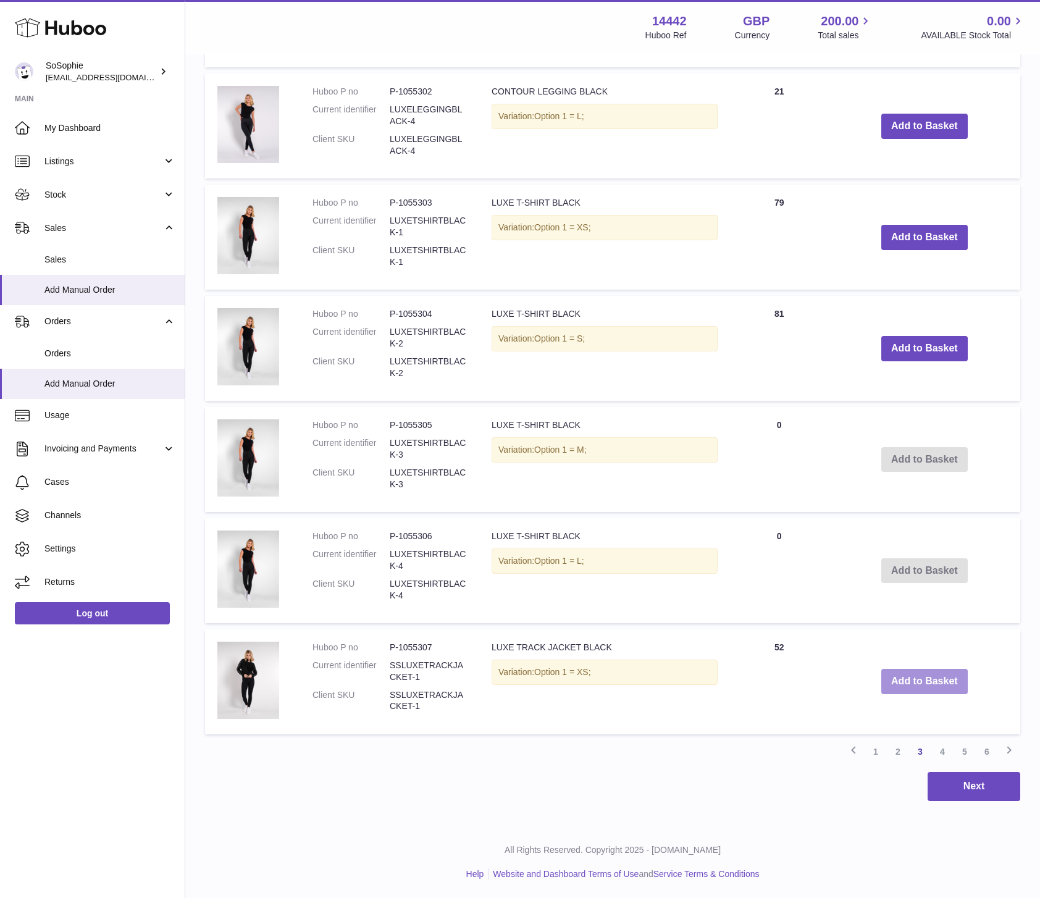
click at [947, 690] on button "Add to Basket" at bounding box center [924, 681] width 86 height 25
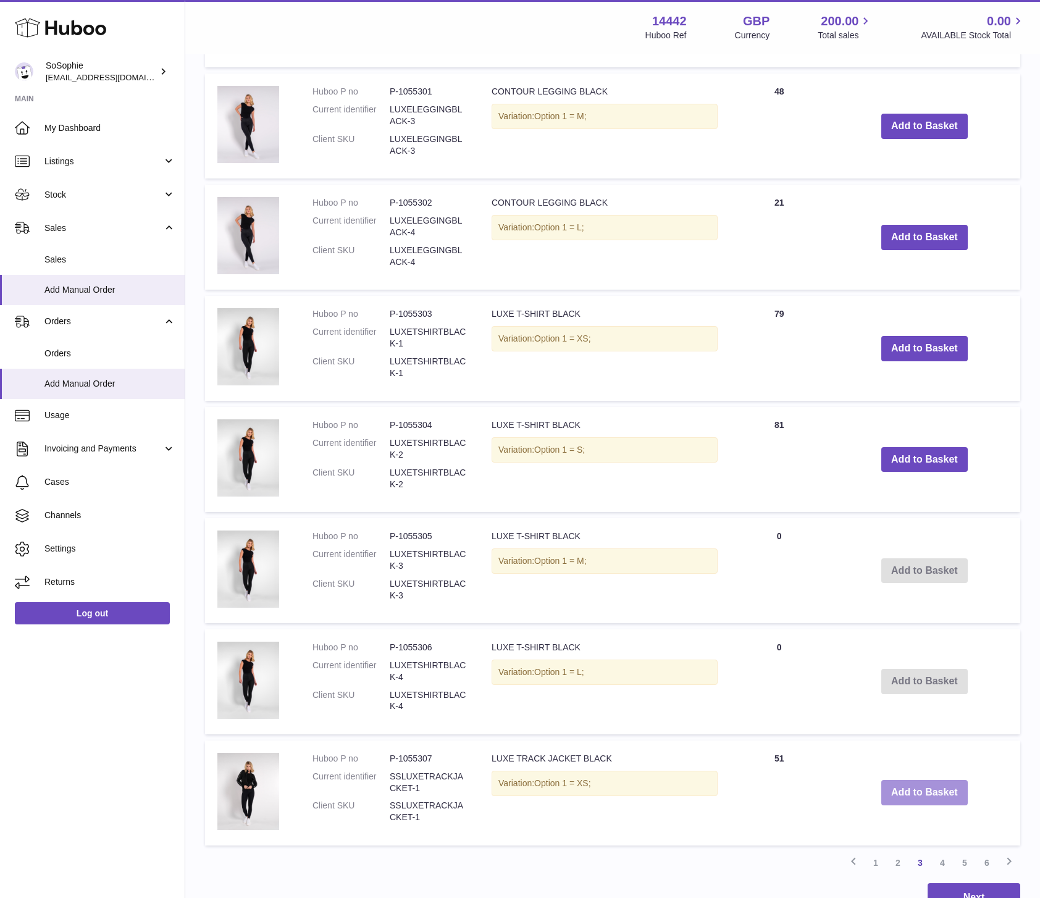
scroll to position [1350, 0]
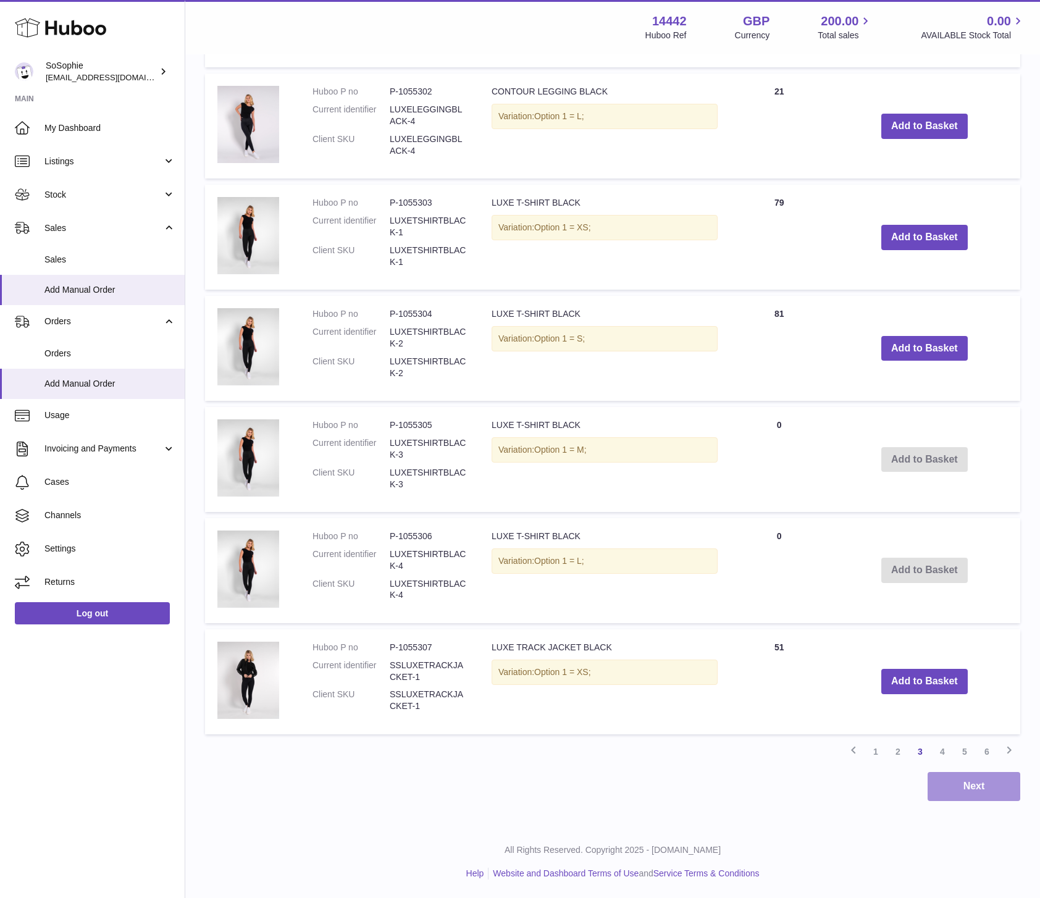
click at [946, 775] on button "Next" at bounding box center [973, 786] width 93 height 29
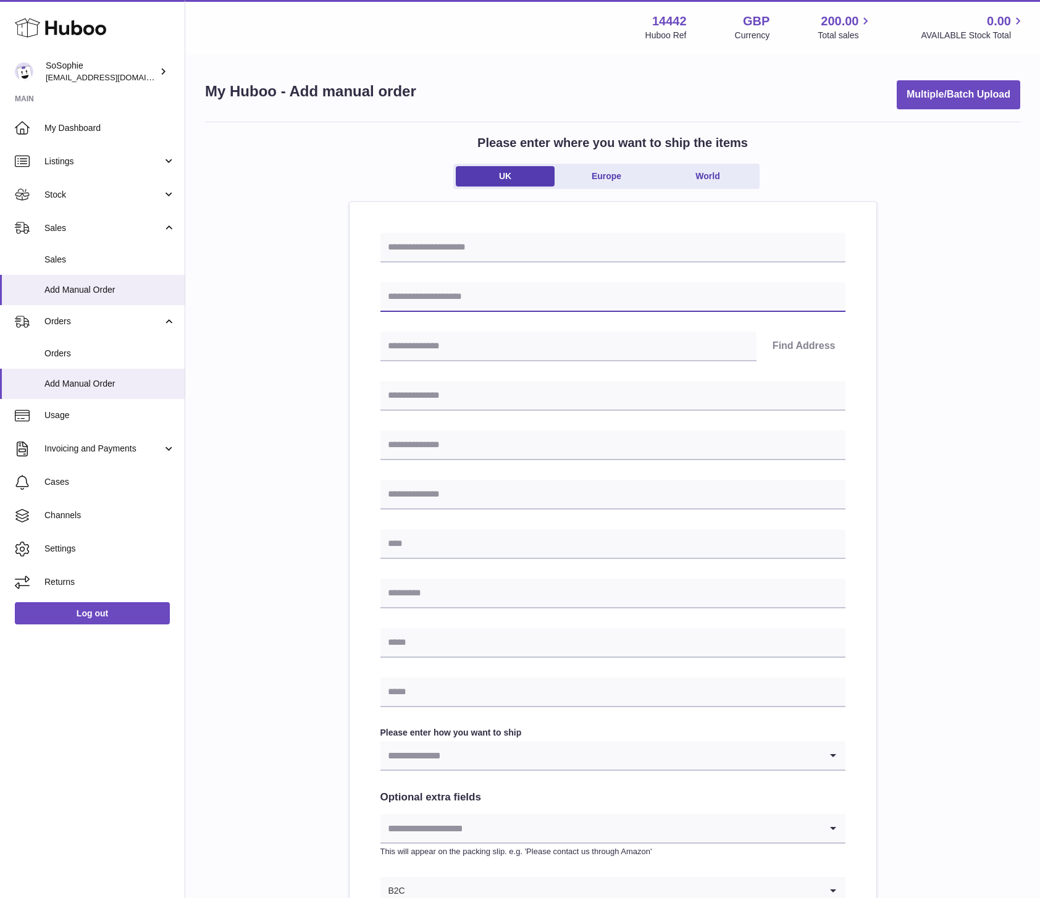
click at [549, 297] on input "text" at bounding box center [612, 297] width 465 height 30
type input "**********"
click at [513, 406] on input "text" at bounding box center [612, 396] width 465 height 30
type input "**********"
click at [437, 544] on input "text" at bounding box center [612, 544] width 465 height 30
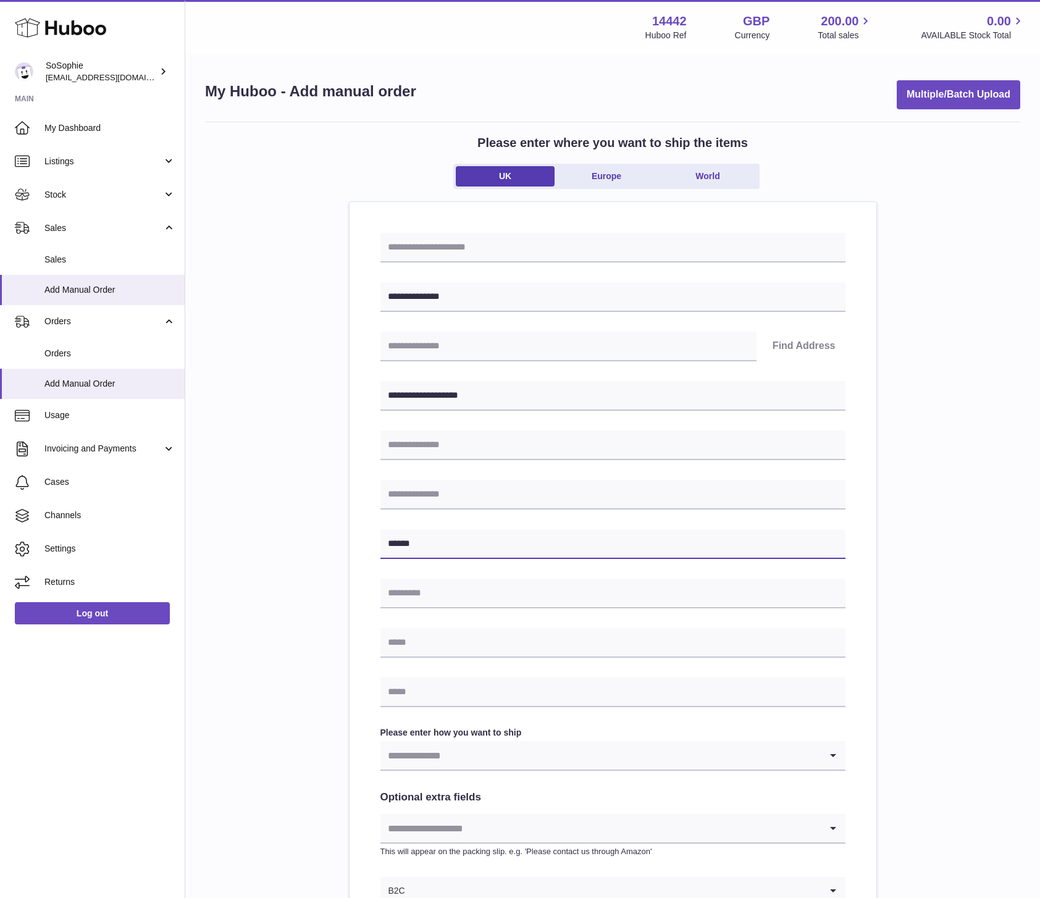
type input "******"
click at [432, 600] on input "text" at bounding box center [612, 593] width 465 height 30
type input "*"
type input "*******"
click at [574, 641] on input "text" at bounding box center [612, 643] width 465 height 30
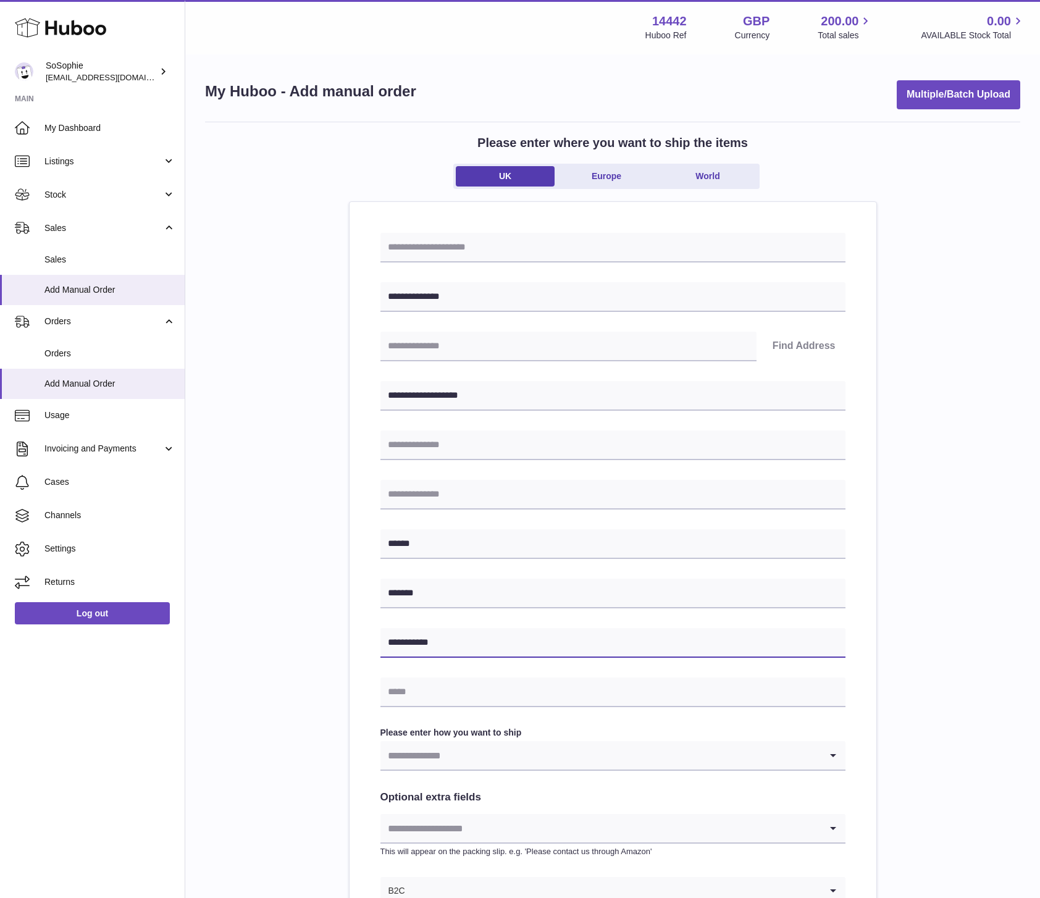
type input "**********"
click at [525, 701] on input "text" at bounding box center [612, 692] width 465 height 30
type input "**********"
click at [506, 754] on input "Search for option" at bounding box center [600, 755] width 440 height 28
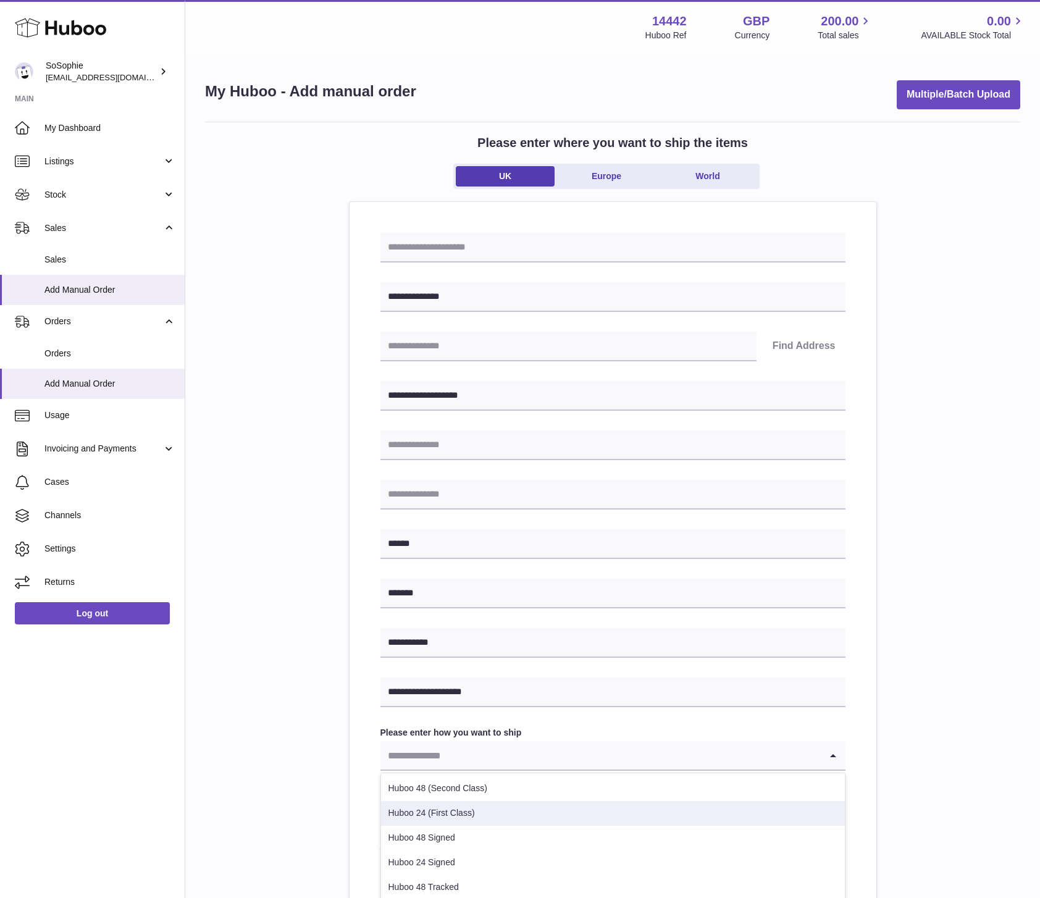
click at [470, 810] on li "Huboo 24 (First Class)" at bounding box center [613, 813] width 464 height 25
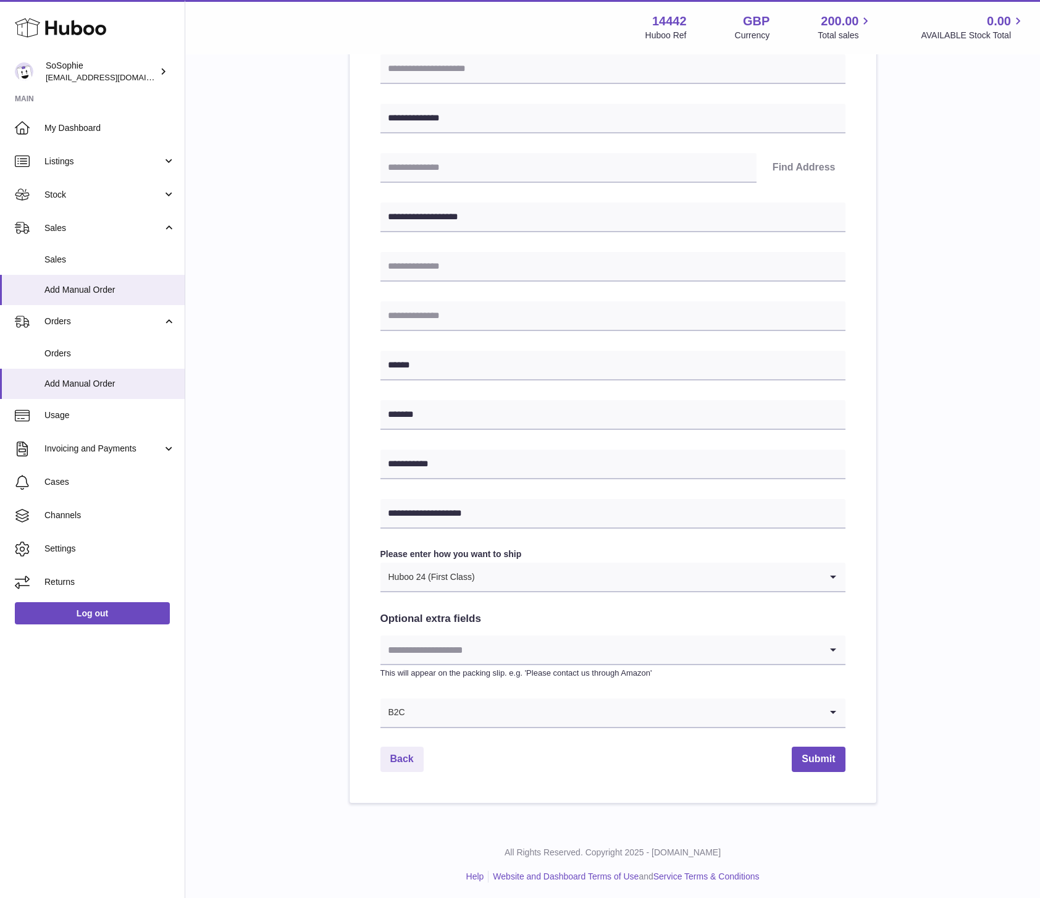
scroll to position [181, 0]
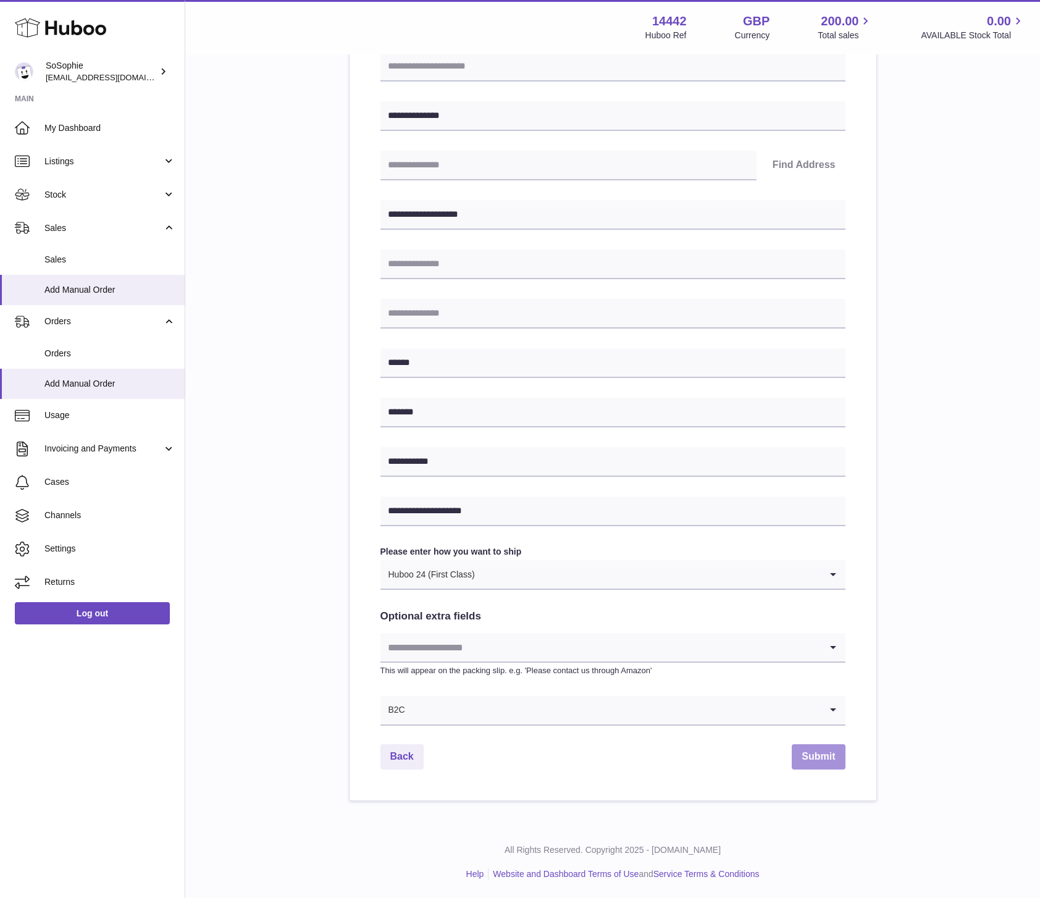
click at [806, 761] on button "Submit" at bounding box center [817, 756] width 53 height 25
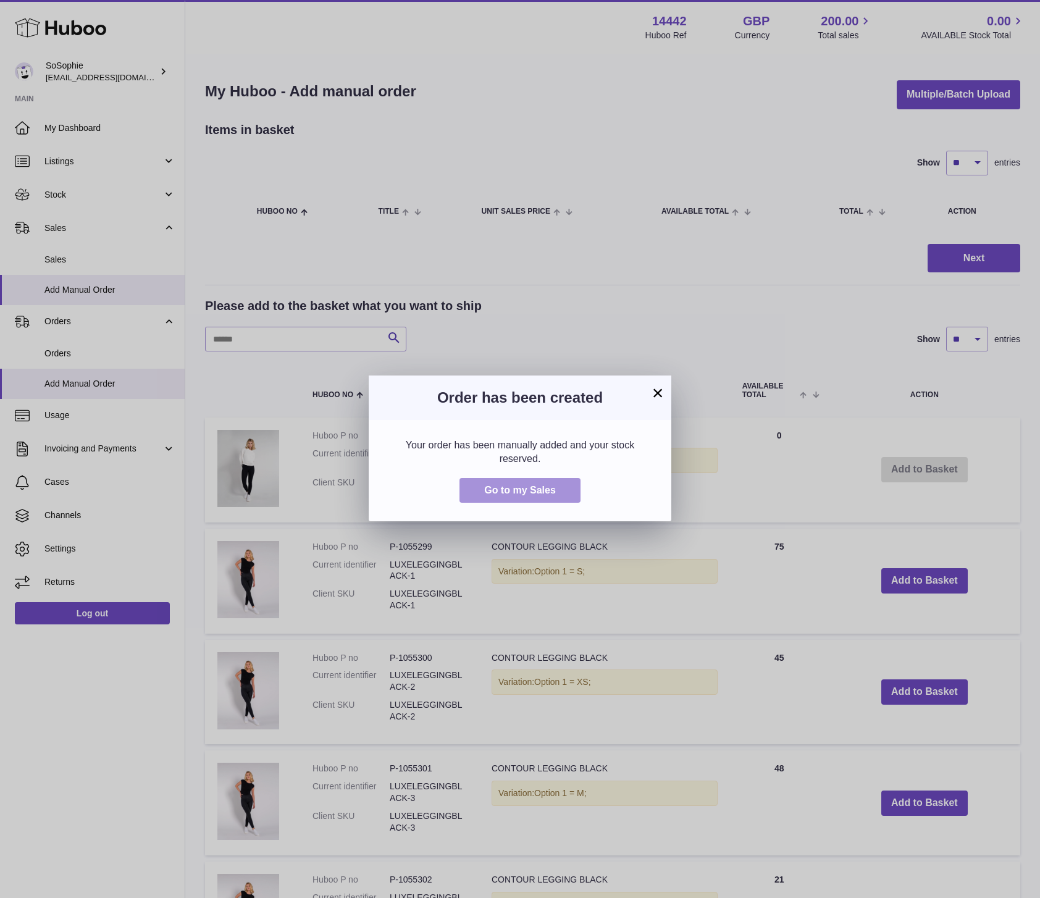
click at [532, 490] on span "Go to my Sales" at bounding box center [520, 490] width 72 height 10
